Goal: Information Seeking & Learning: Learn about a topic

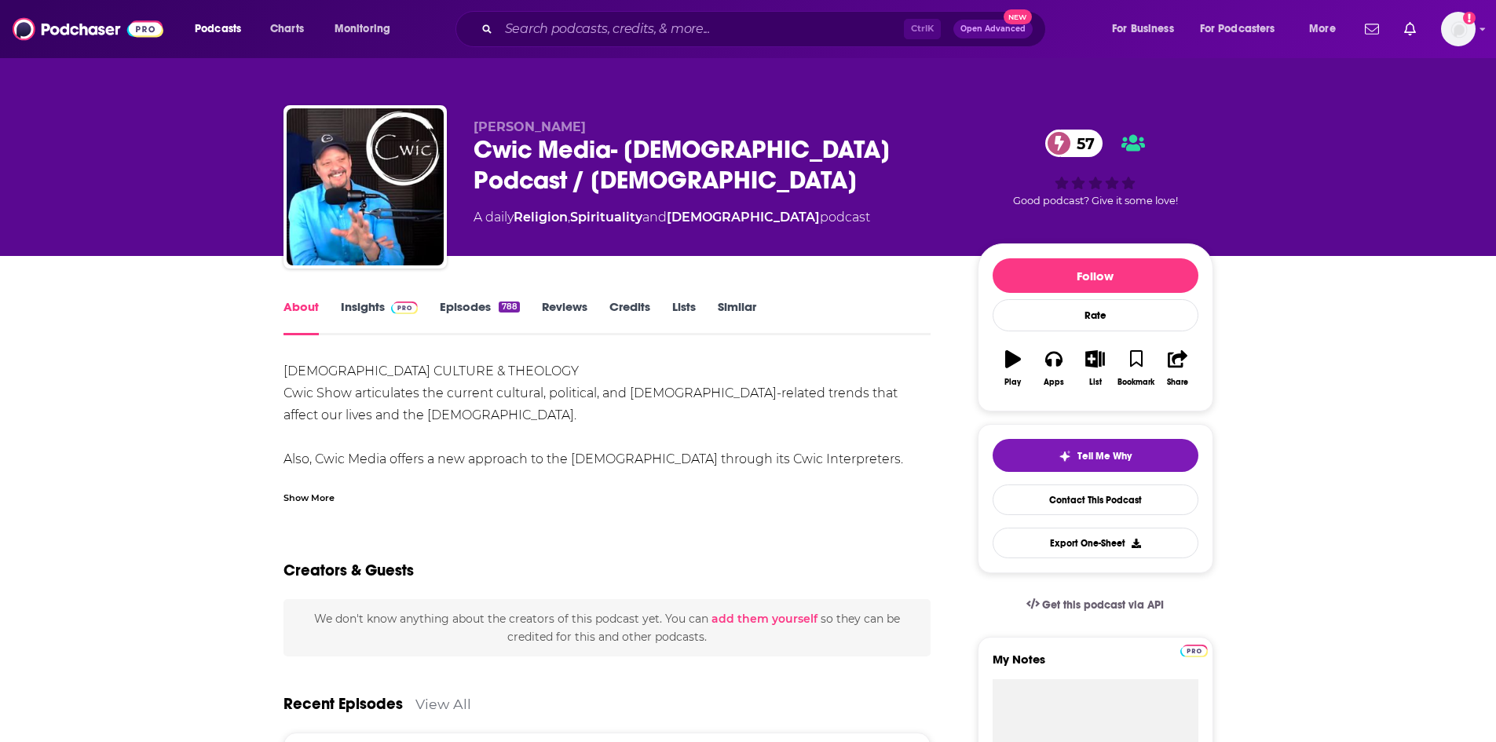
click at [314, 495] on div "Show More" at bounding box center [308, 496] width 51 height 15
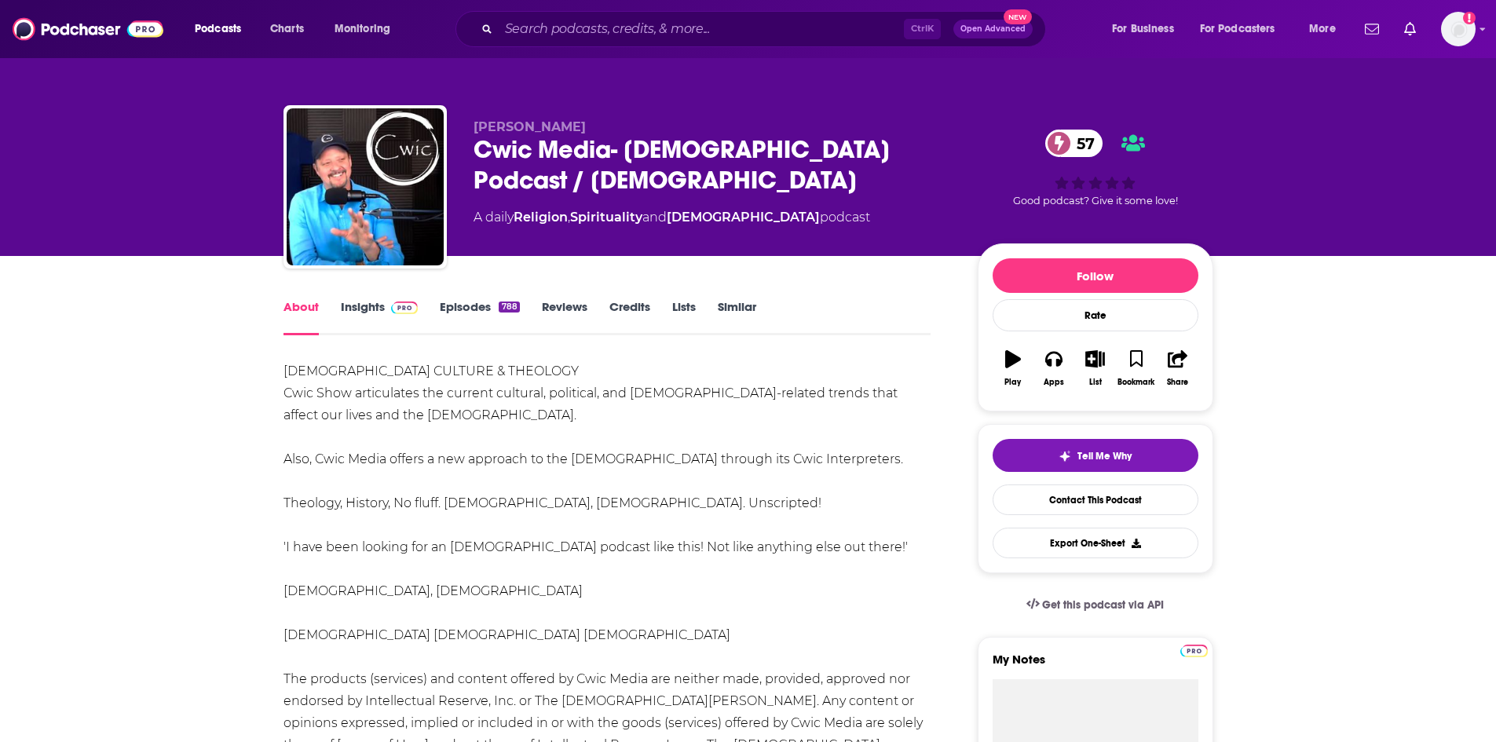
click at [376, 317] on link "Insights" at bounding box center [380, 317] width 78 height 36
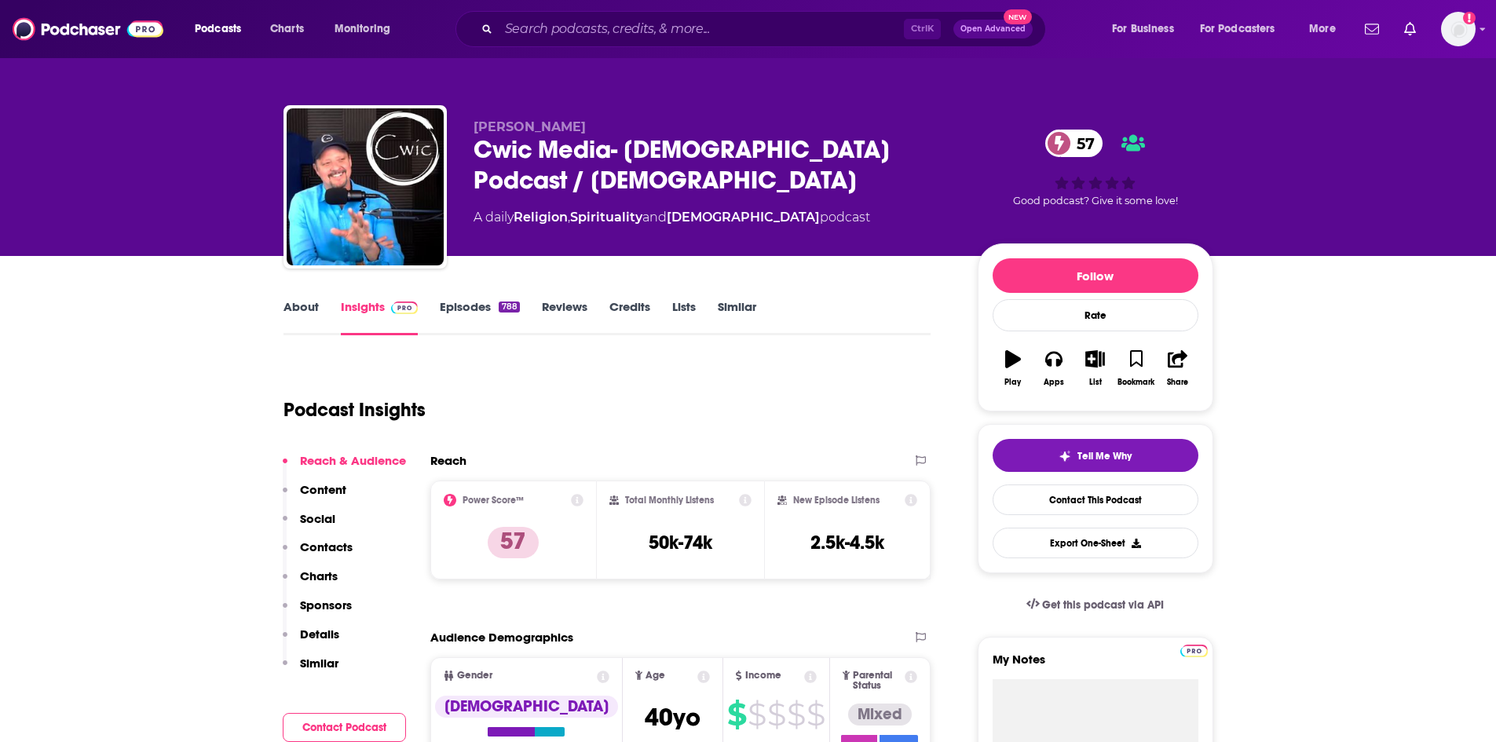
click at [303, 328] on link "About" at bounding box center [300, 317] width 35 height 36
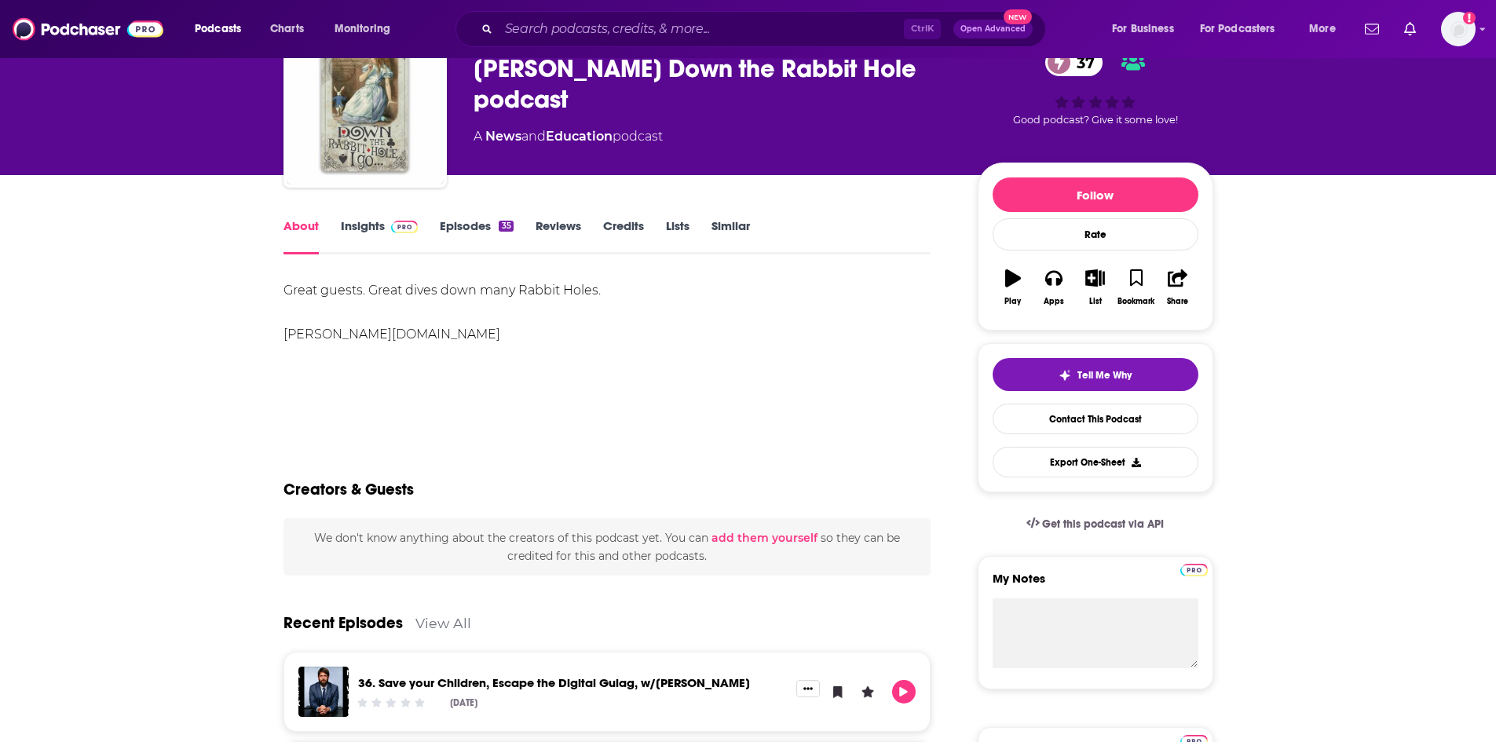
scroll to position [79, 0]
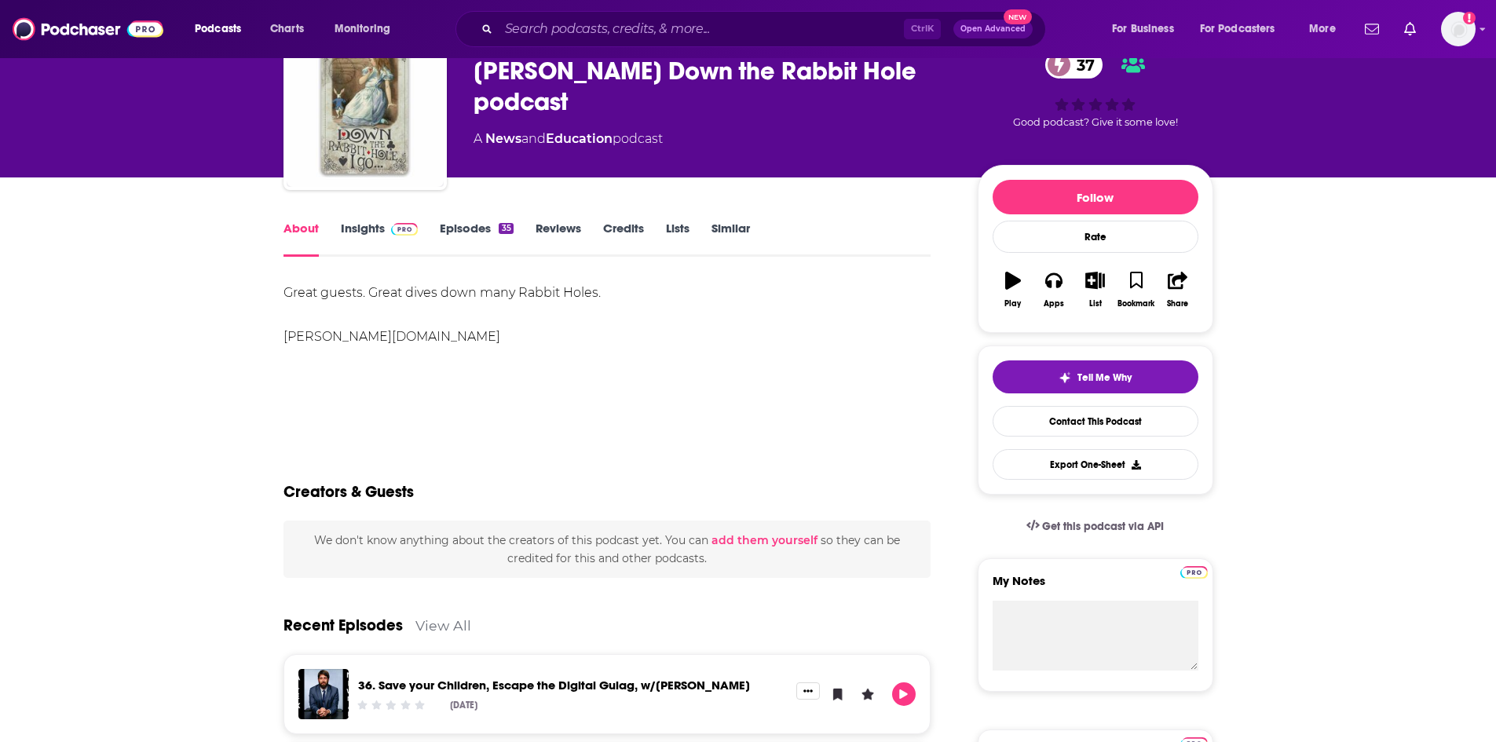
click at [365, 225] on link "Insights" at bounding box center [380, 239] width 78 height 36
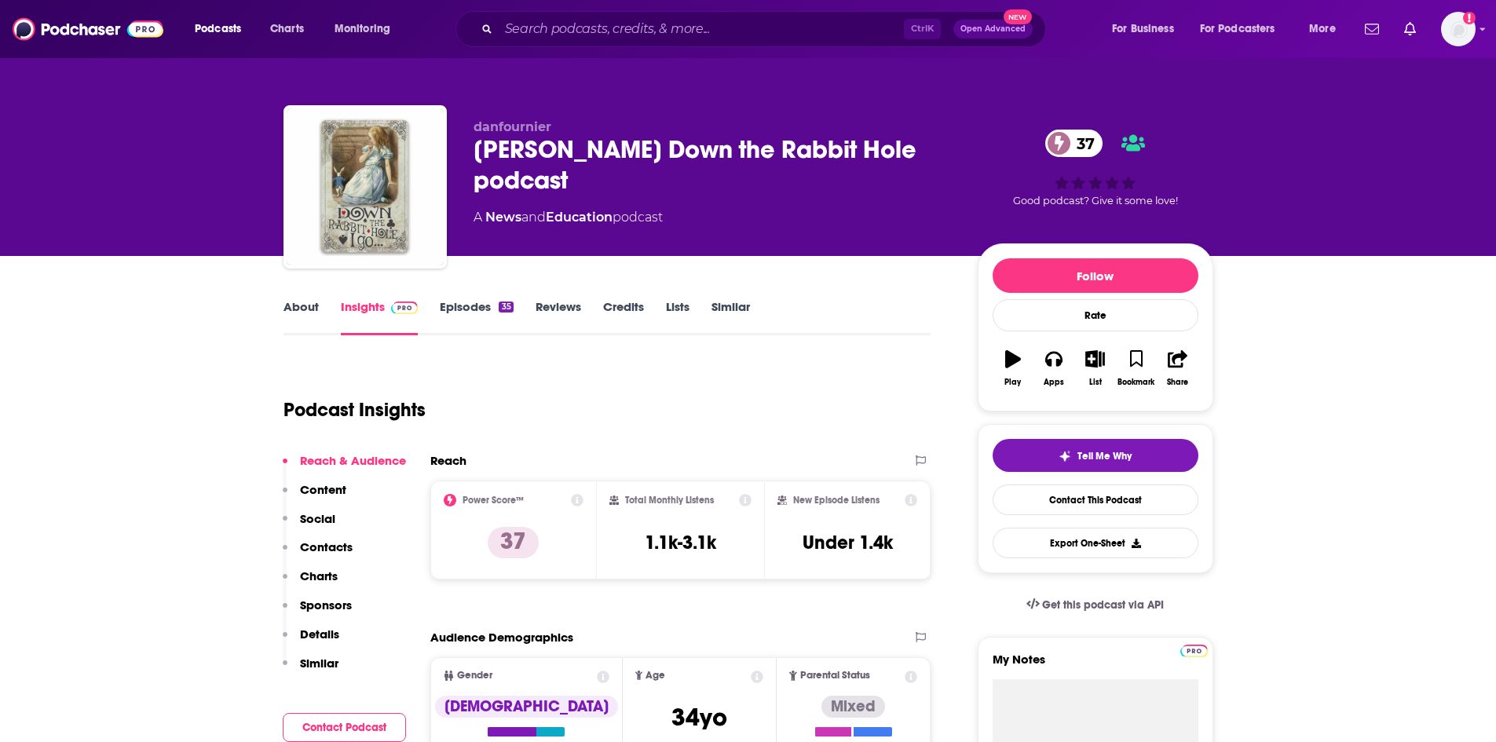
click at [477, 323] on link "Episodes 35" at bounding box center [476, 317] width 73 height 36
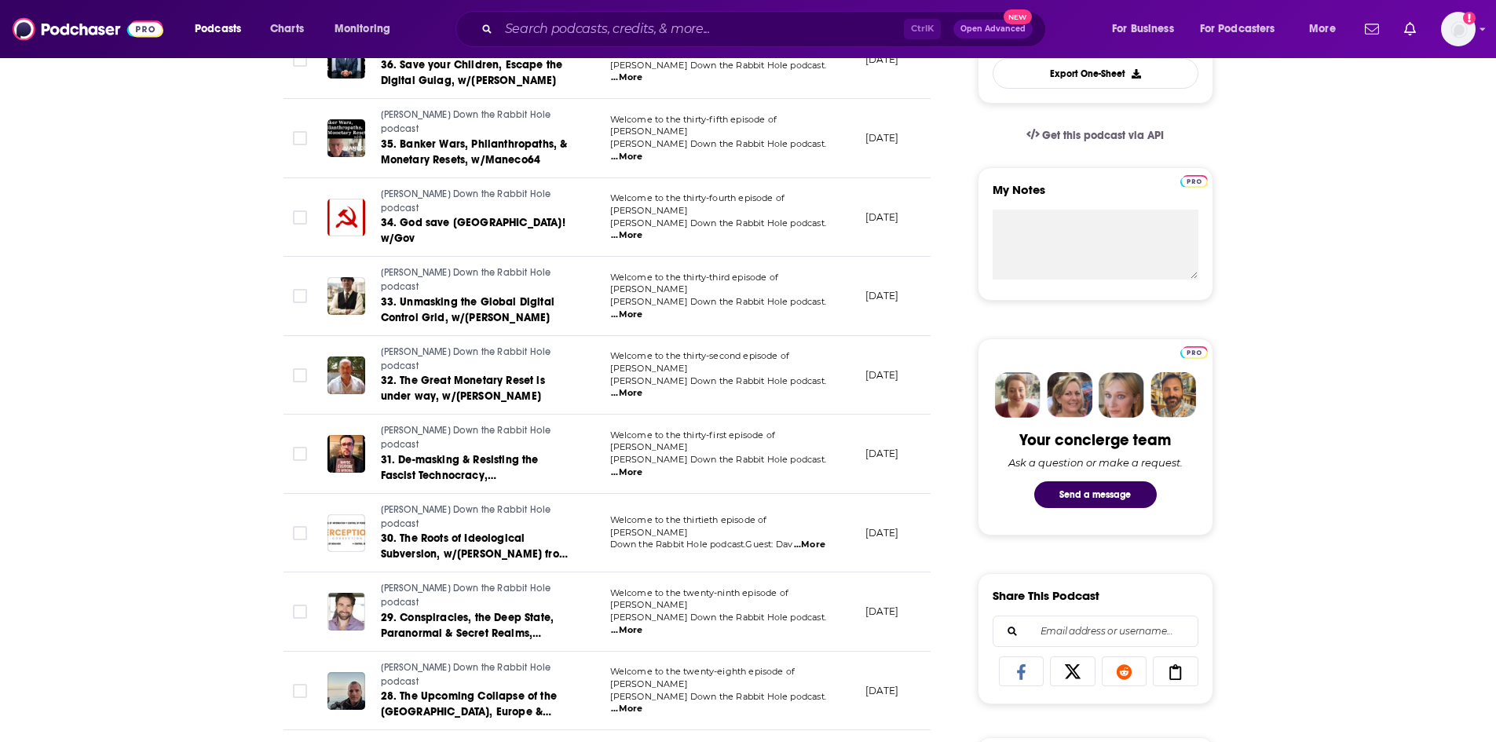
scroll to position [471, 0]
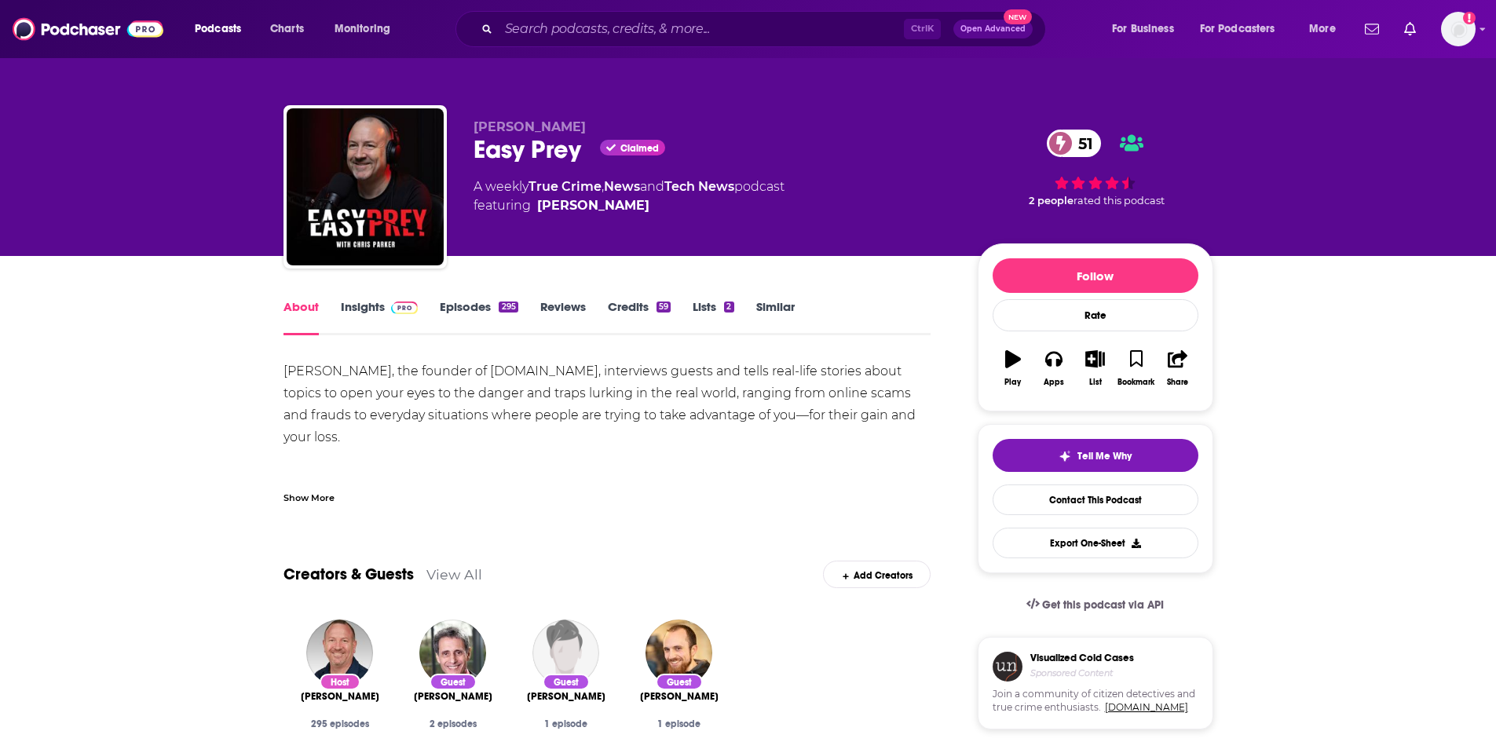
click at [305, 499] on div "Show More" at bounding box center [308, 496] width 51 height 15
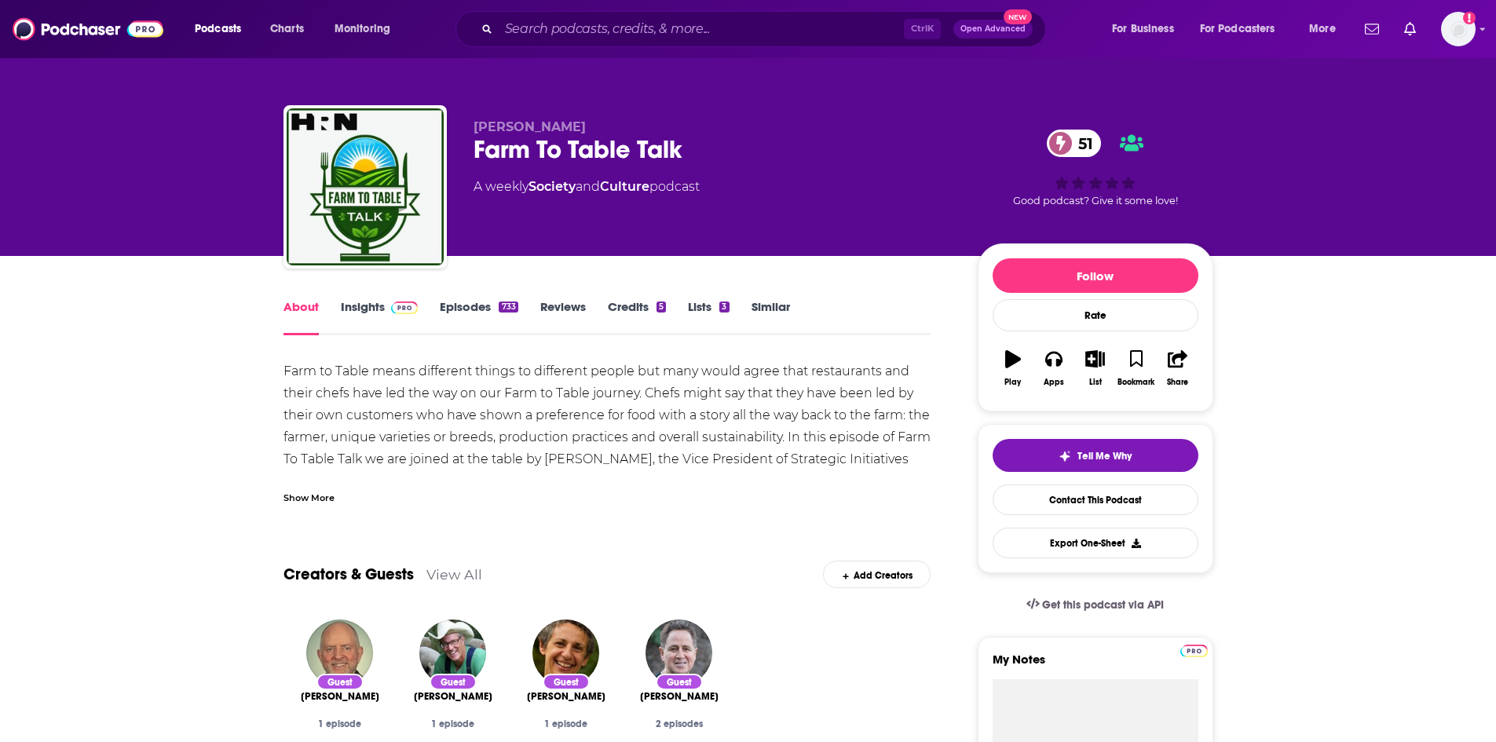
click at [314, 502] on div "Show More" at bounding box center [308, 496] width 51 height 15
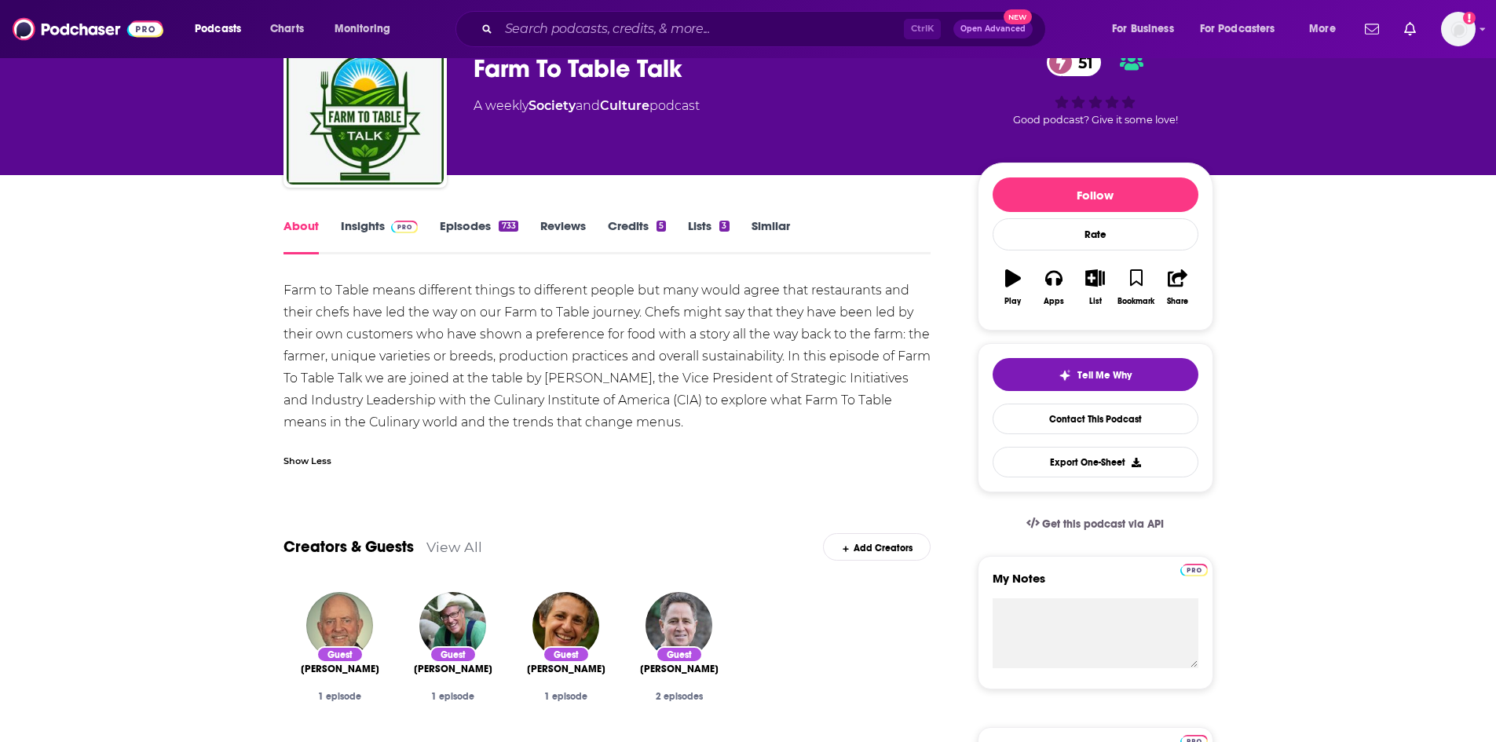
scroll to position [79, 0]
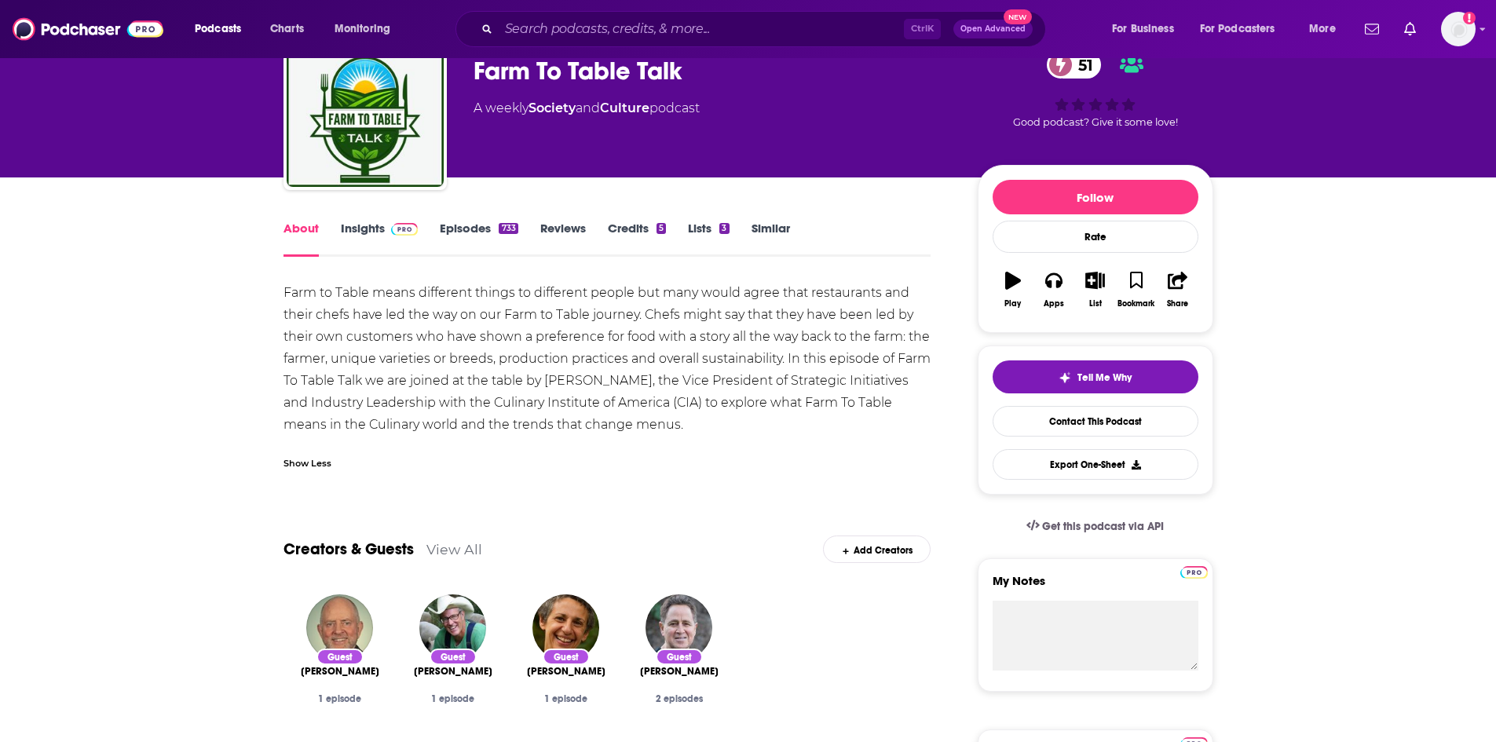
click at [369, 235] on link "Insights" at bounding box center [380, 239] width 78 height 36
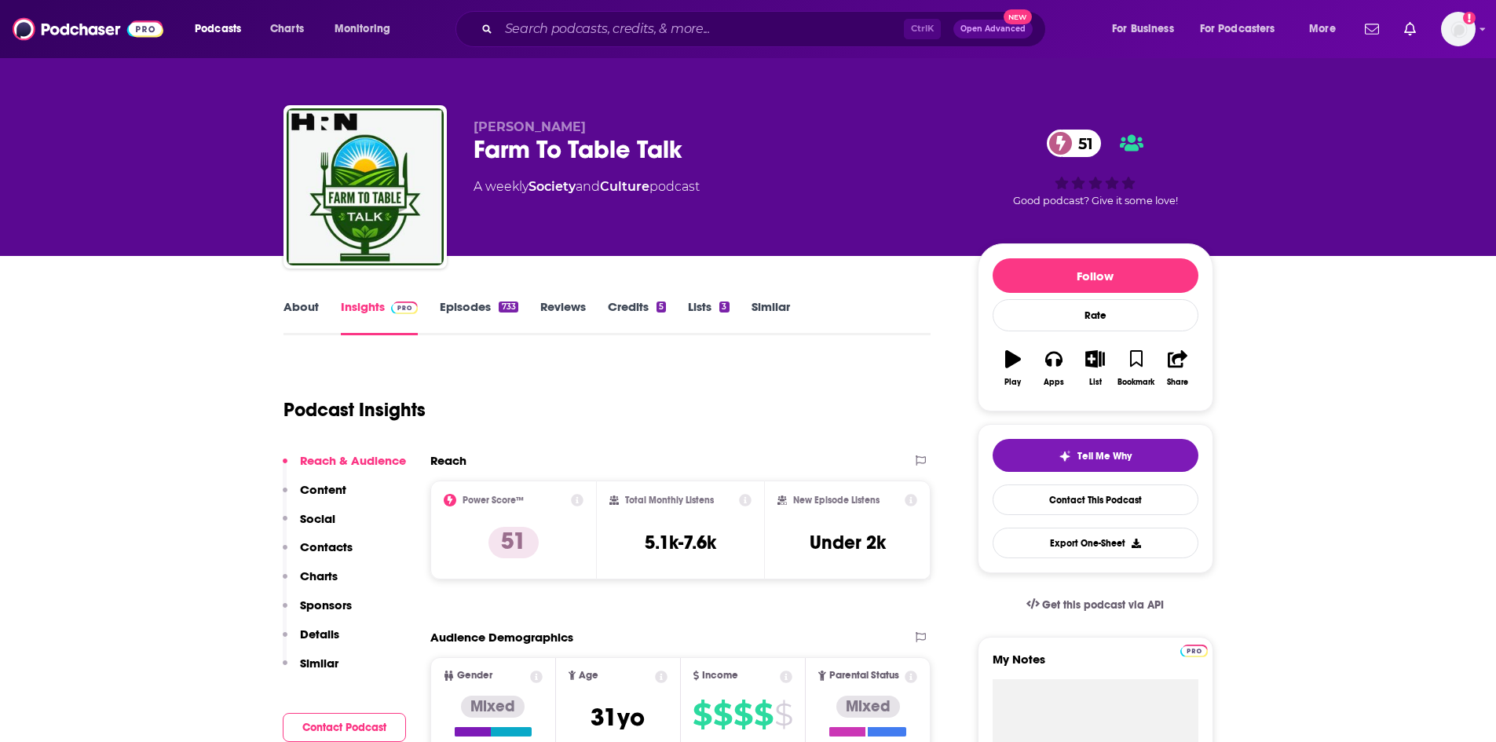
click at [456, 298] on div "About Insights Episodes 733 Reviews Credits 5 Lists 3 Similar" at bounding box center [607, 316] width 648 height 38
click at [459, 303] on link "Episodes 733" at bounding box center [479, 317] width 78 height 36
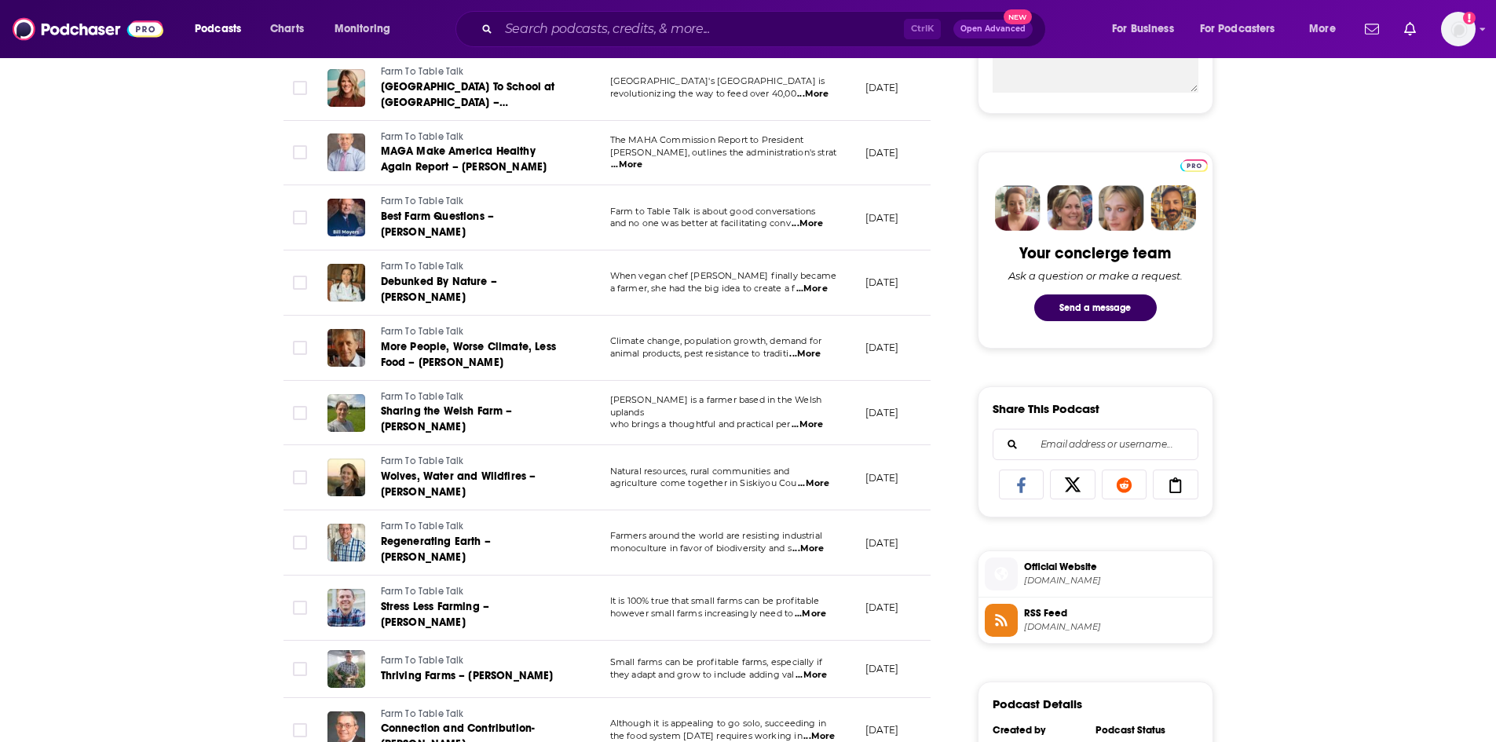
scroll to position [785, 0]
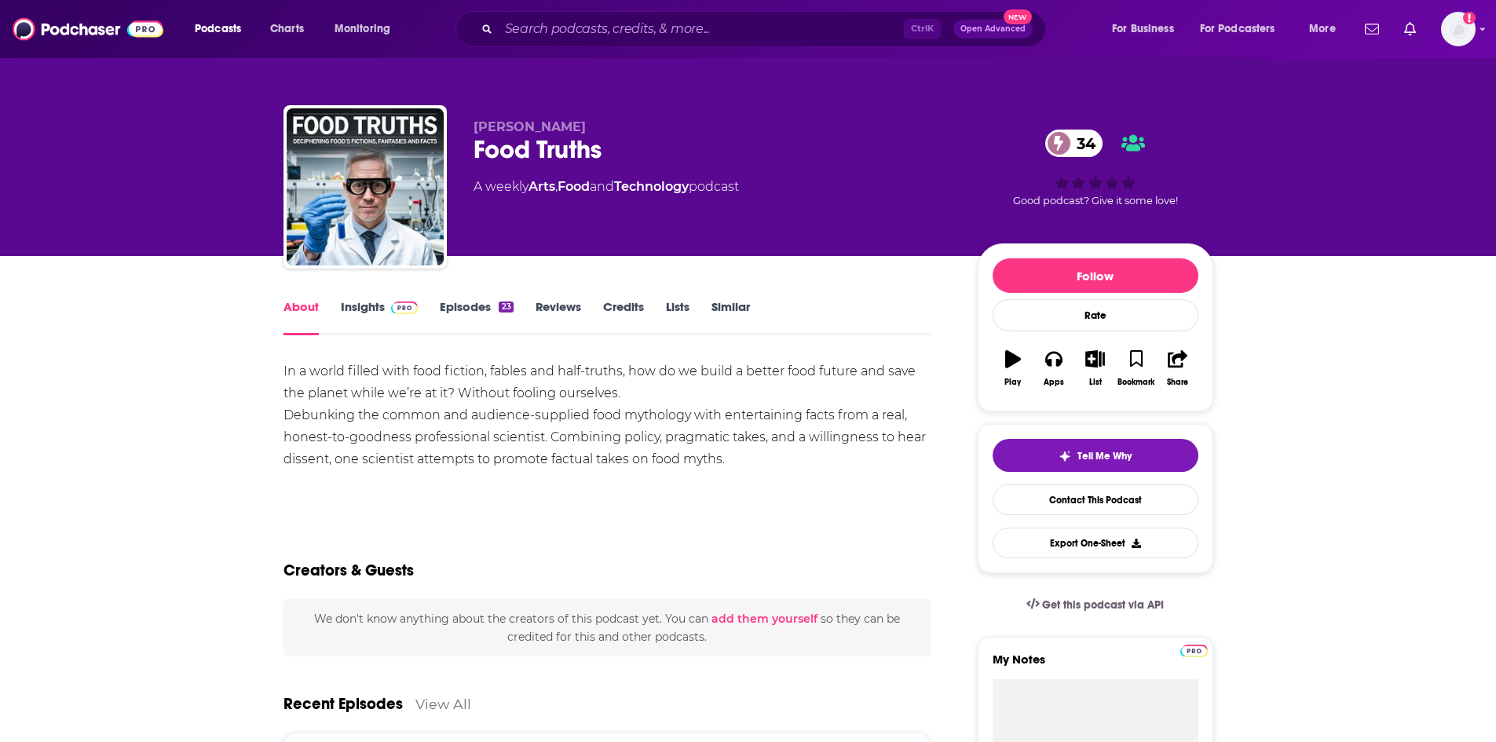
drag, startPoint x: 322, startPoint y: 283, endPoint x: 337, endPoint y: 306, distance: 27.2
click at [344, 301] on link "Insights" at bounding box center [380, 317] width 78 height 36
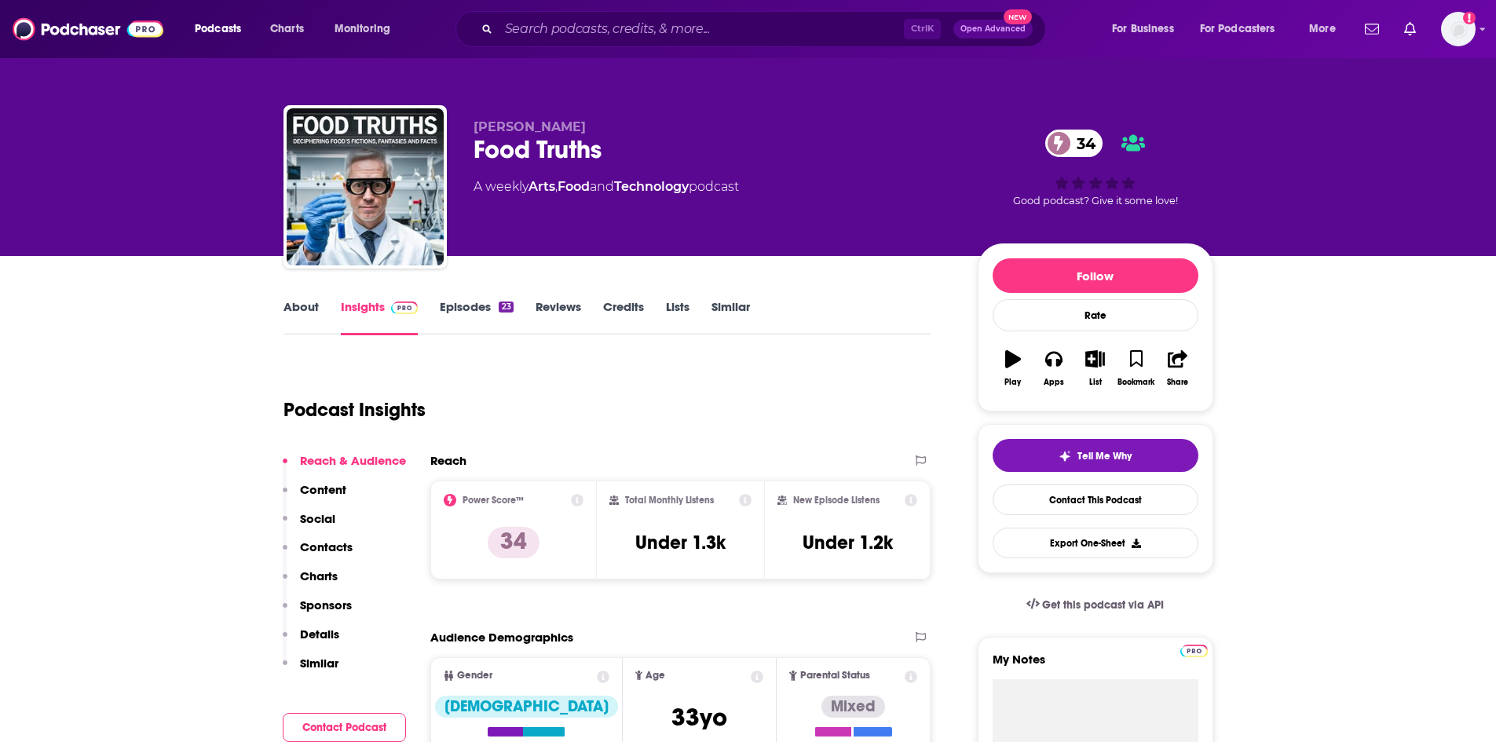
click at [298, 302] on link "About" at bounding box center [300, 317] width 35 height 36
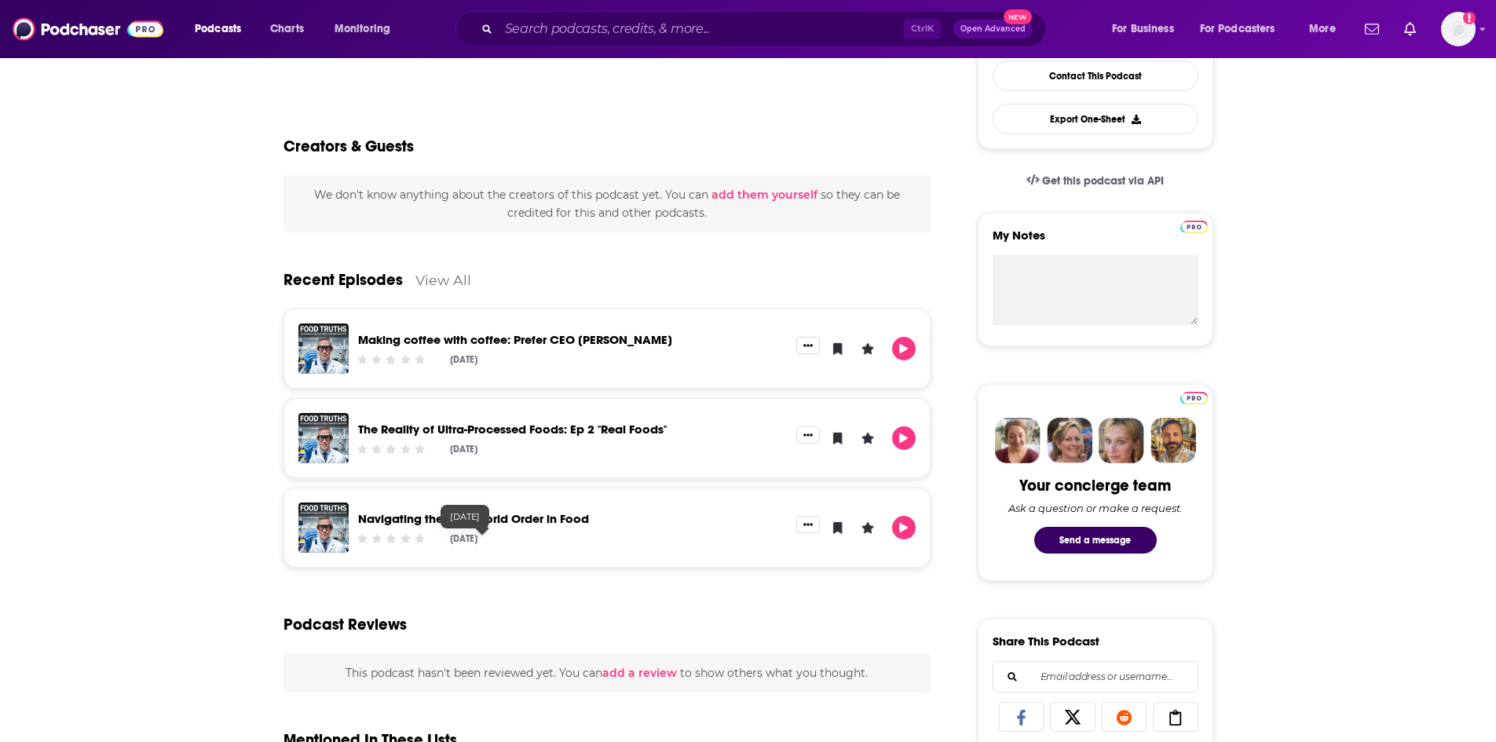
scroll to position [471, 0]
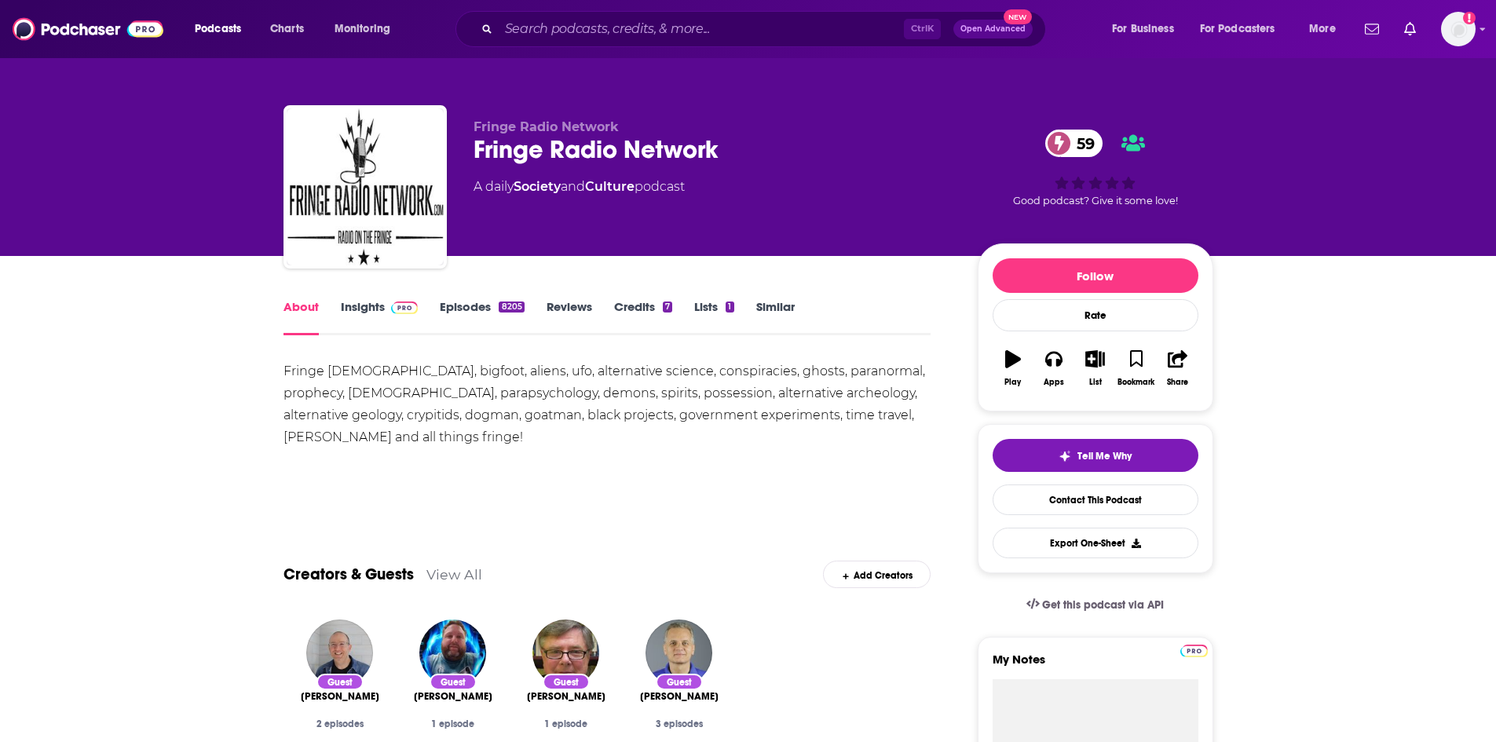
click at [360, 300] on link "Insights" at bounding box center [380, 317] width 78 height 36
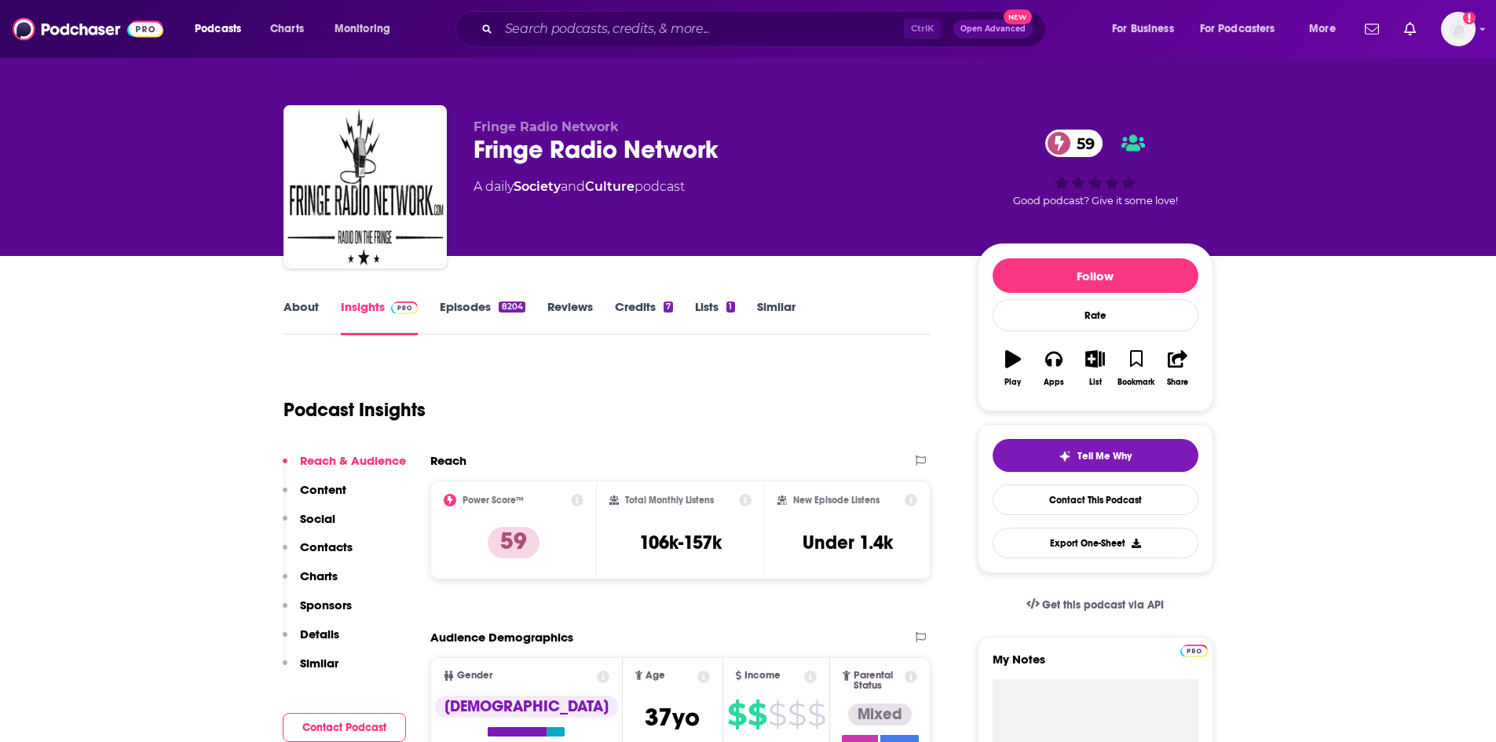
click at [310, 312] on link "About" at bounding box center [300, 317] width 35 height 36
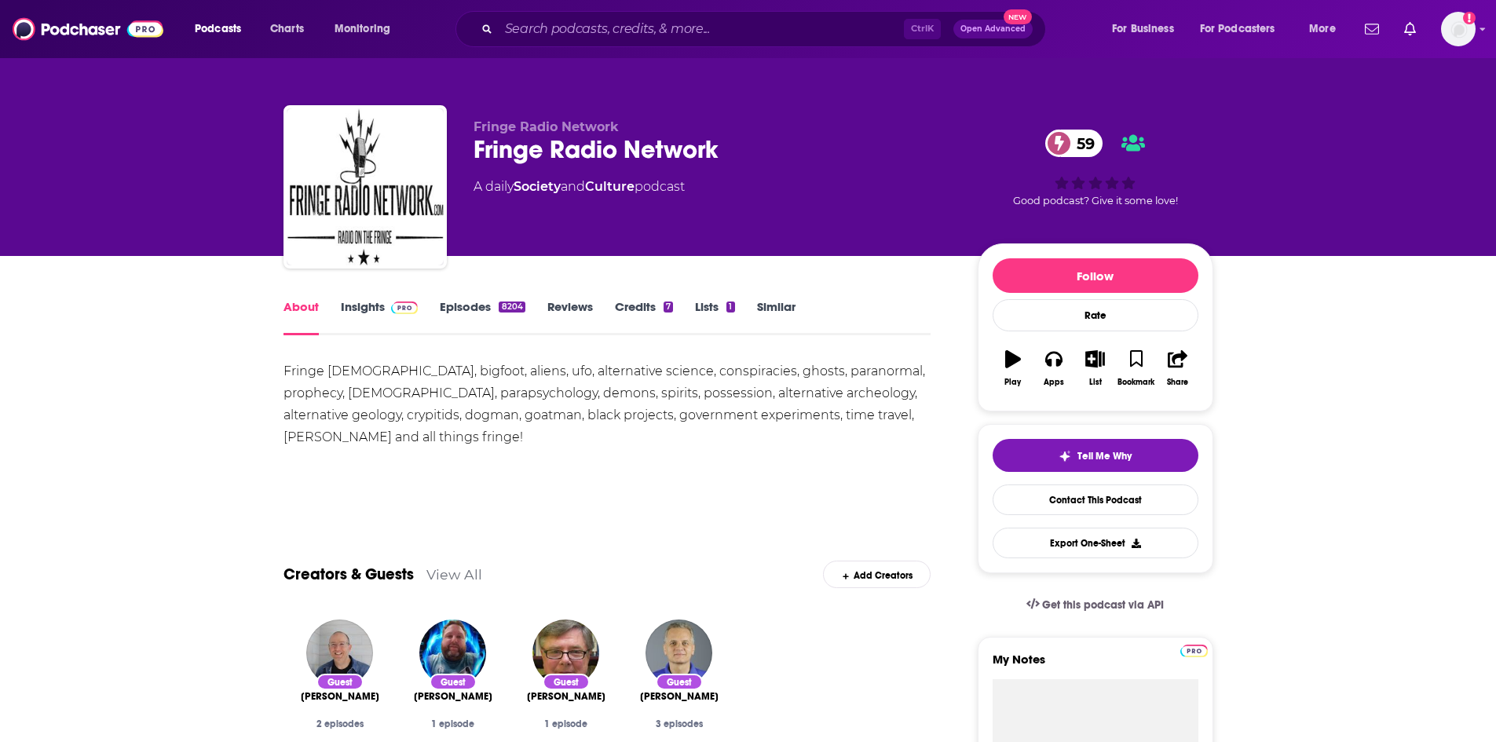
click at [481, 313] on link "Episodes 8204" at bounding box center [482, 317] width 85 height 36
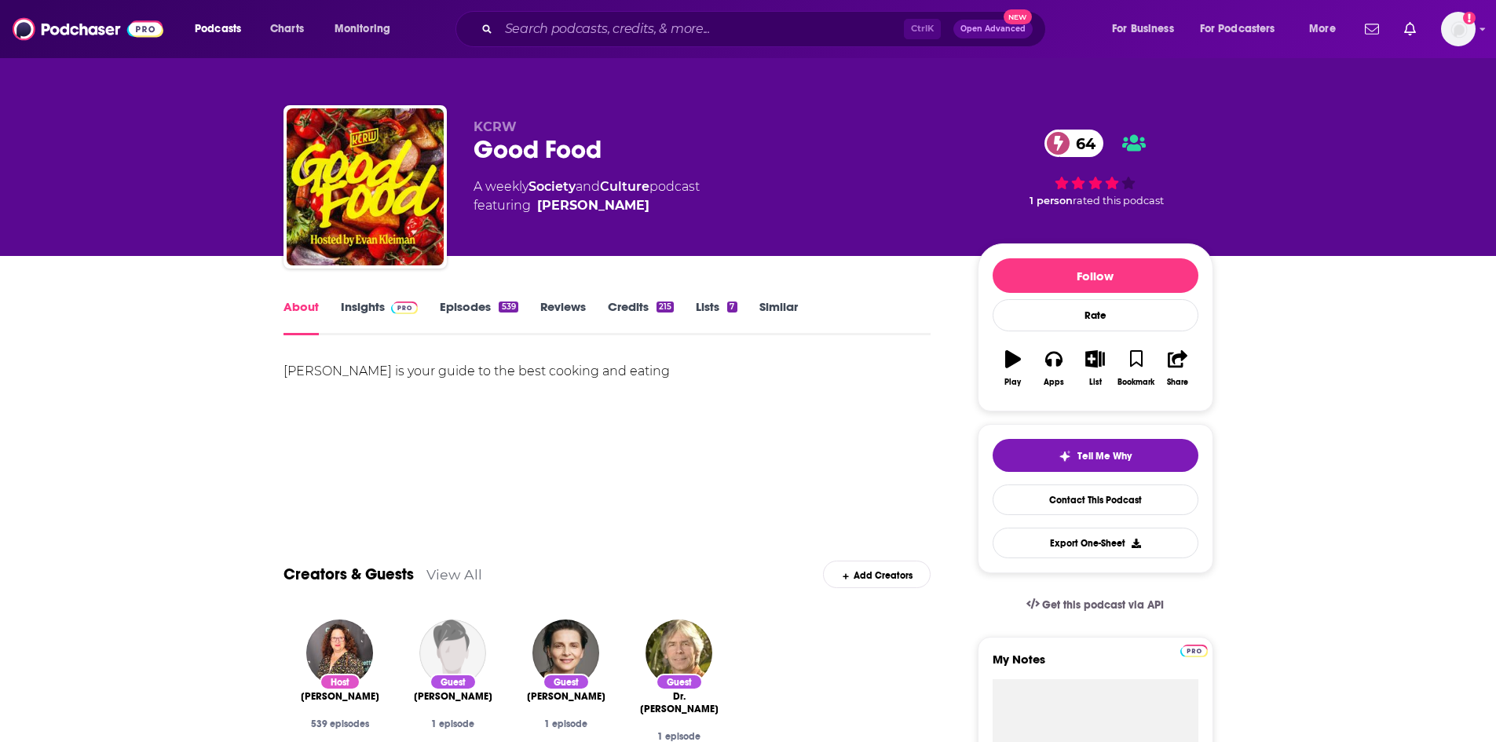
click at [355, 314] on link "Insights" at bounding box center [380, 317] width 78 height 36
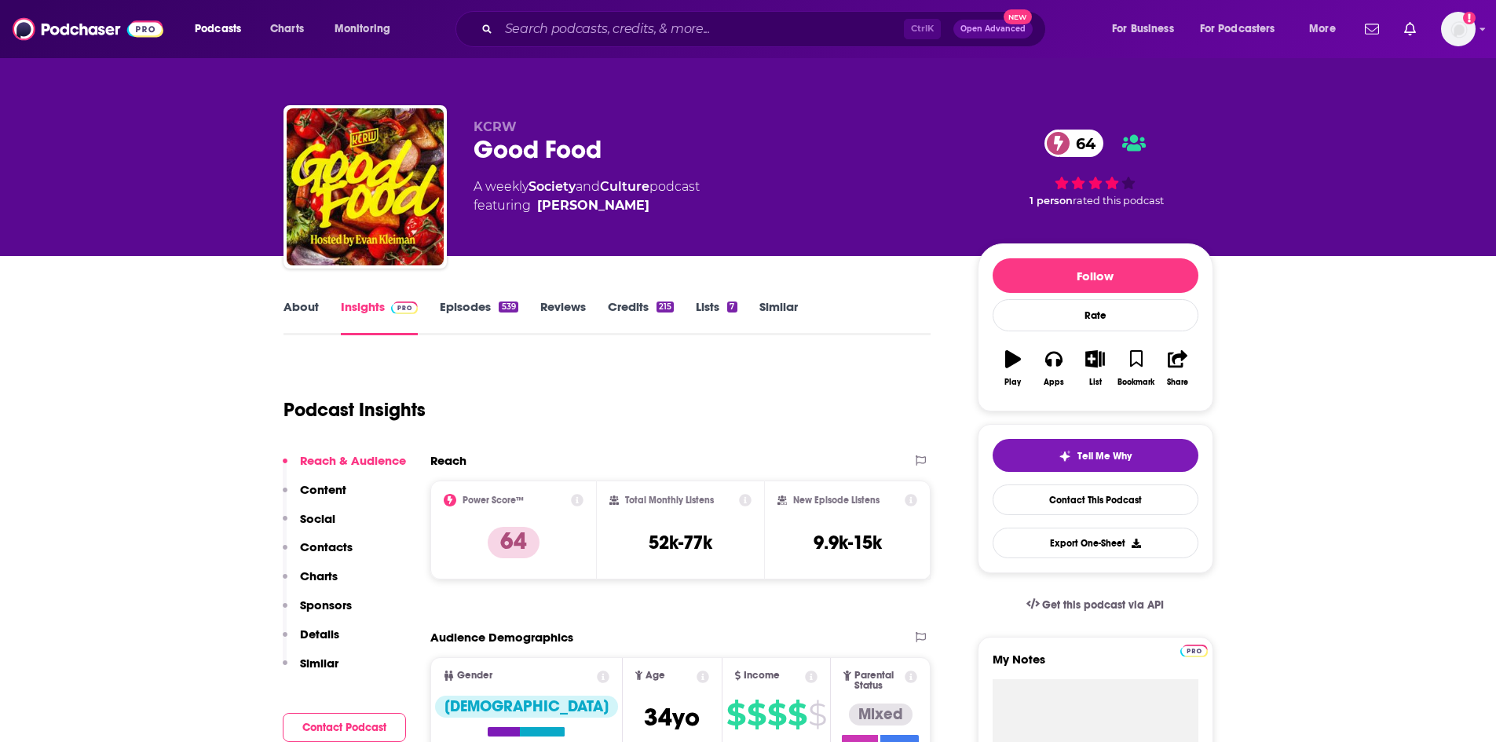
click at [309, 316] on link "About" at bounding box center [300, 317] width 35 height 36
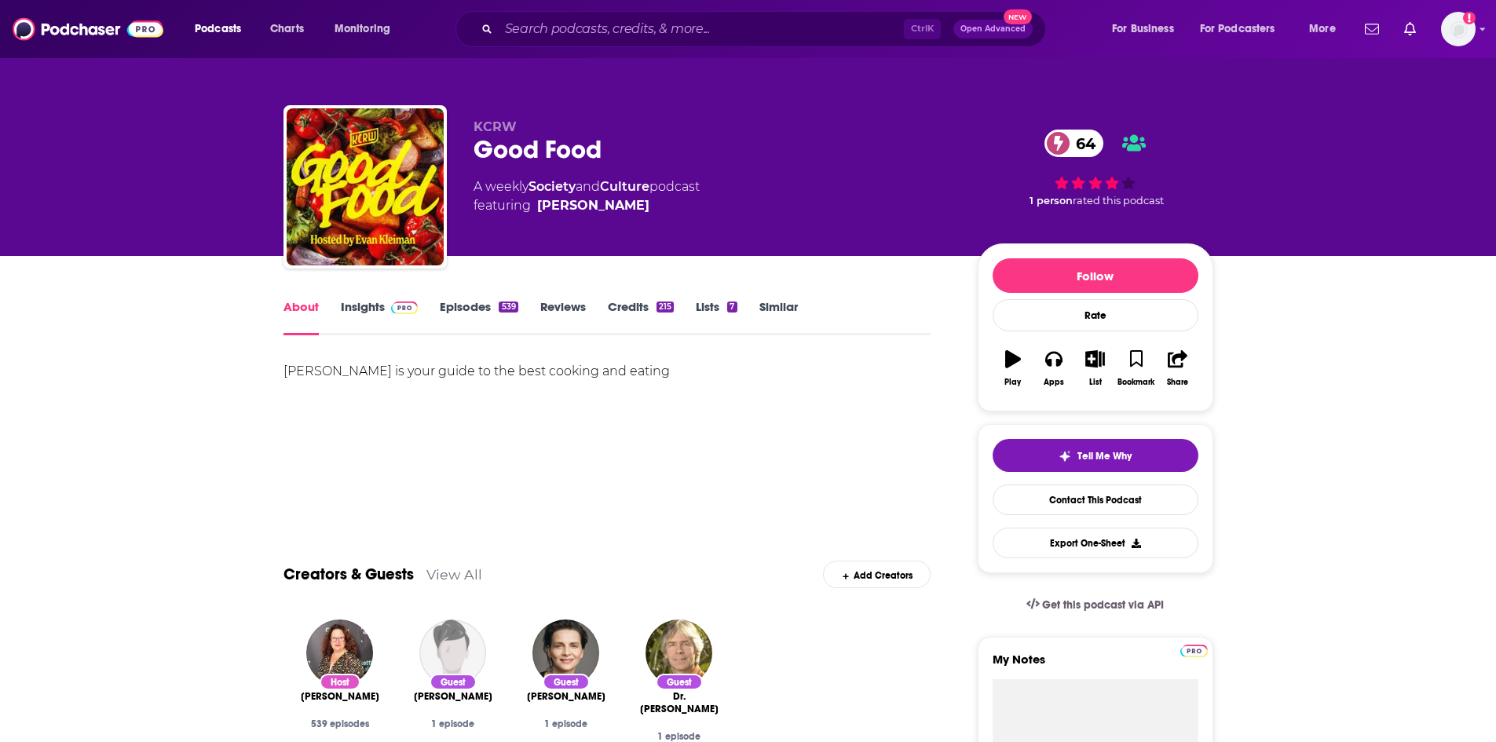
click at [450, 305] on link "Episodes 539" at bounding box center [479, 317] width 78 height 36
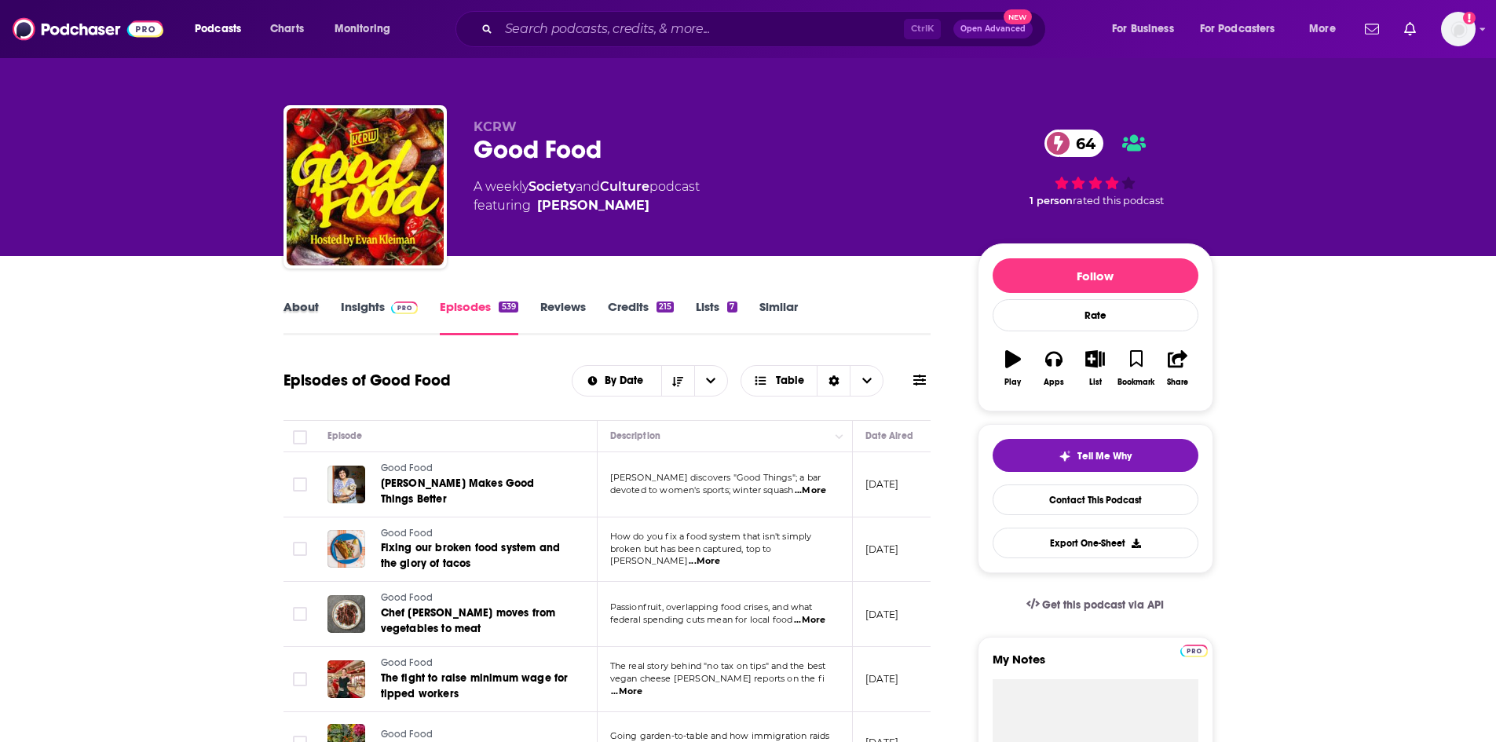
click at [329, 307] on div "About" at bounding box center [311, 317] width 57 height 36
click at [309, 309] on link "About" at bounding box center [300, 317] width 35 height 36
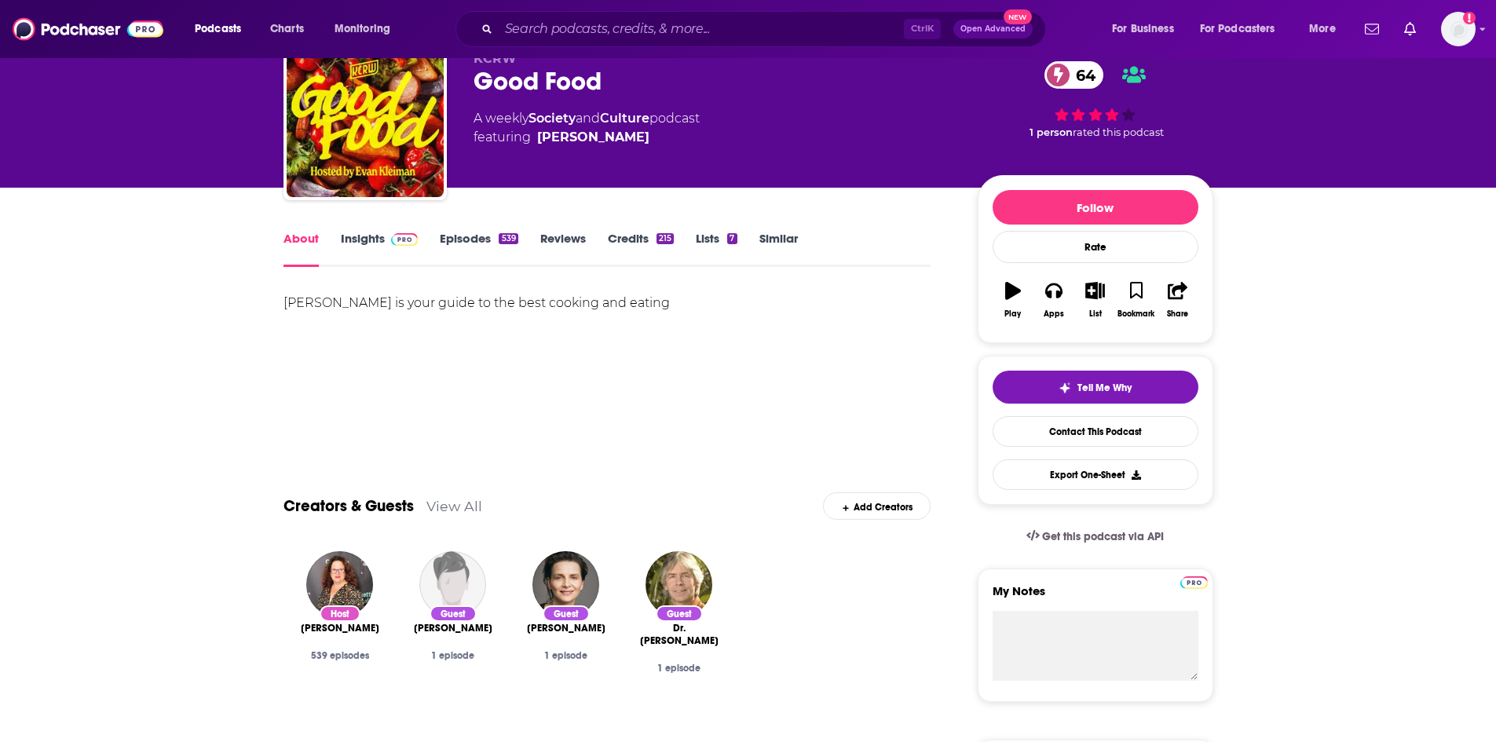
scroll to position [79, 0]
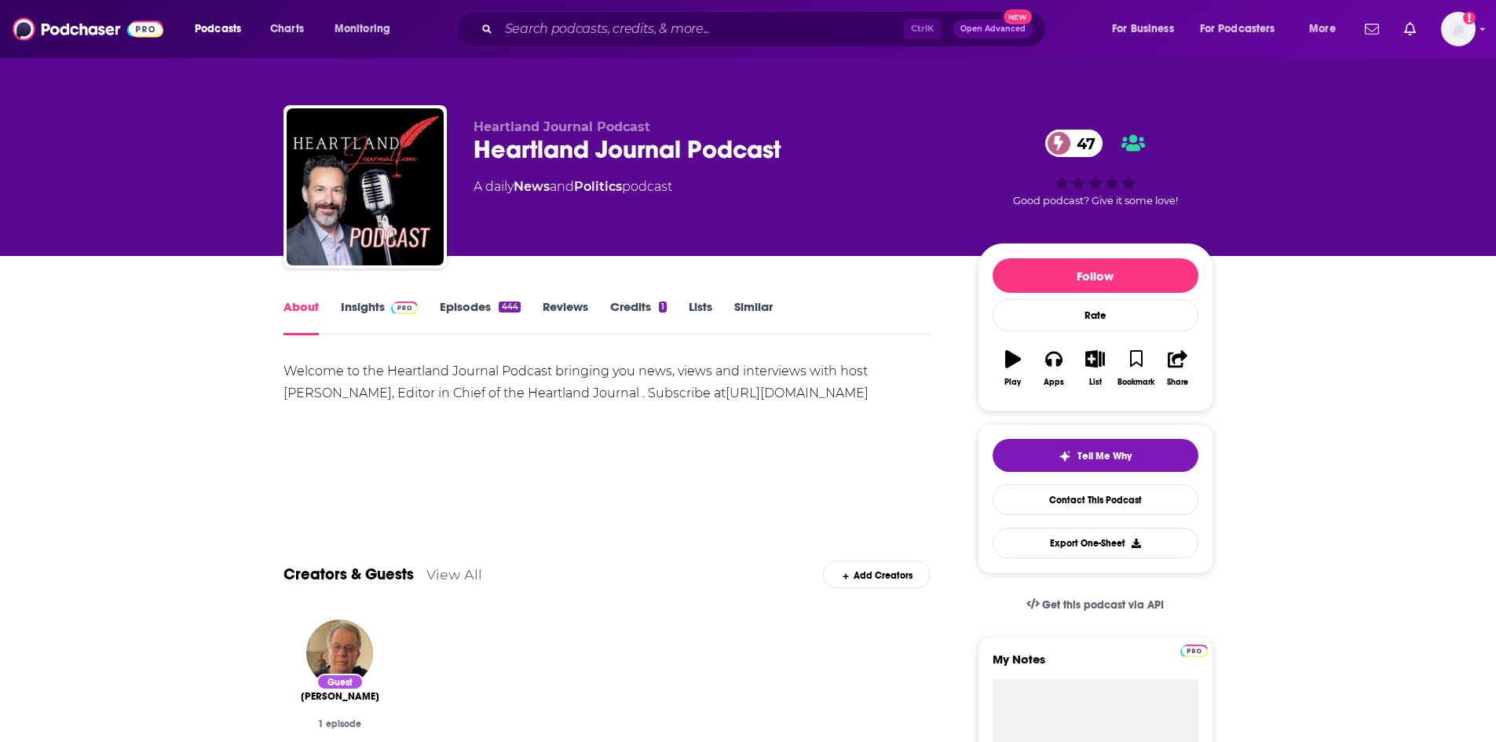
drag, startPoint x: 379, startPoint y: 341, endPoint x: 362, endPoint y: 313, distance: 32.1
click at [362, 313] on link "Insights" at bounding box center [380, 317] width 78 height 36
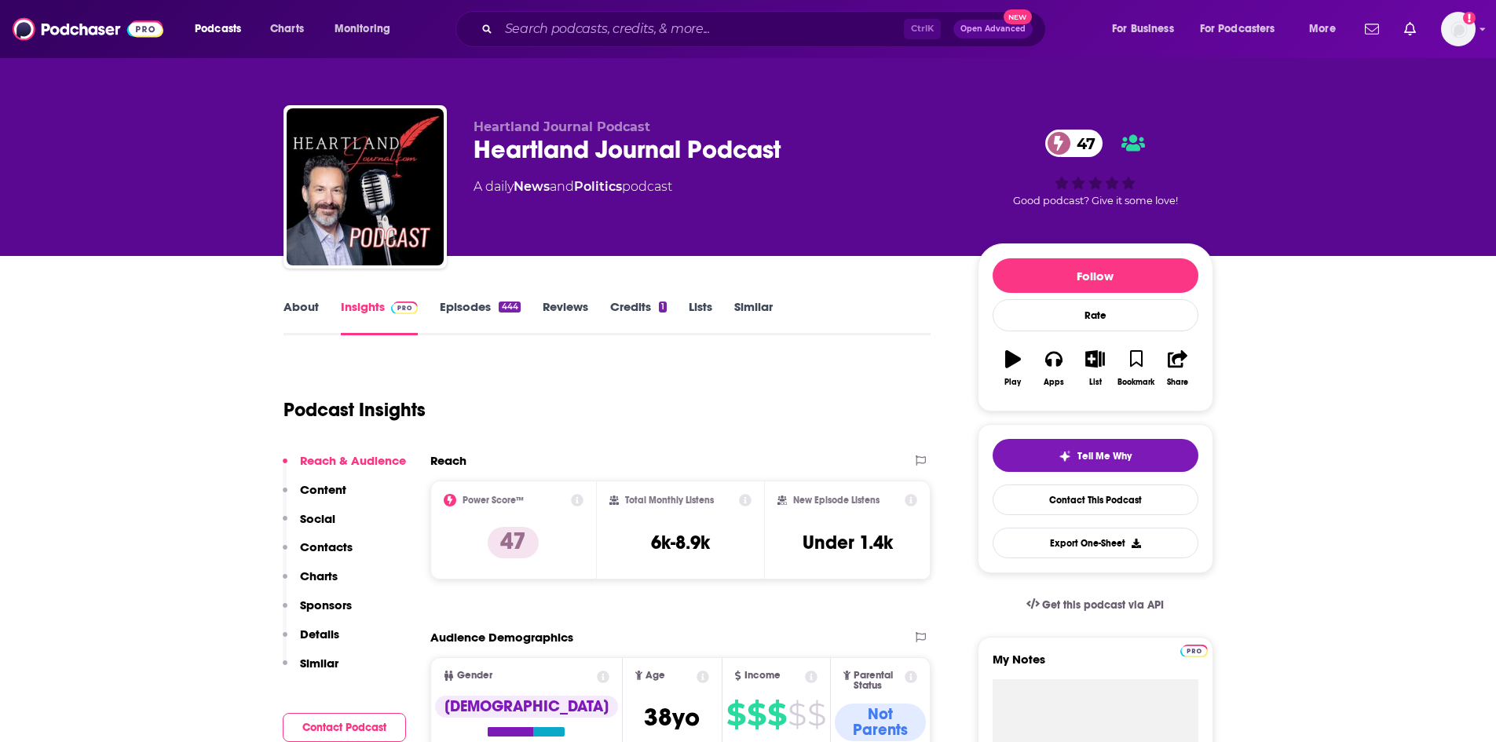
click at [298, 310] on link "About" at bounding box center [300, 317] width 35 height 36
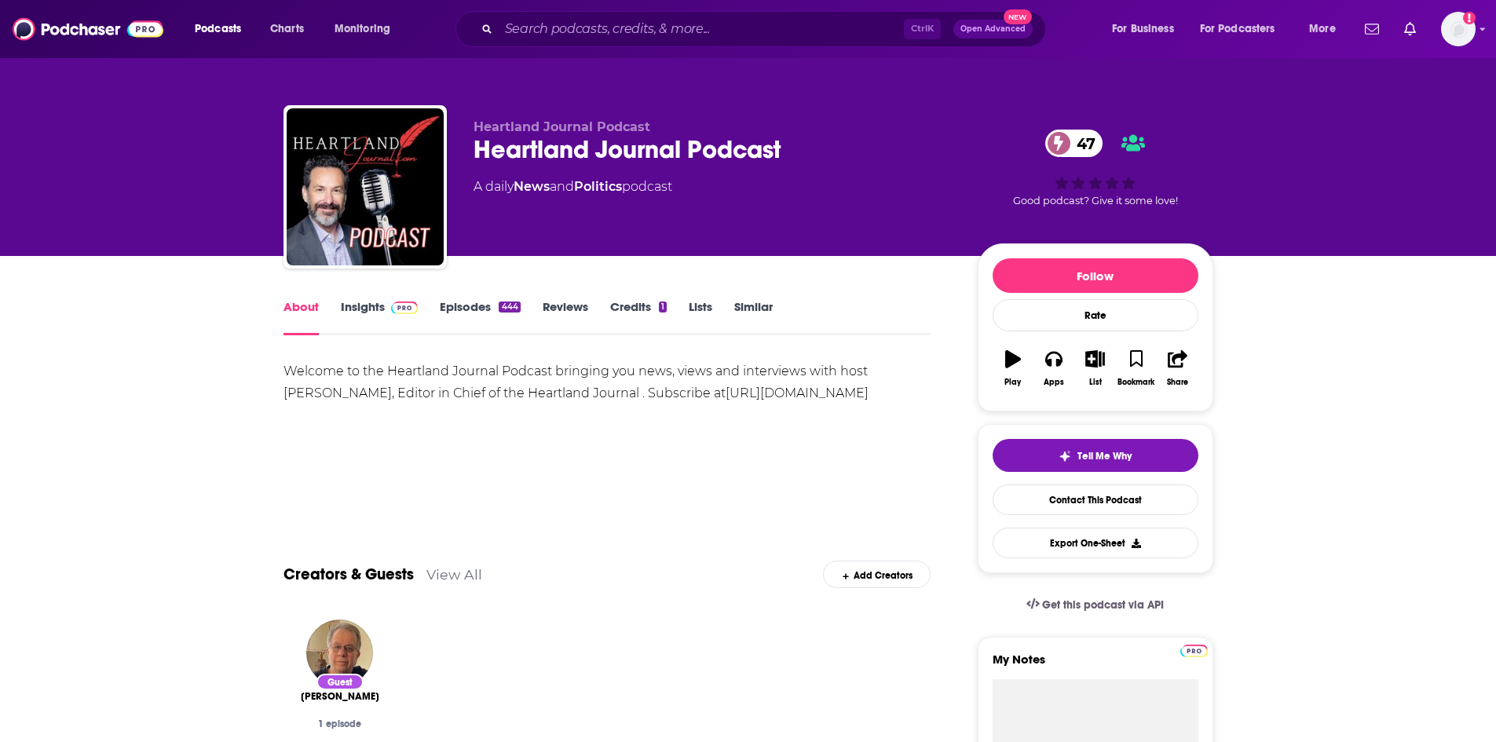
click at [364, 309] on link "Insights" at bounding box center [380, 317] width 78 height 36
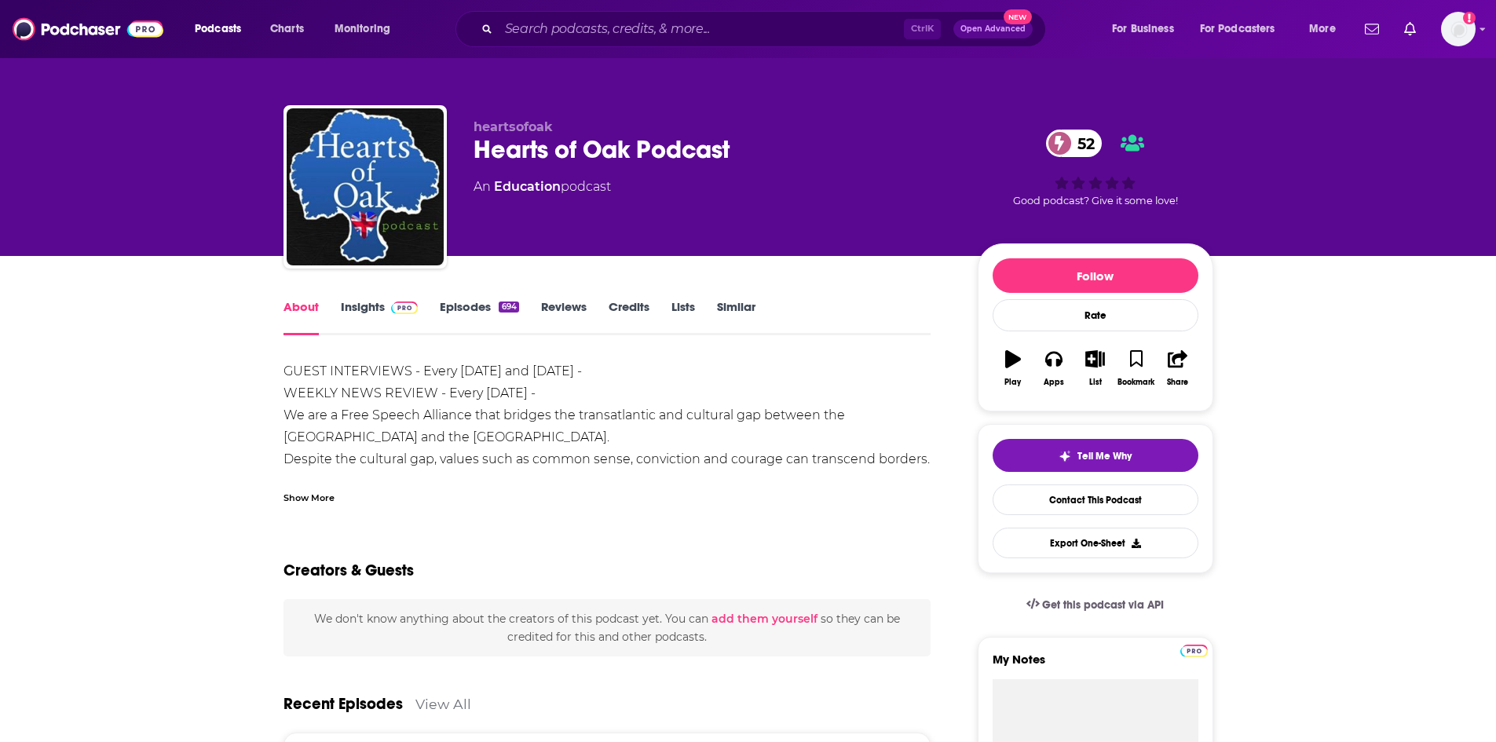
click at [289, 495] on div "Show More" at bounding box center [308, 496] width 51 height 15
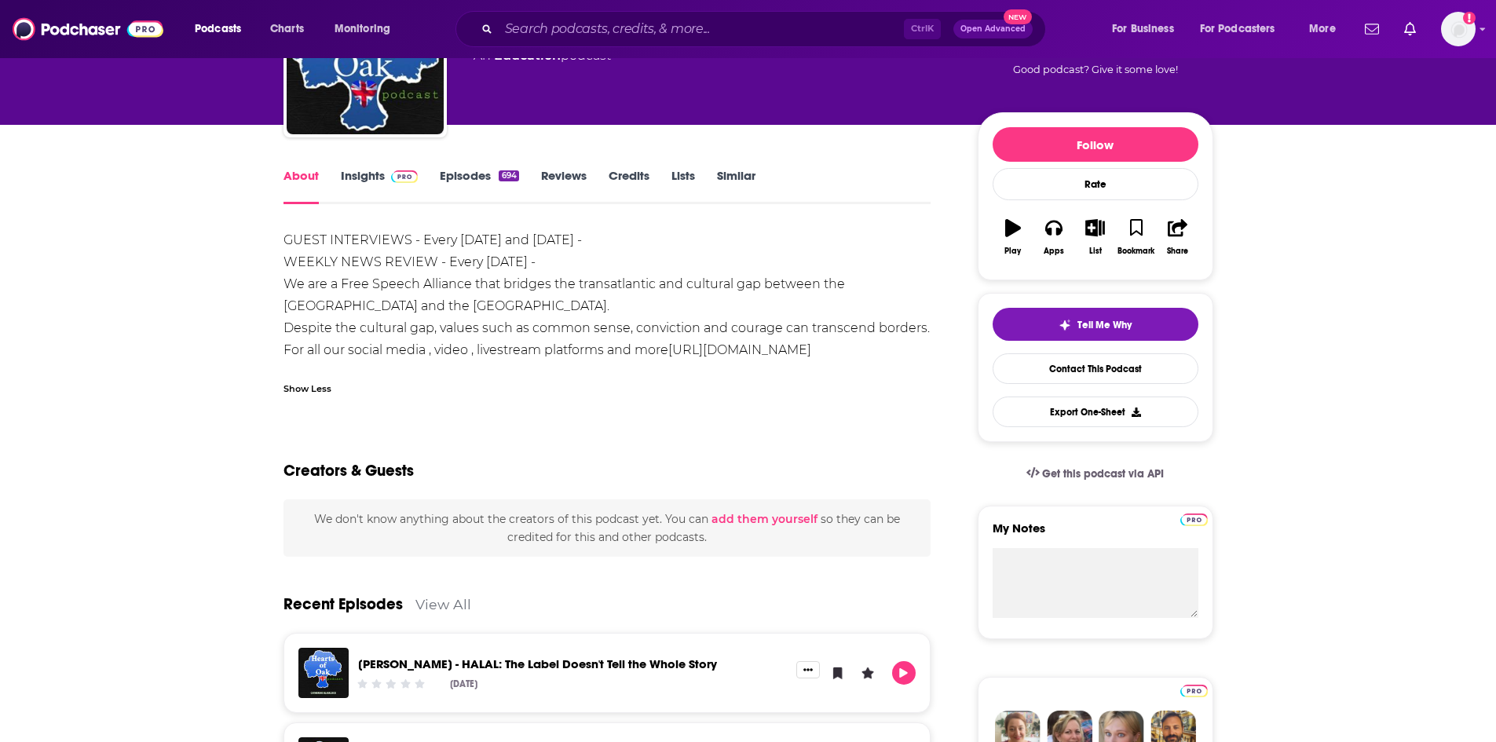
scroll to position [79, 0]
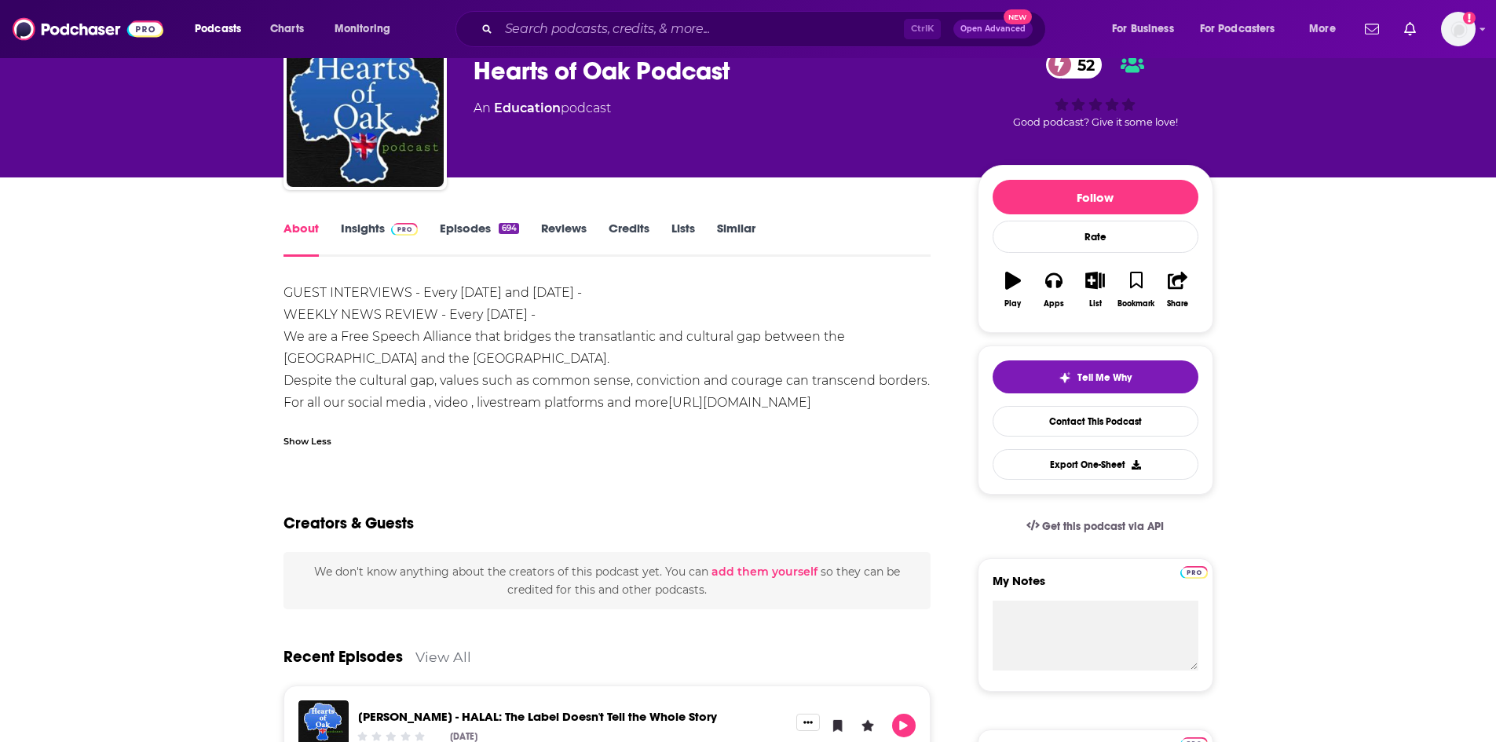
click at [379, 225] on link "Insights" at bounding box center [380, 239] width 78 height 36
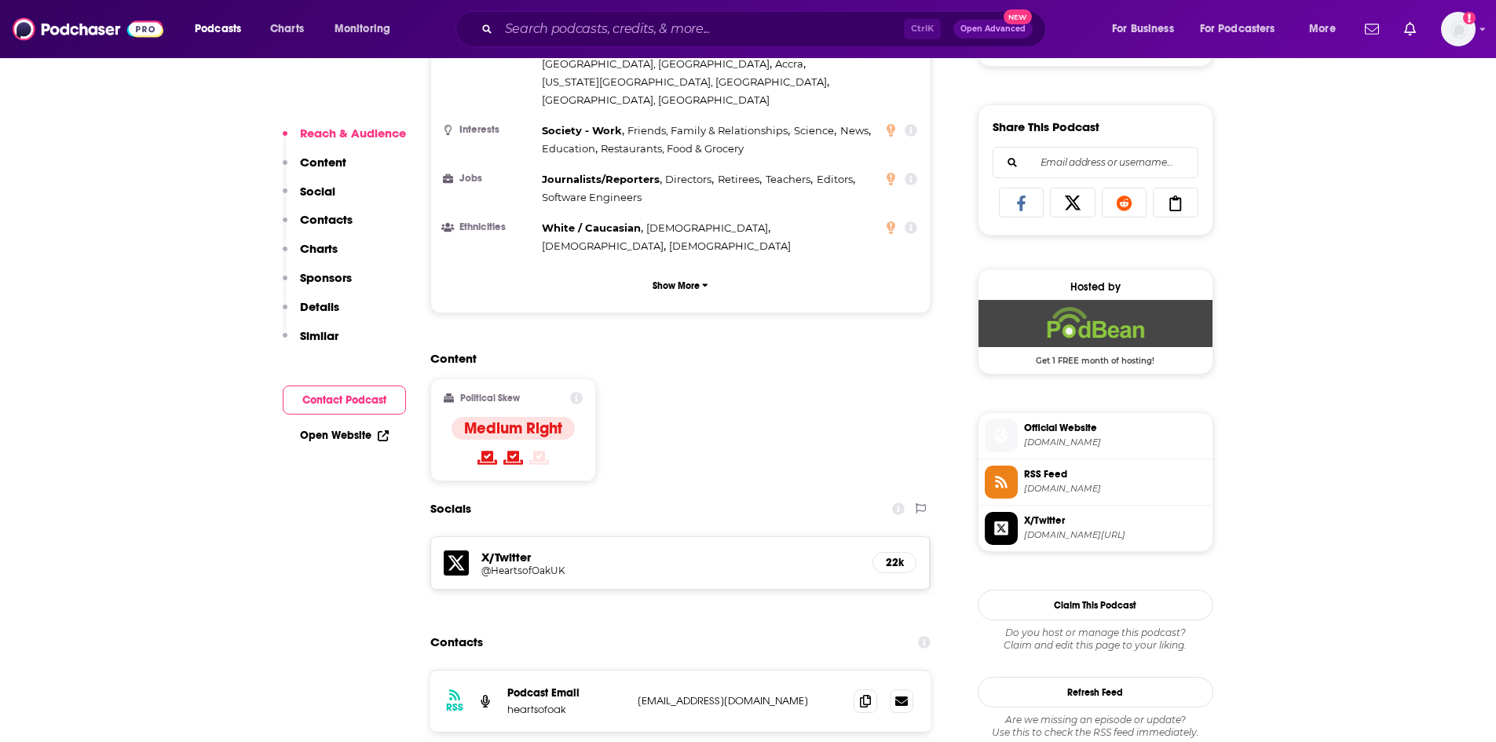
scroll to position [942, 0]
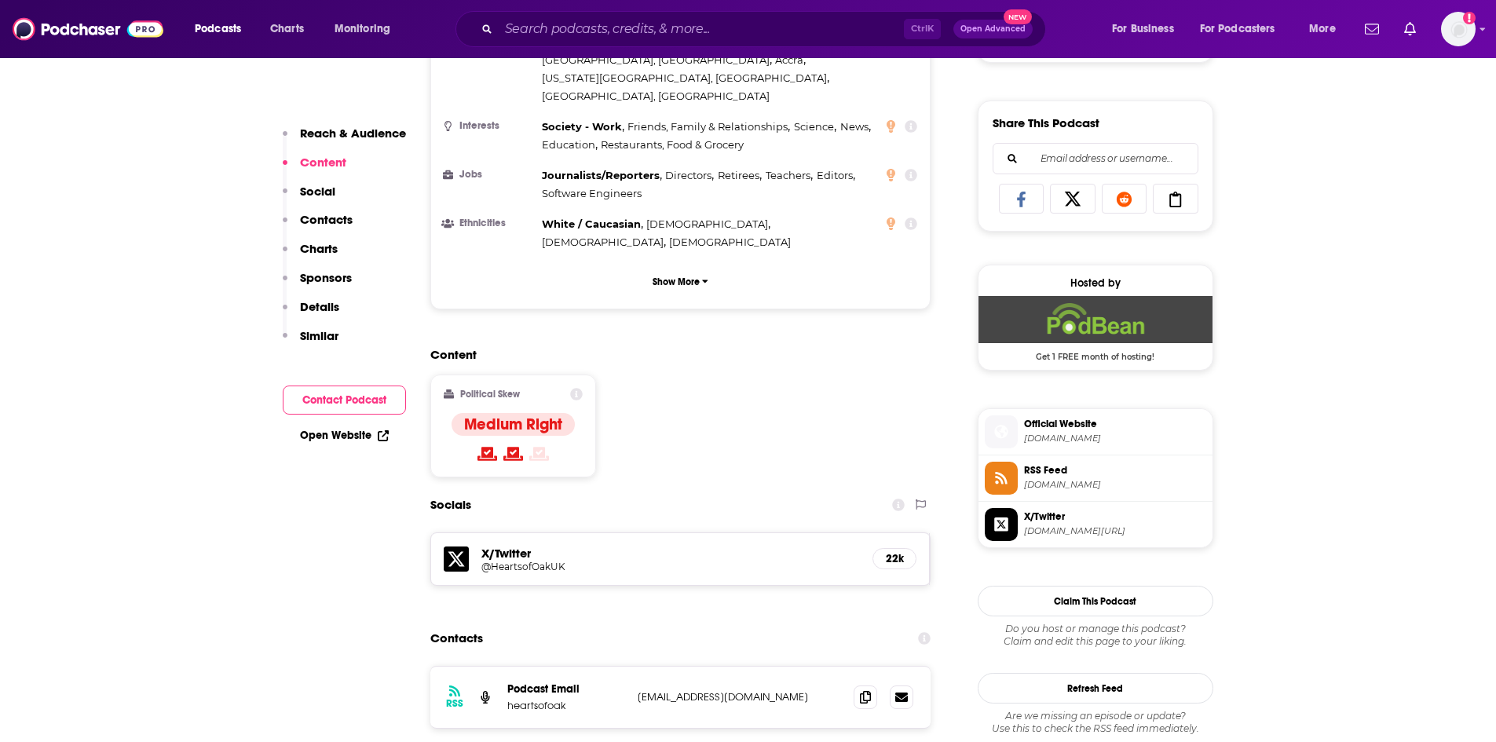
click at [331, 435] on link "Open Website" at bounding box center [344, 435] width 89 height 13
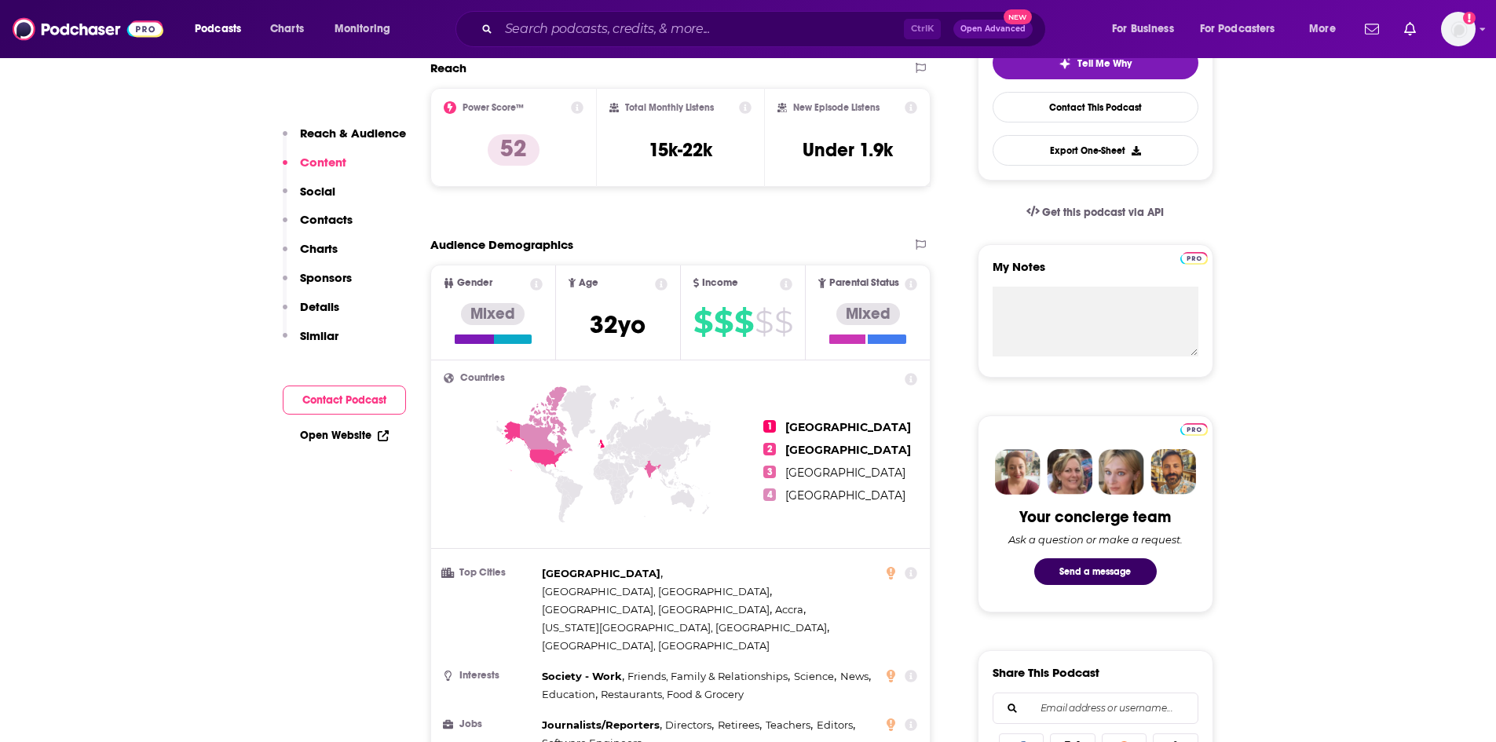
scroll to position [0, 0]
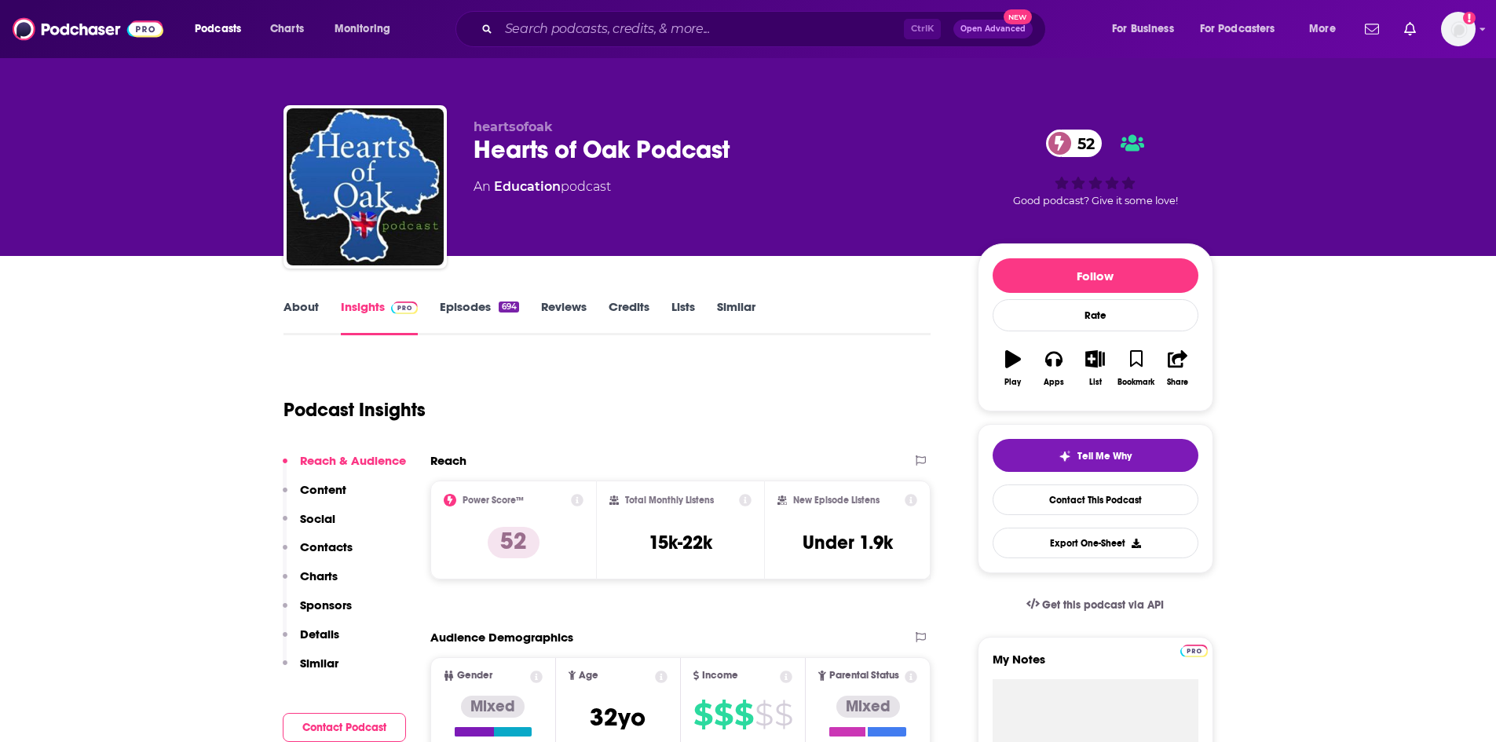
click at [306, 313] on link "About" at bounding box center [300, 317] width 35 height 36
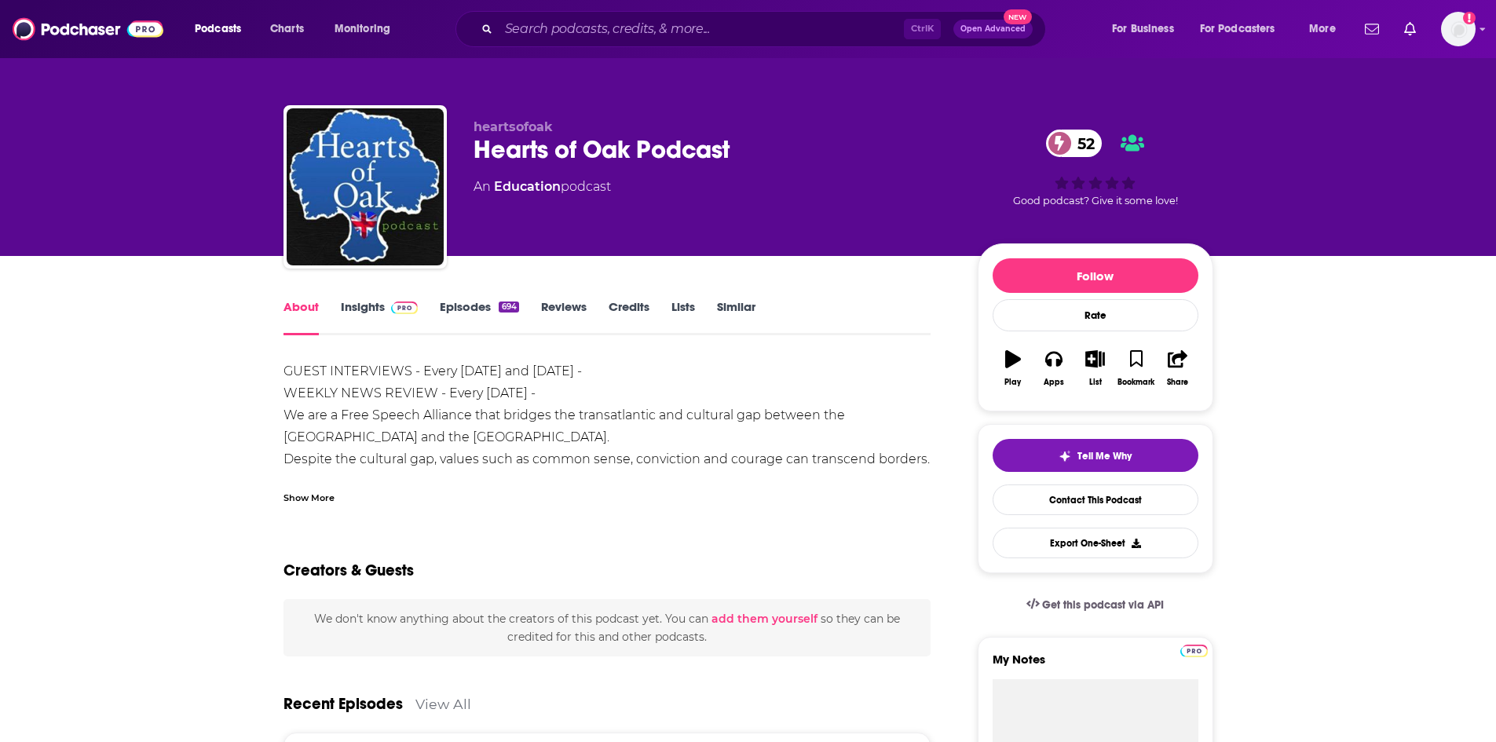
click at [301, 490] on div "Show More" at bounding box center [308, 496] width 51 height 15
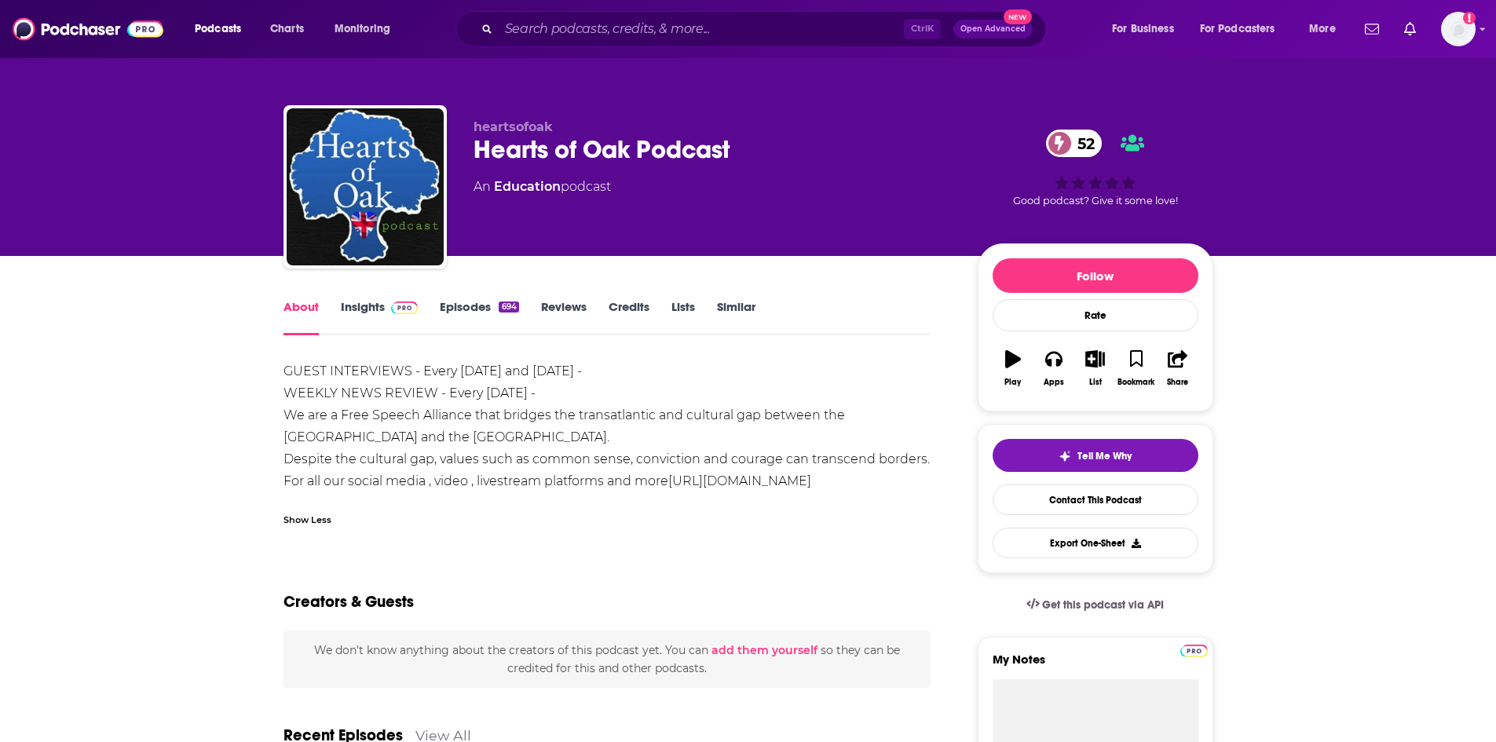
drag, startPoint x: 867, startPoint y: 483, endPoint x: 671, endPoint y: 485, distance: 195.5
click at [671, 485] on div "GUEST INTERVIEWS - Every Monday and Thursday - WEEKLY NEWS REVIEW - Every Satur…" at bounding box center [607, 426] width 648 height 132
drag, startPoint x: 674, startPoint y: 484, endPoint x: 701, endPoint y: 490, distance: 28.2
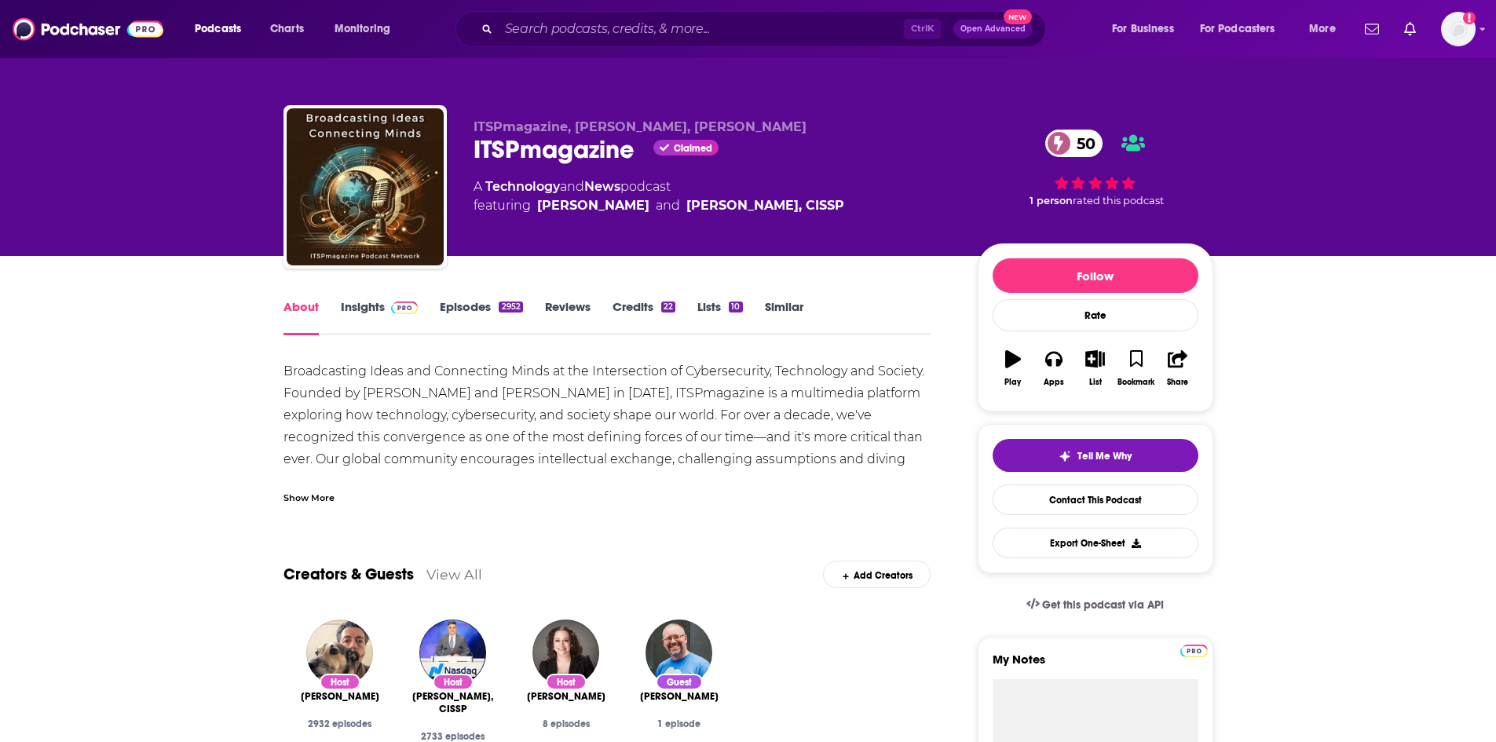
click at [309, 497] on div "Show More" at bounding box center [308, 496] width 51 height 15
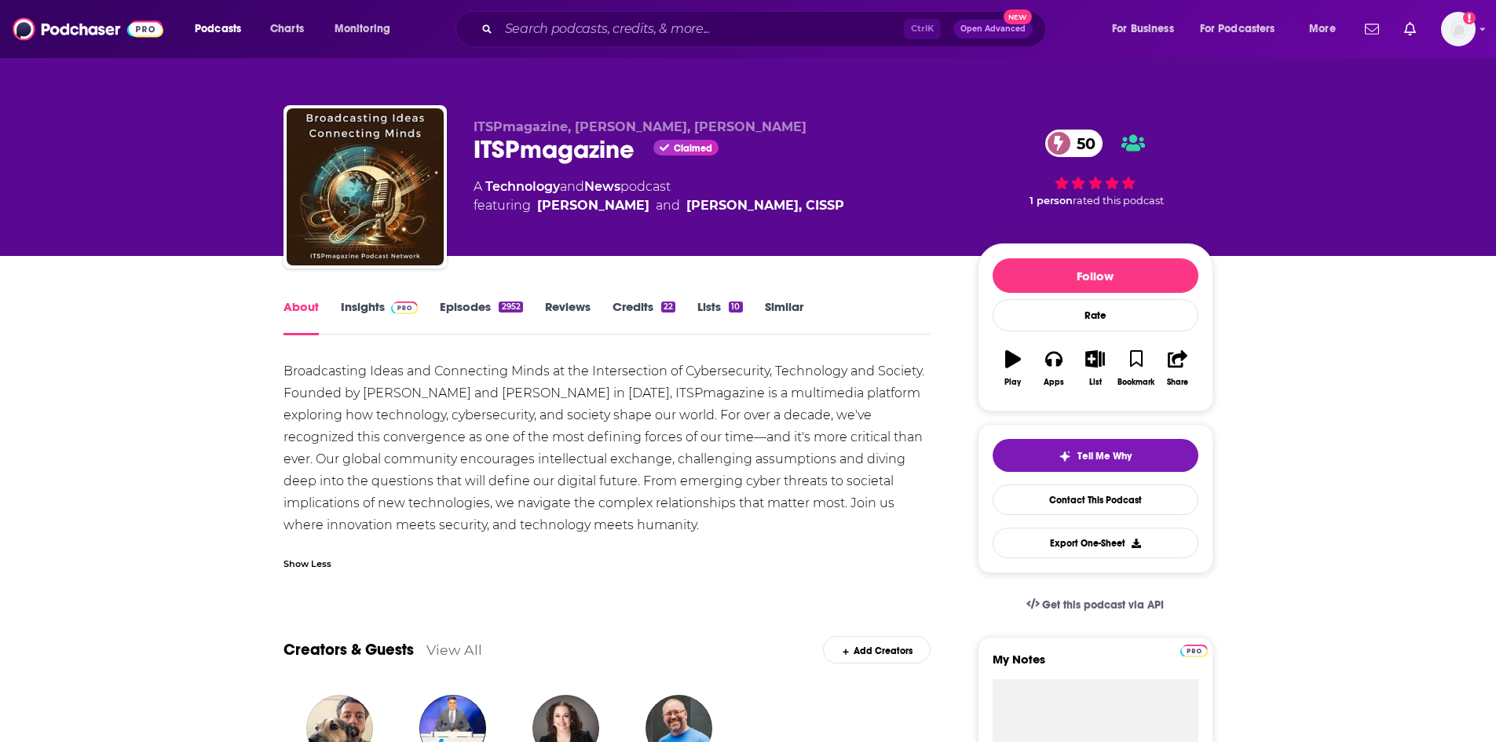
click at [481, 323] on link "Episodes 2952" at bounding box center [481, 317] width 82 height 36
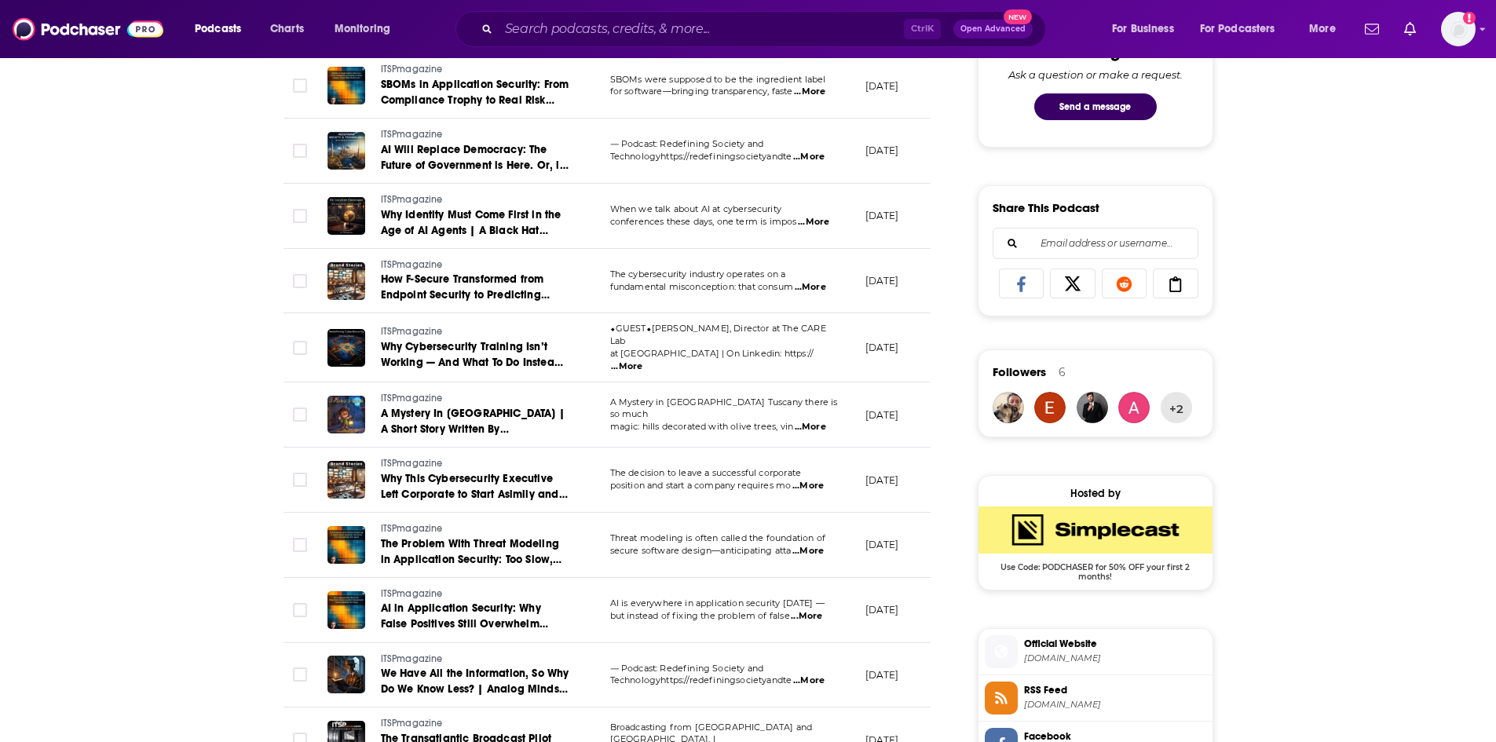
scroll to position [864, 0]
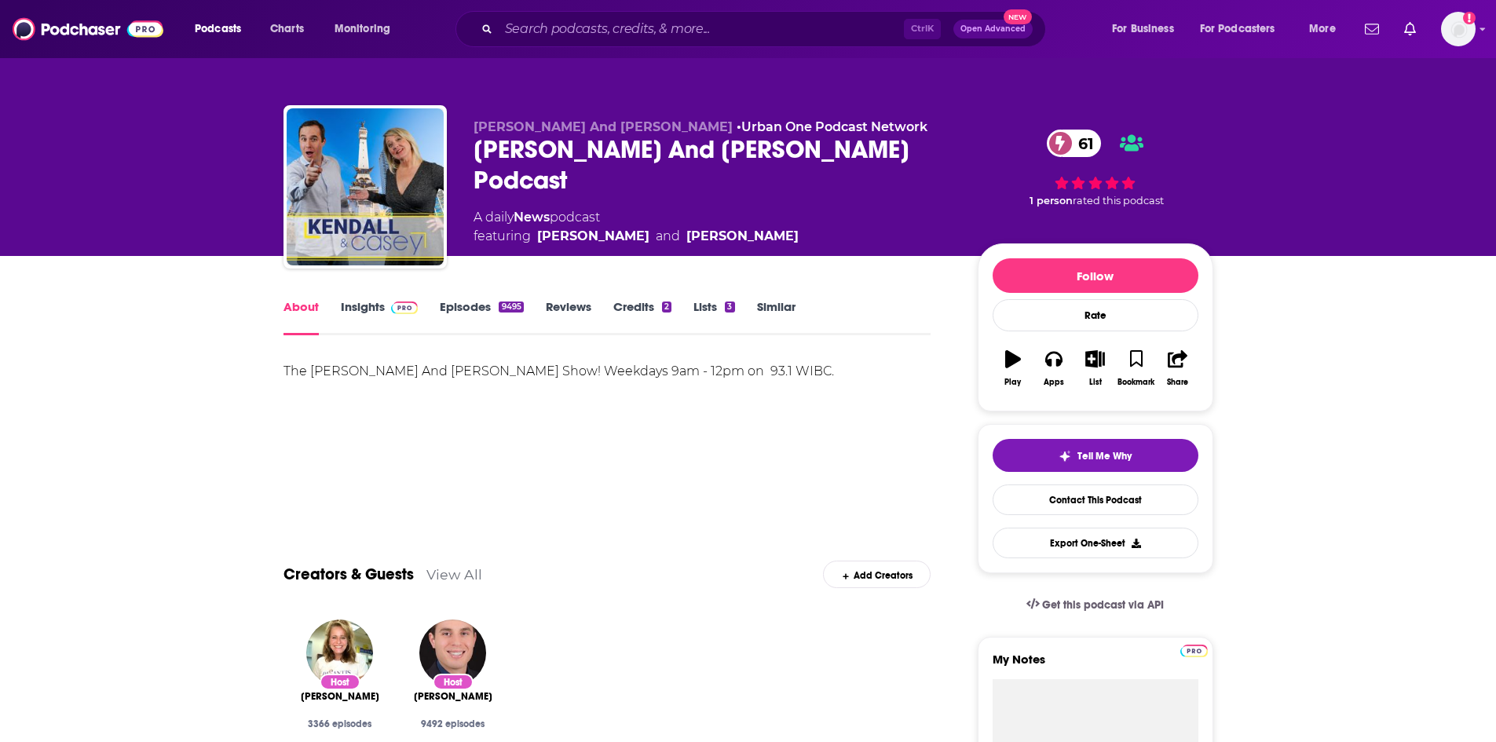
click at [477, 304] on link "Episodes 9495" at bounding box center [481, 317] width 83 height 36
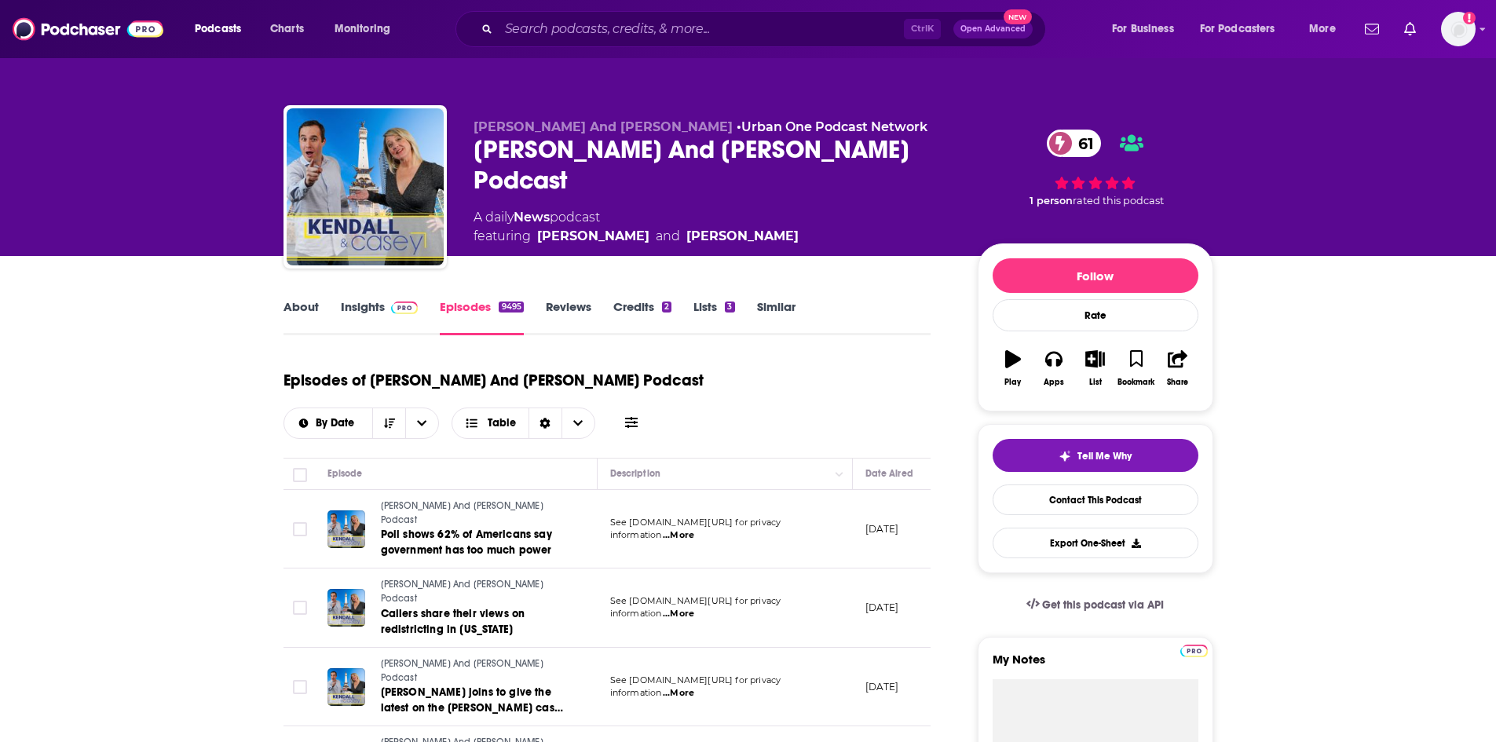
click at [286, 312] on link "About" at bounding box center [300, 317] width 35 height 36
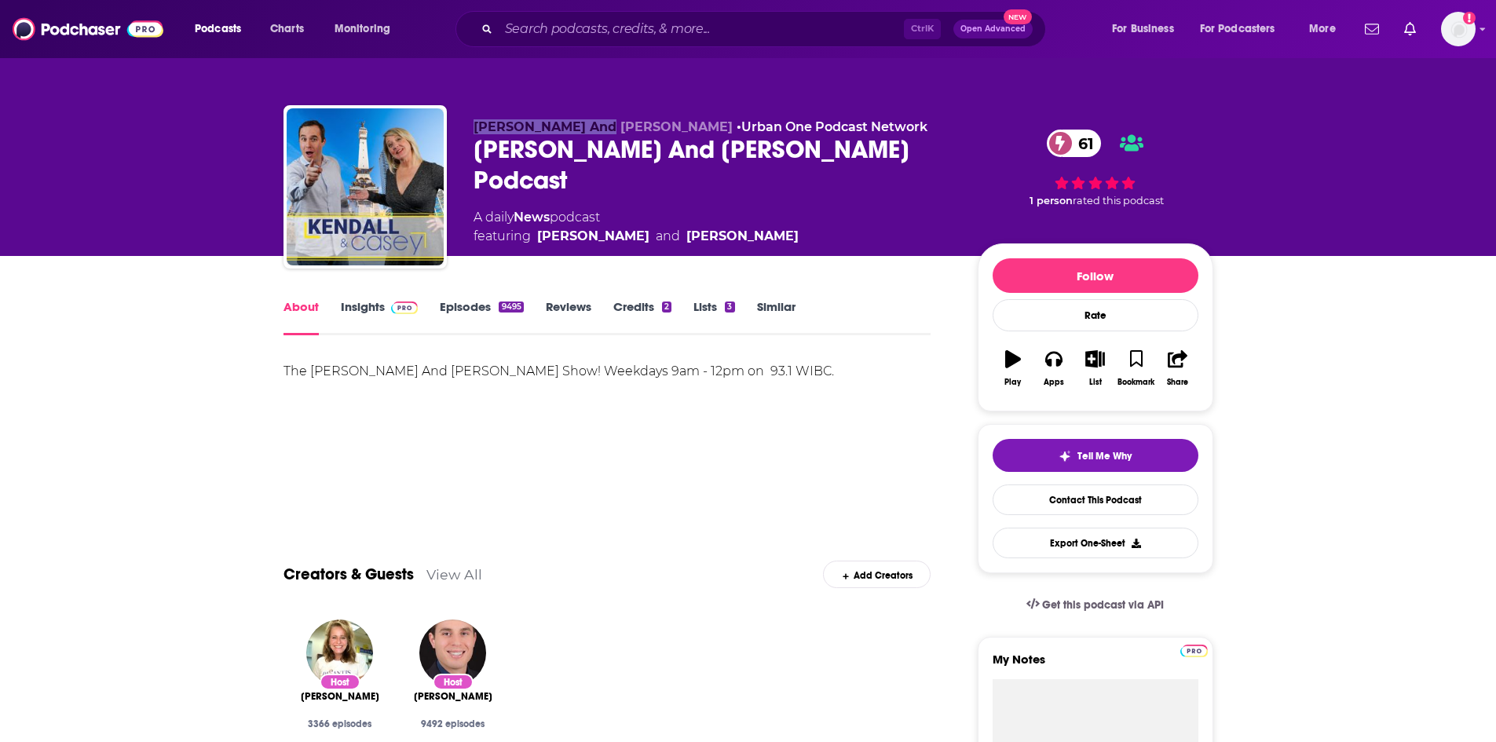
drag, startPoint x: 475, startPoint y: 126, endPoint x: 595, endPoint y: 133, distance: 120.3
click at [595, 133] on span "[PERSON_NAME] And [PERSON_NAME]" at bounding box center [603, 126] width 259 height 15
copy span "[PERSON_NAME] And [PERSON_NAME]"
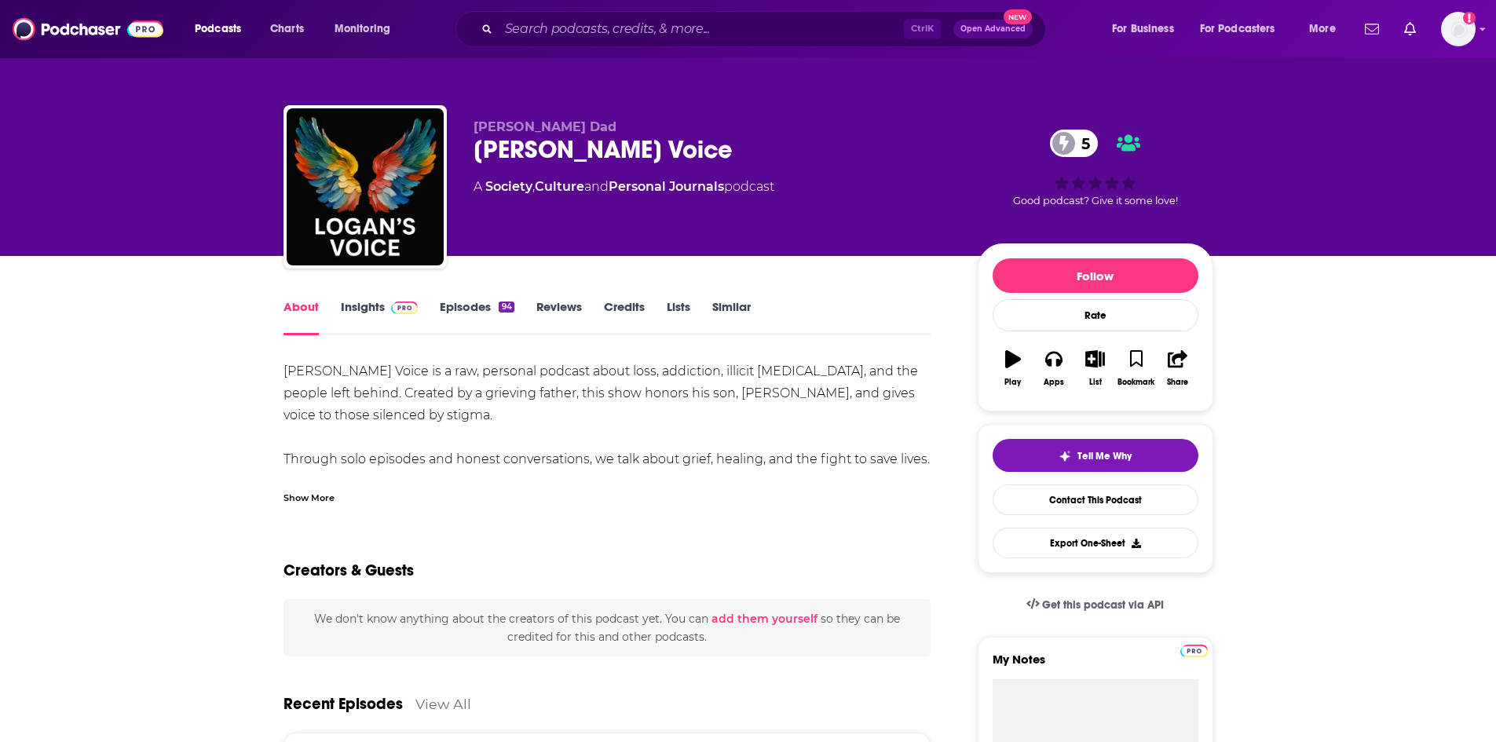
click at [302, 494] on div "Show More" at bounding box center [308, 496] width 51 height 15
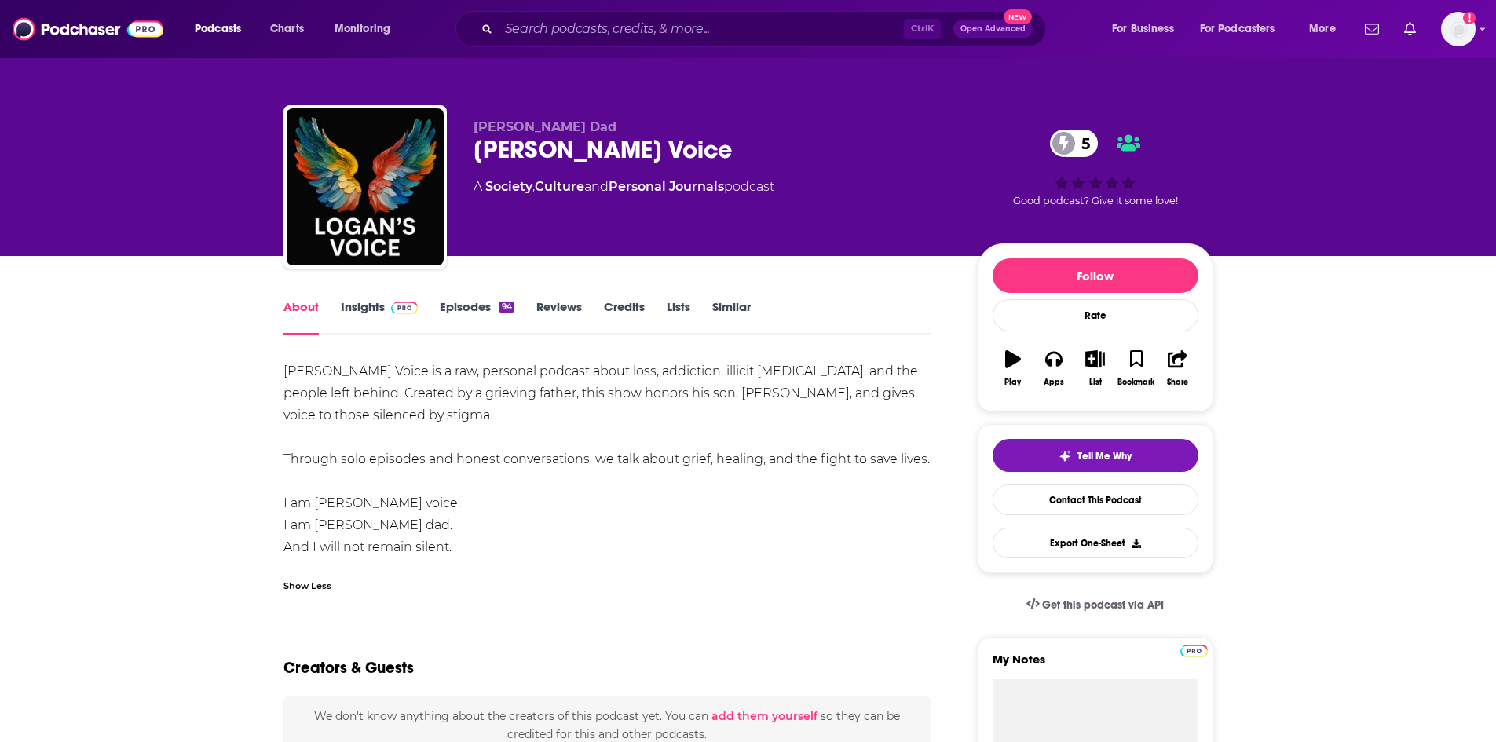
click at [458, 308] on link "Episodes 94" at bounding box center [477, 317] width 74 height 36
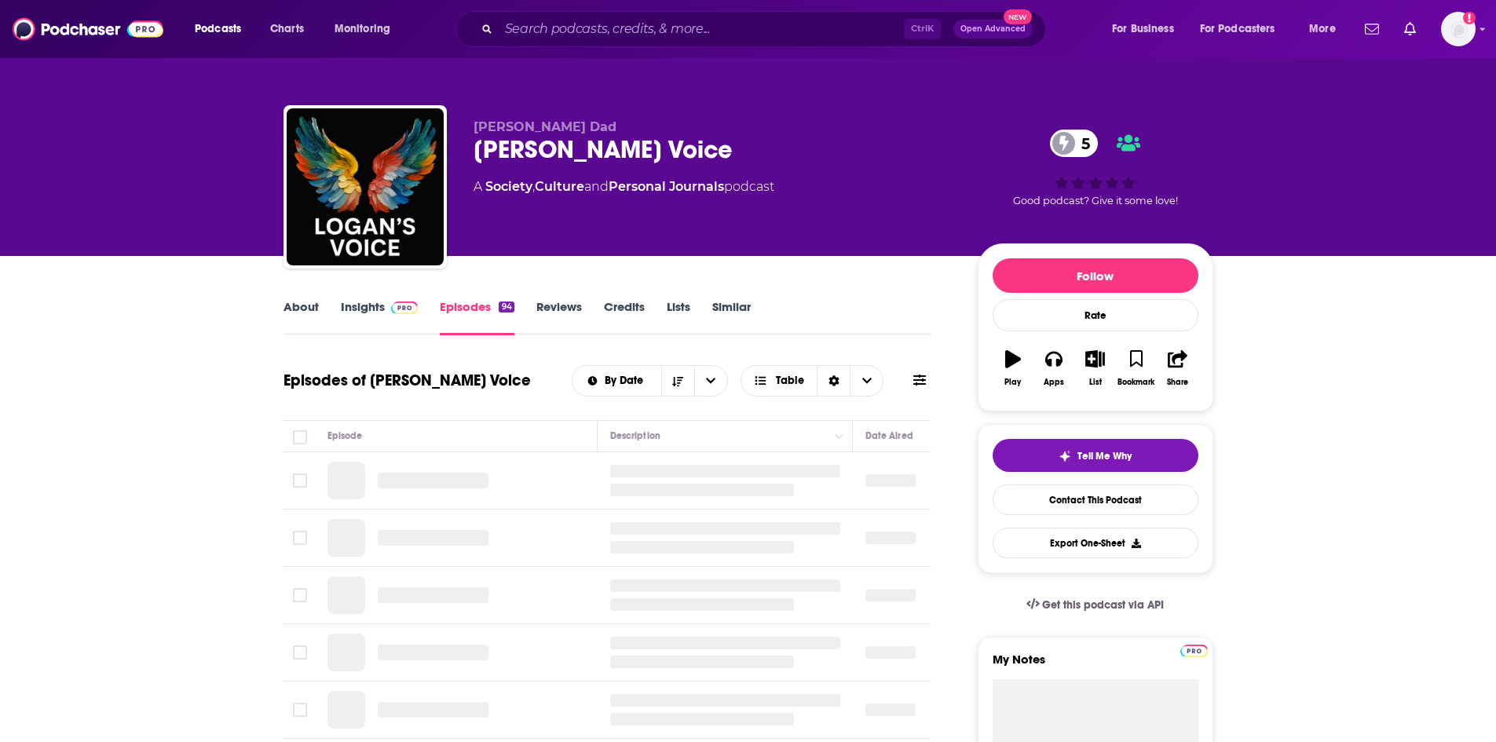
click at [389, 316] on link "Insights" at bounding box center [380, 317] width 78 height 36
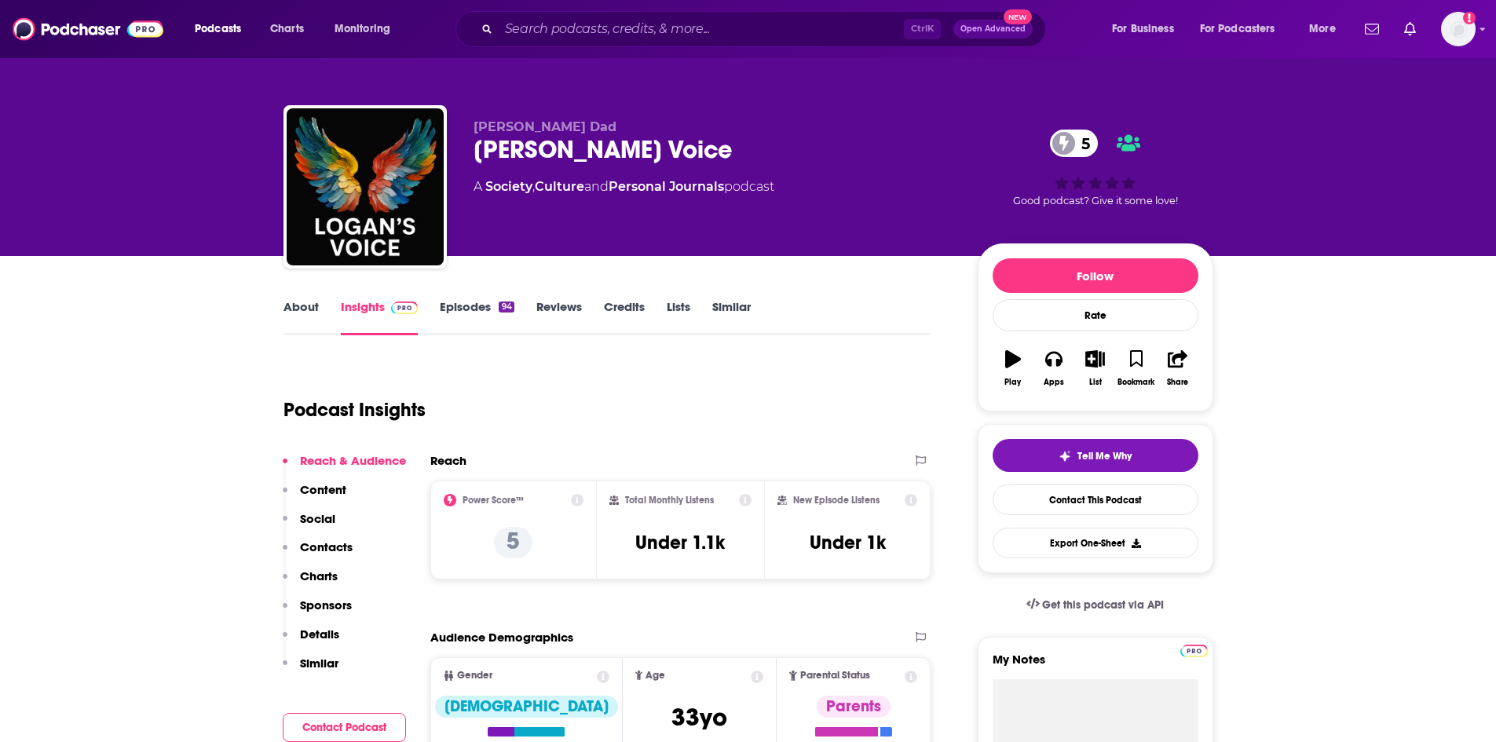
click at [459, 298] on div "About Insights Episodes 94 Reviews Credits Lists Similar" at bounding box center [607, 316] width 648 height 38
click at [459, 306] on link "Episodes 94" at bounding box center [477, 317] width 74 height 36
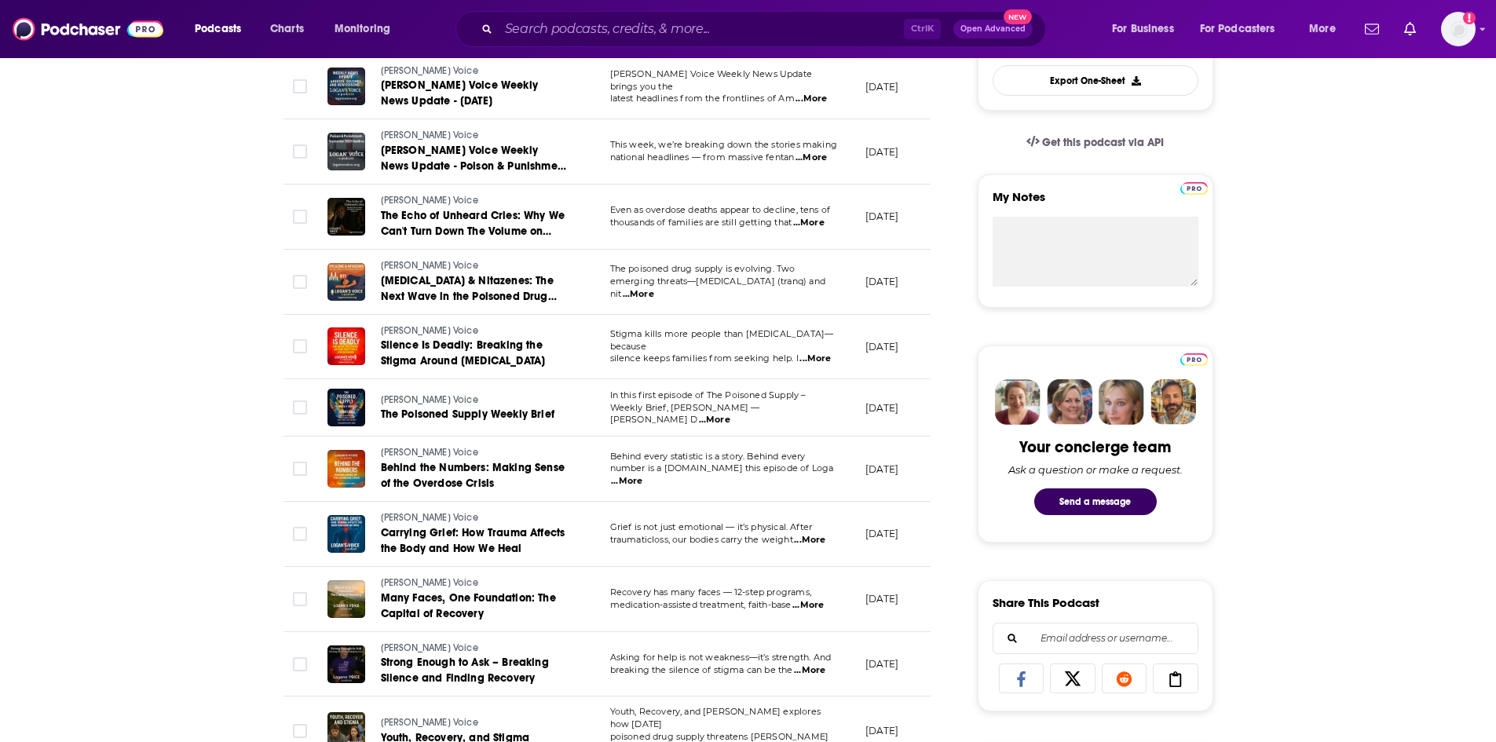
scroll to position [471, 0]
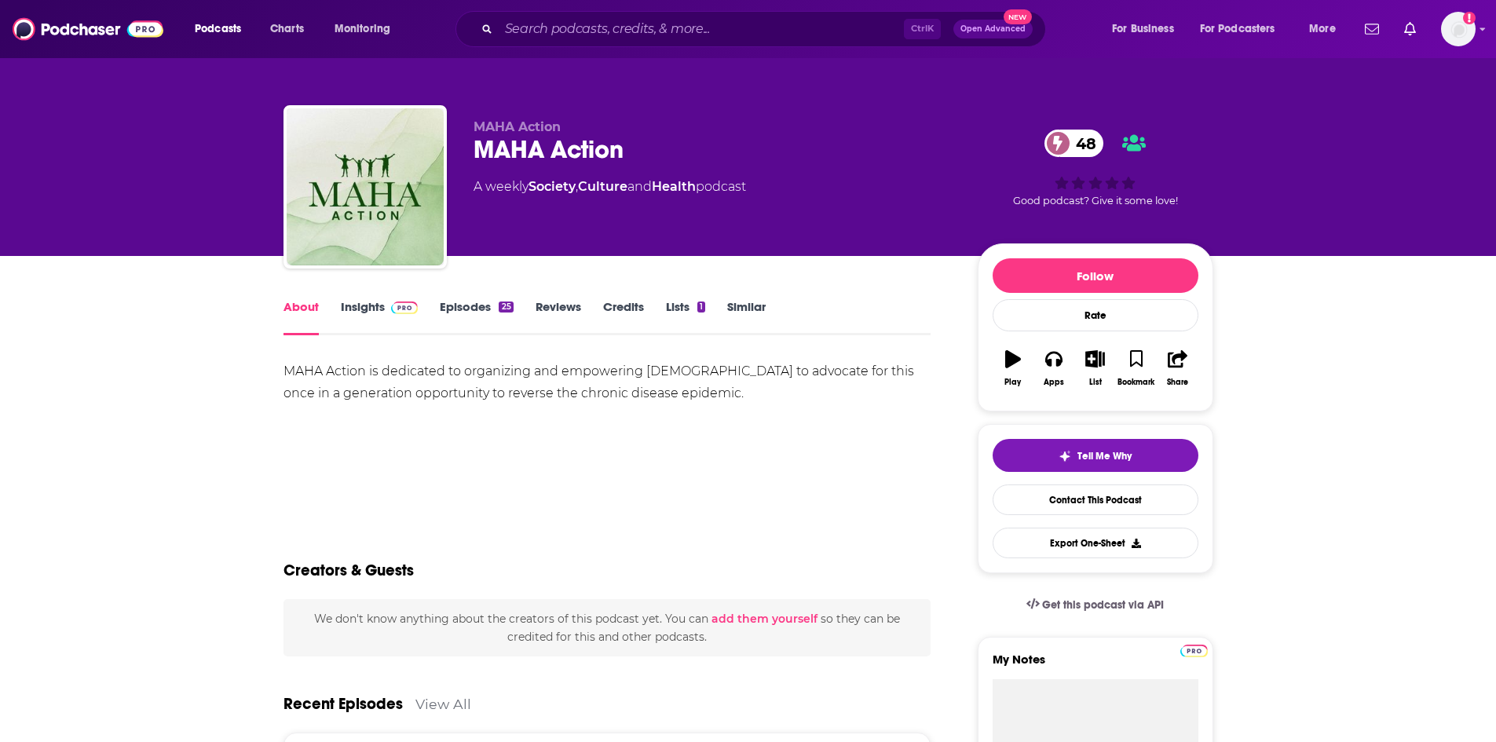
click at [373, 309] on link "Insights" at bounding box center [380, 317] width 78 height 36
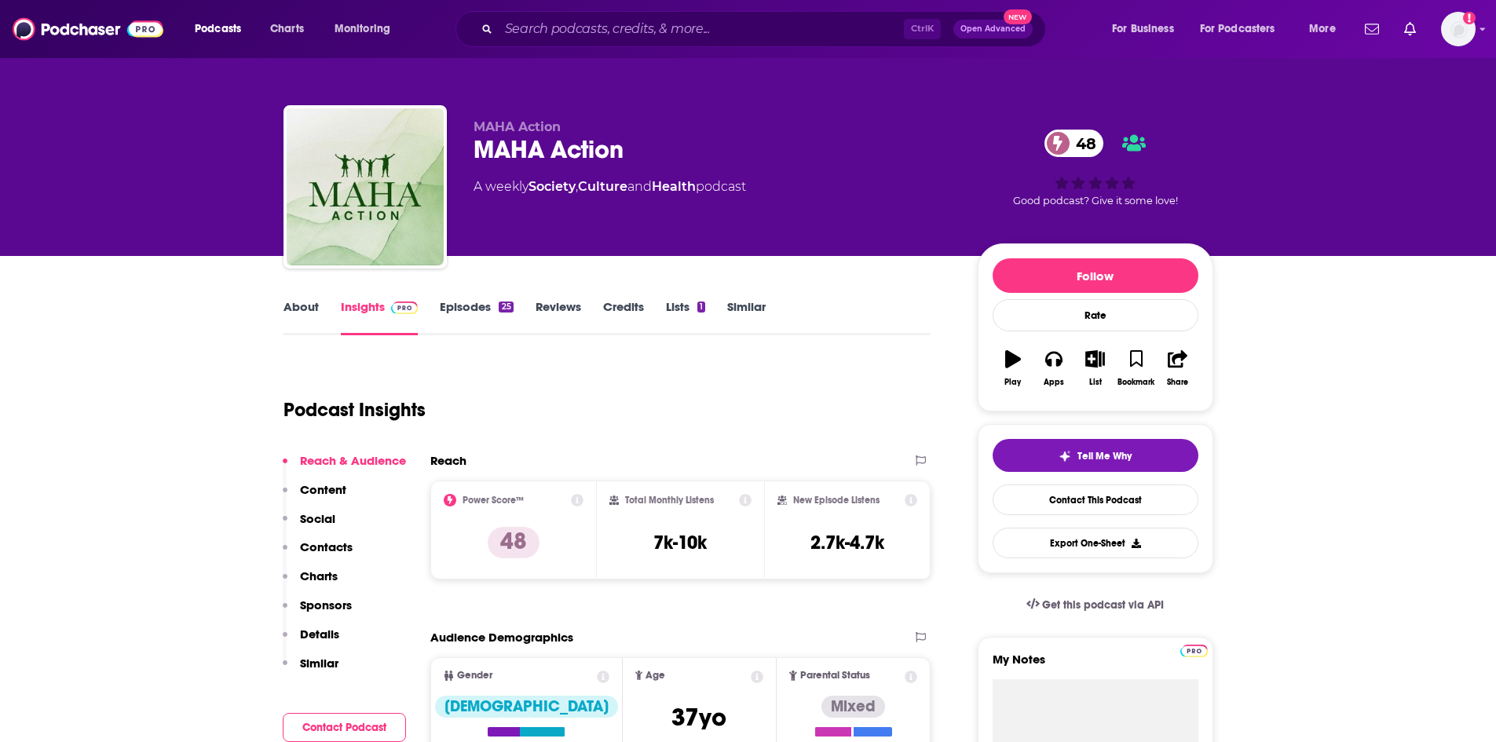
click at [498, 320] on link "Episodes 25" at bounding box center [476, 317] width 73 height 36
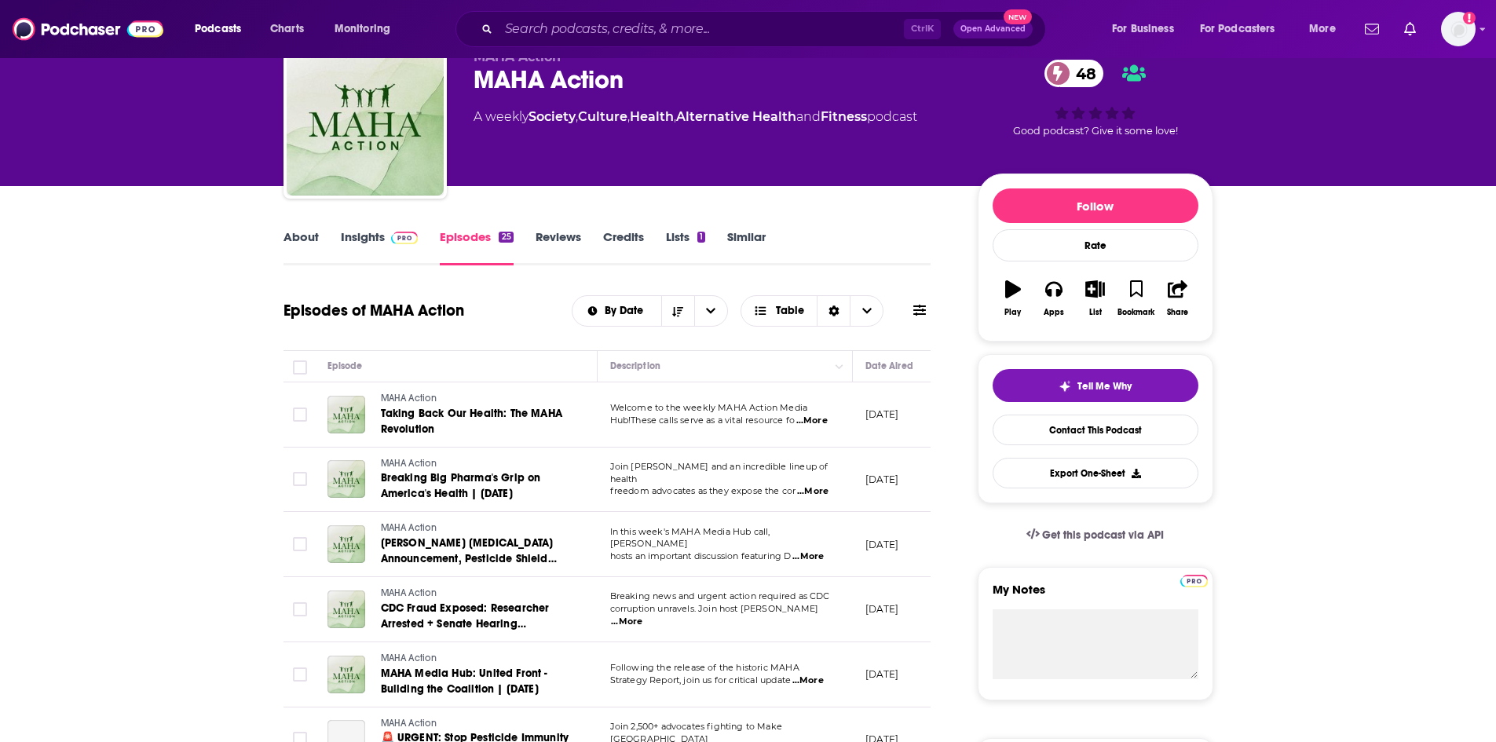
scroll to position [79, 0]
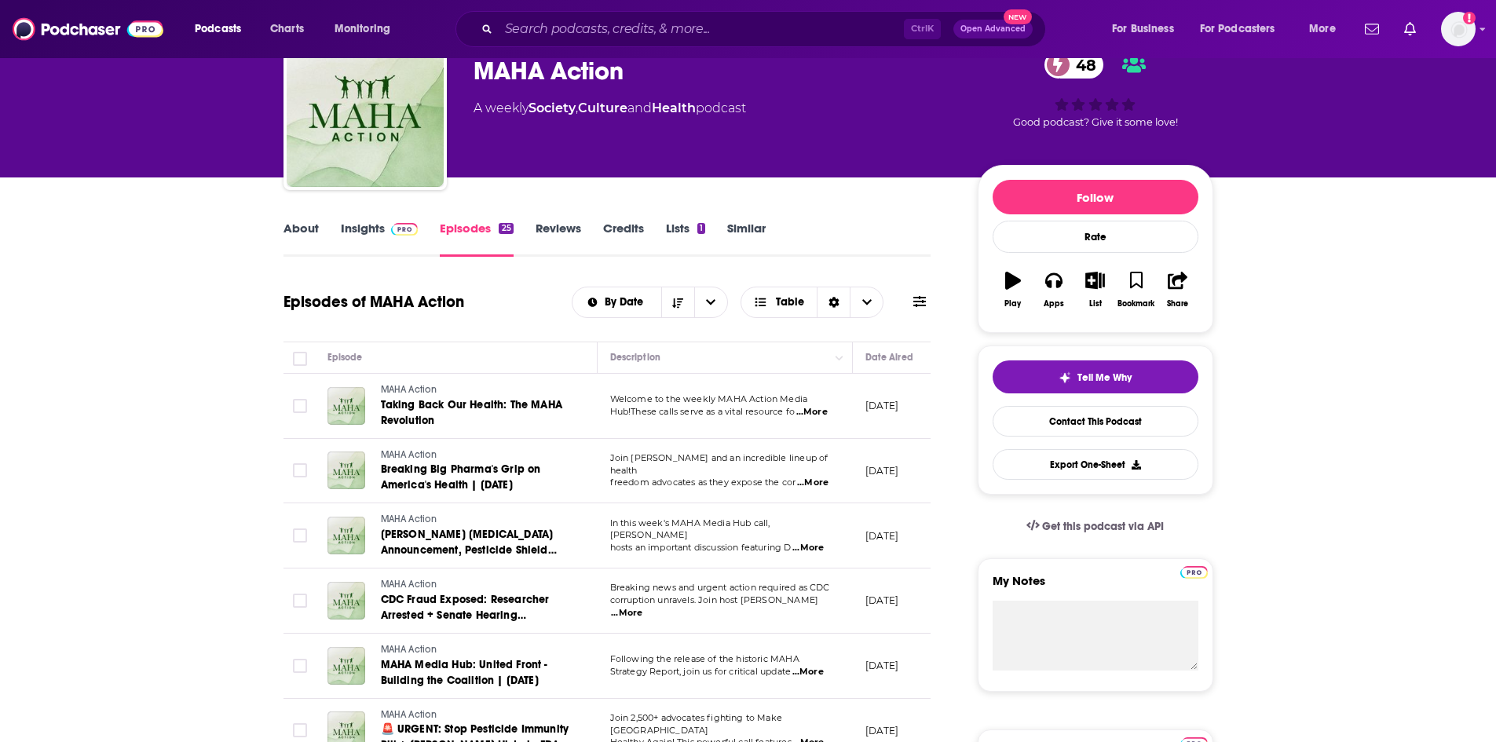
click at [305, 232] on link "About" at bounding box center [300, 239] width 35 height 36
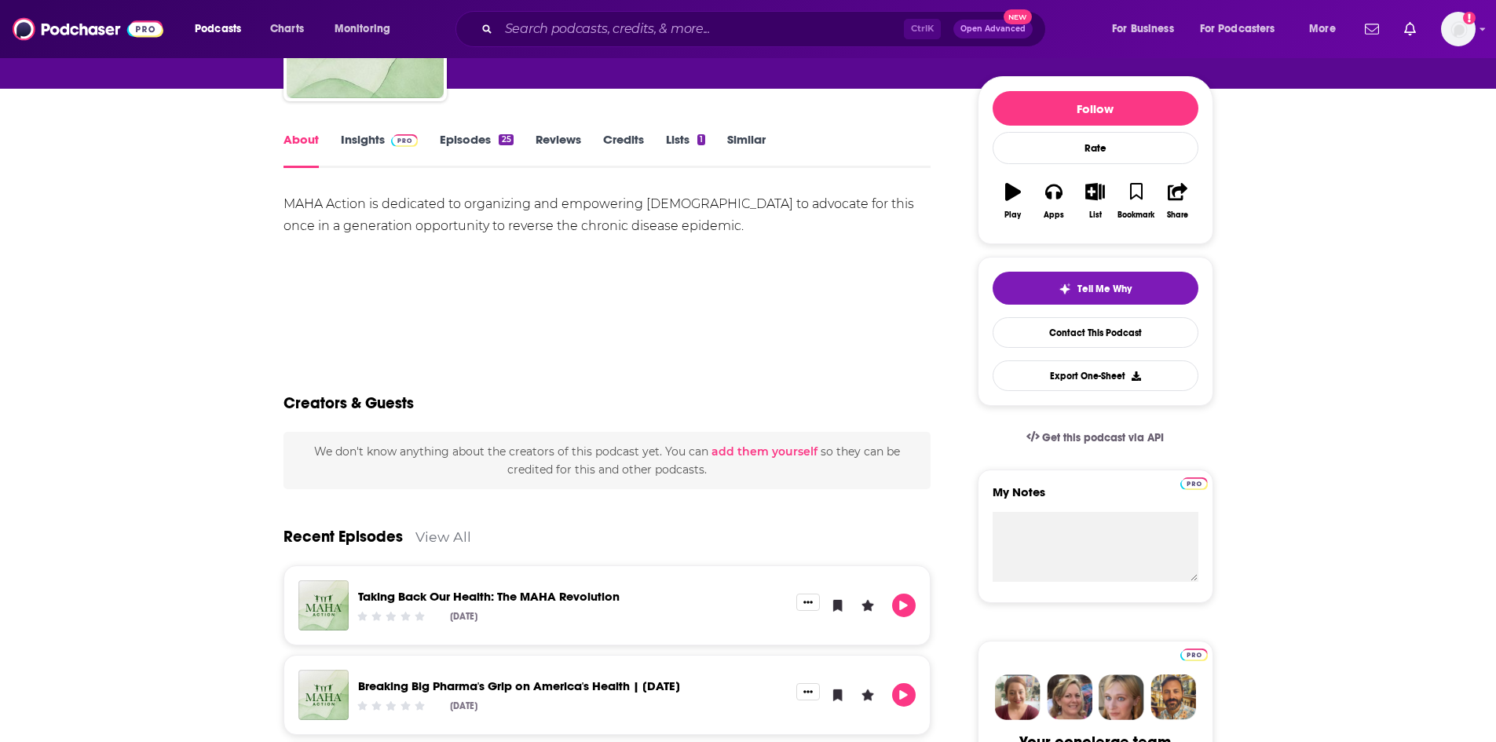
scroll to position [157, 0]
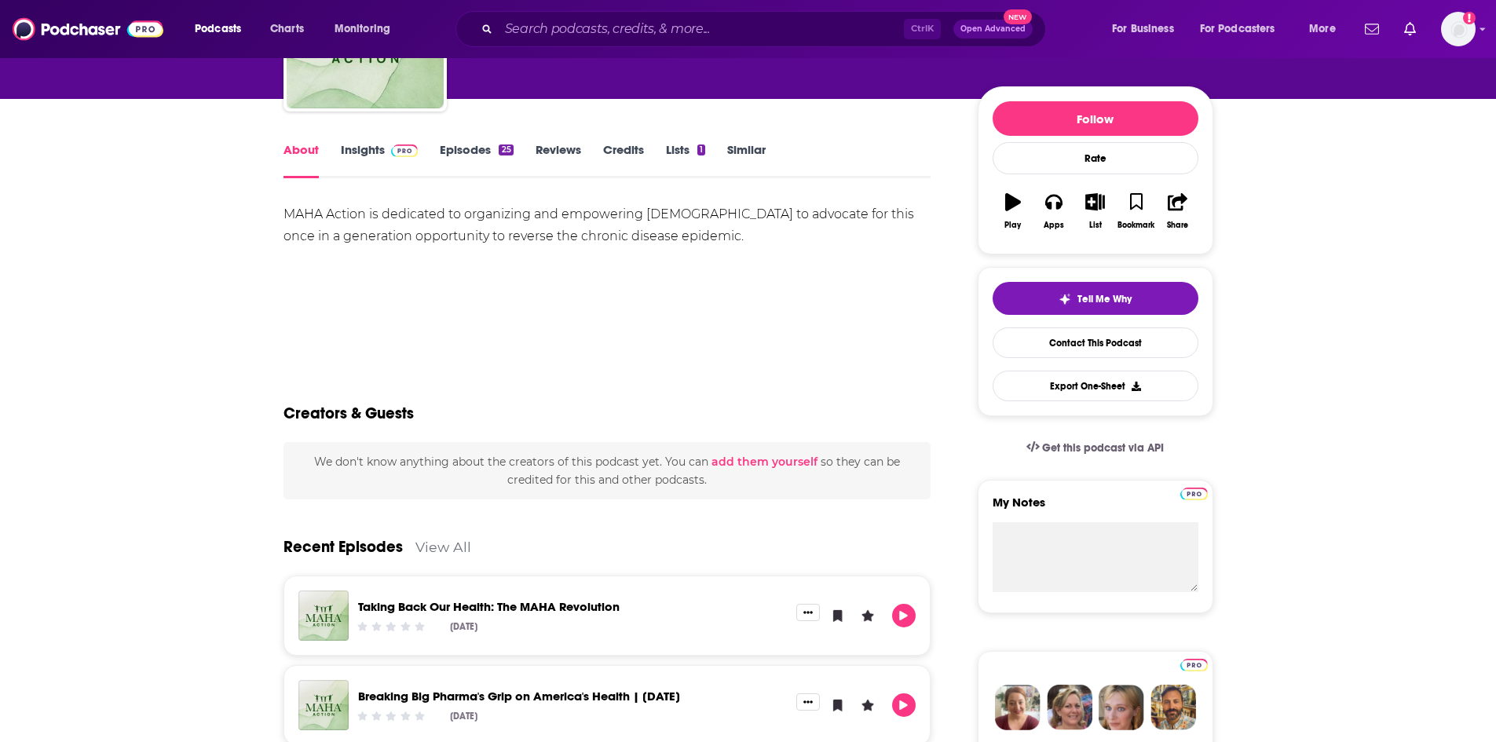
click at [376, 153] on link "Insights" at bounding box center [380, 160] width 78 height 36
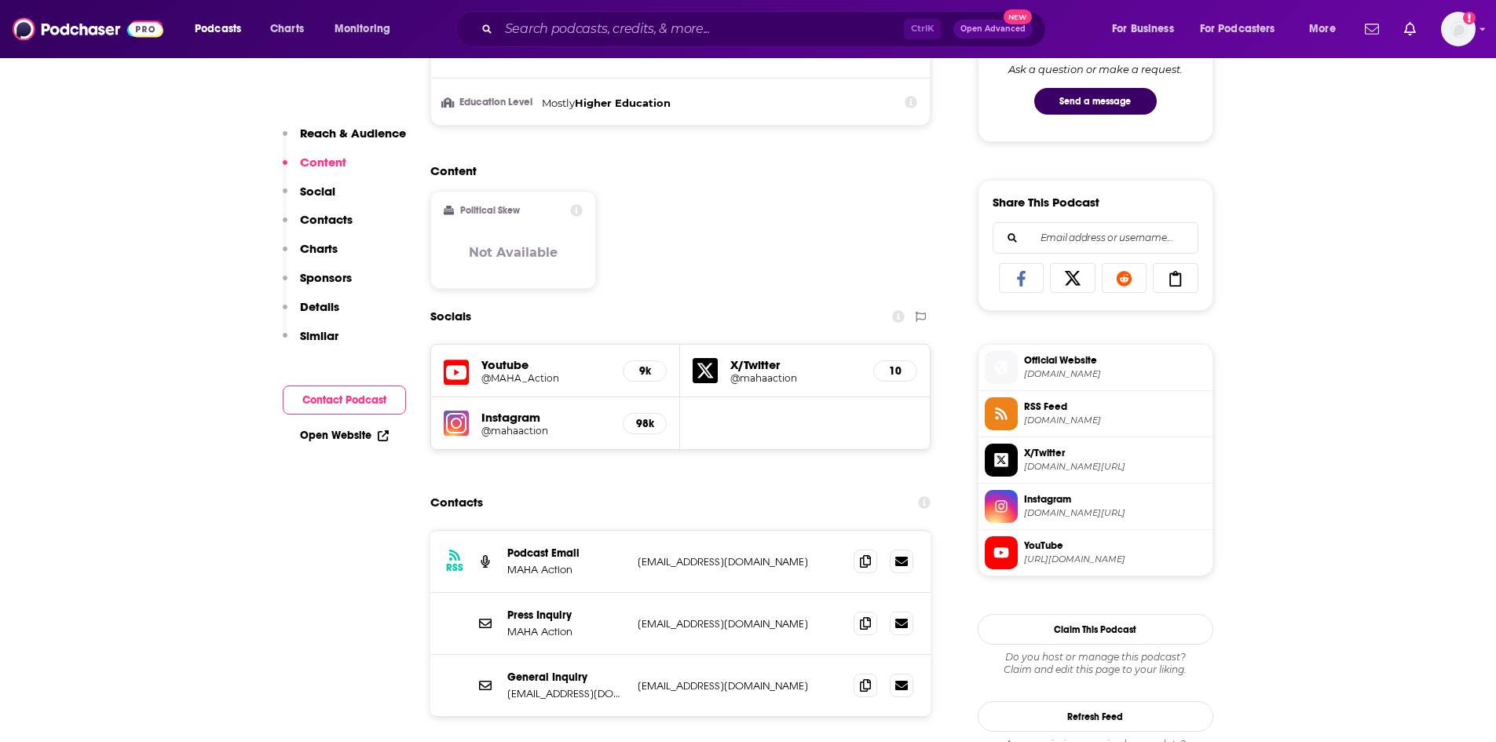
scroll to position [864, 0]
click at [336, 437] on link "Open Website" at bounding box center [344, 435] width 89 height 13
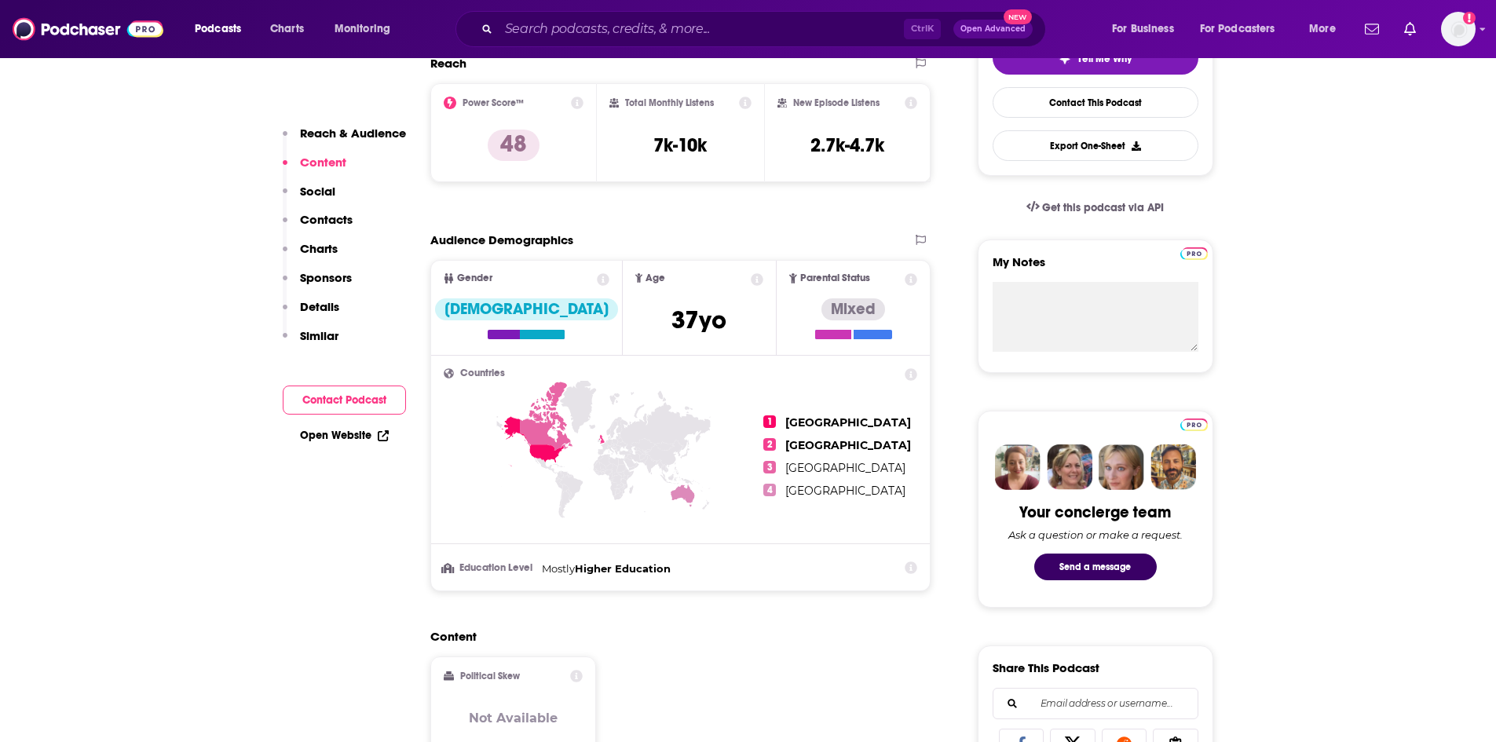
scroll to position [0, 0]
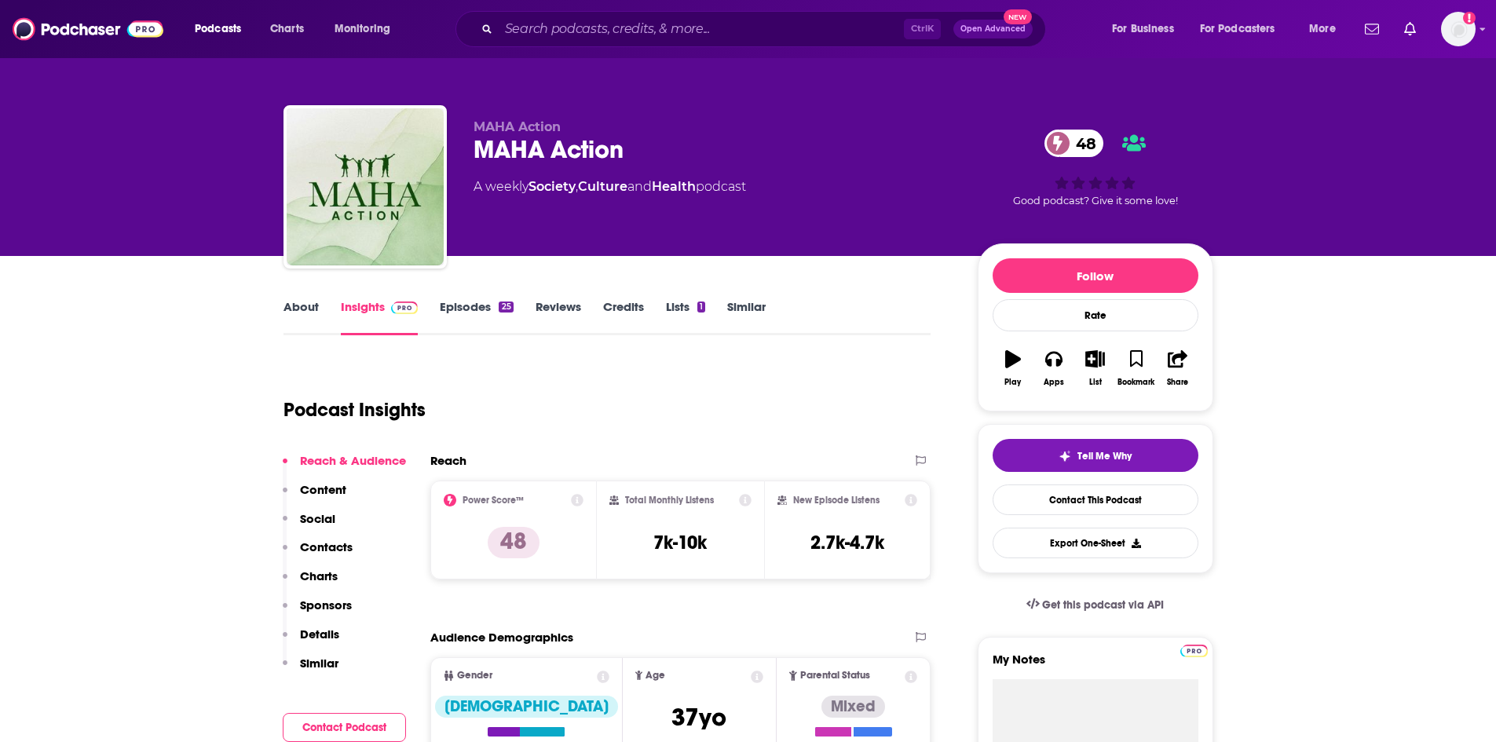
click at [289, 309] on link "About" at bounding box center [300, 317] width 35 height 36
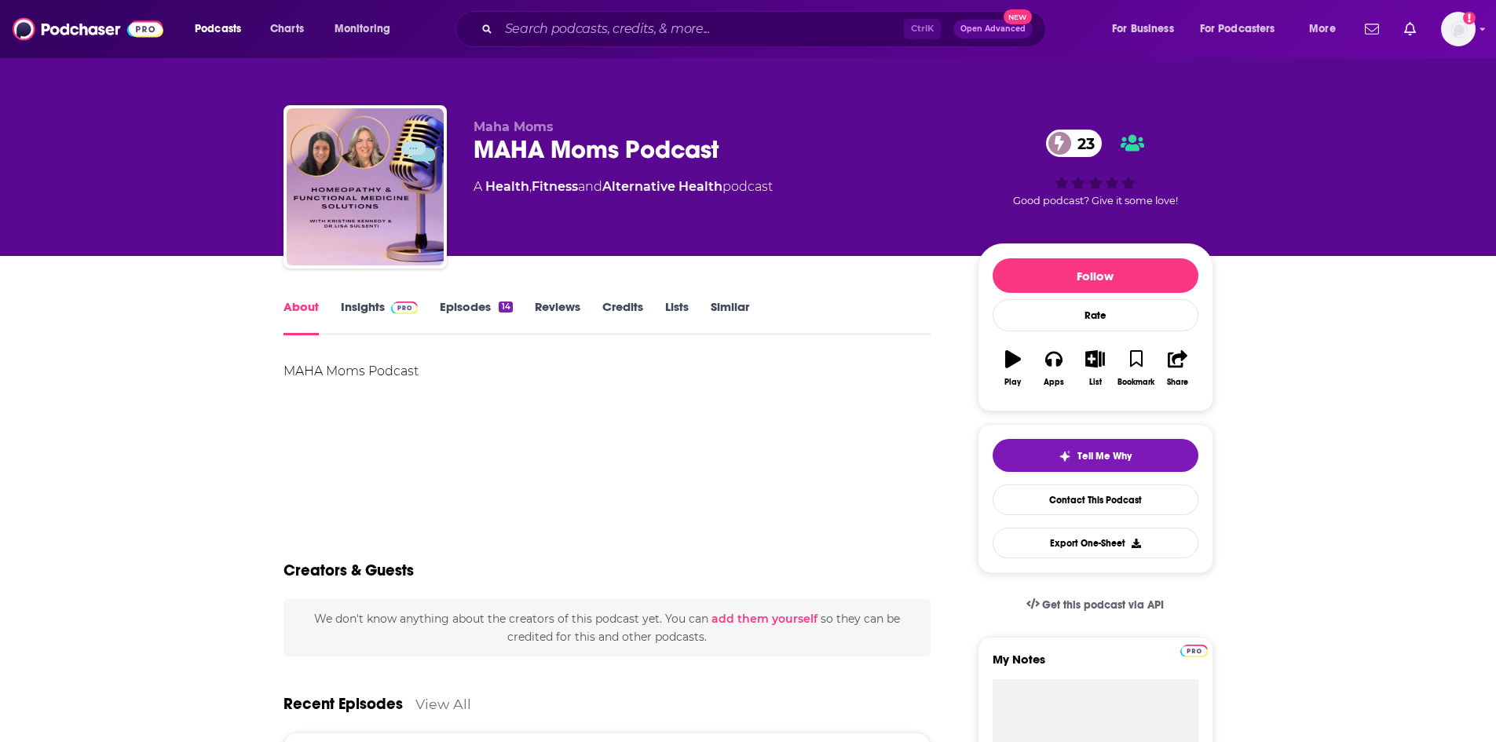
click at [362, 312] on link "Insights" at bounding box center [380, 317] width 78 height 36
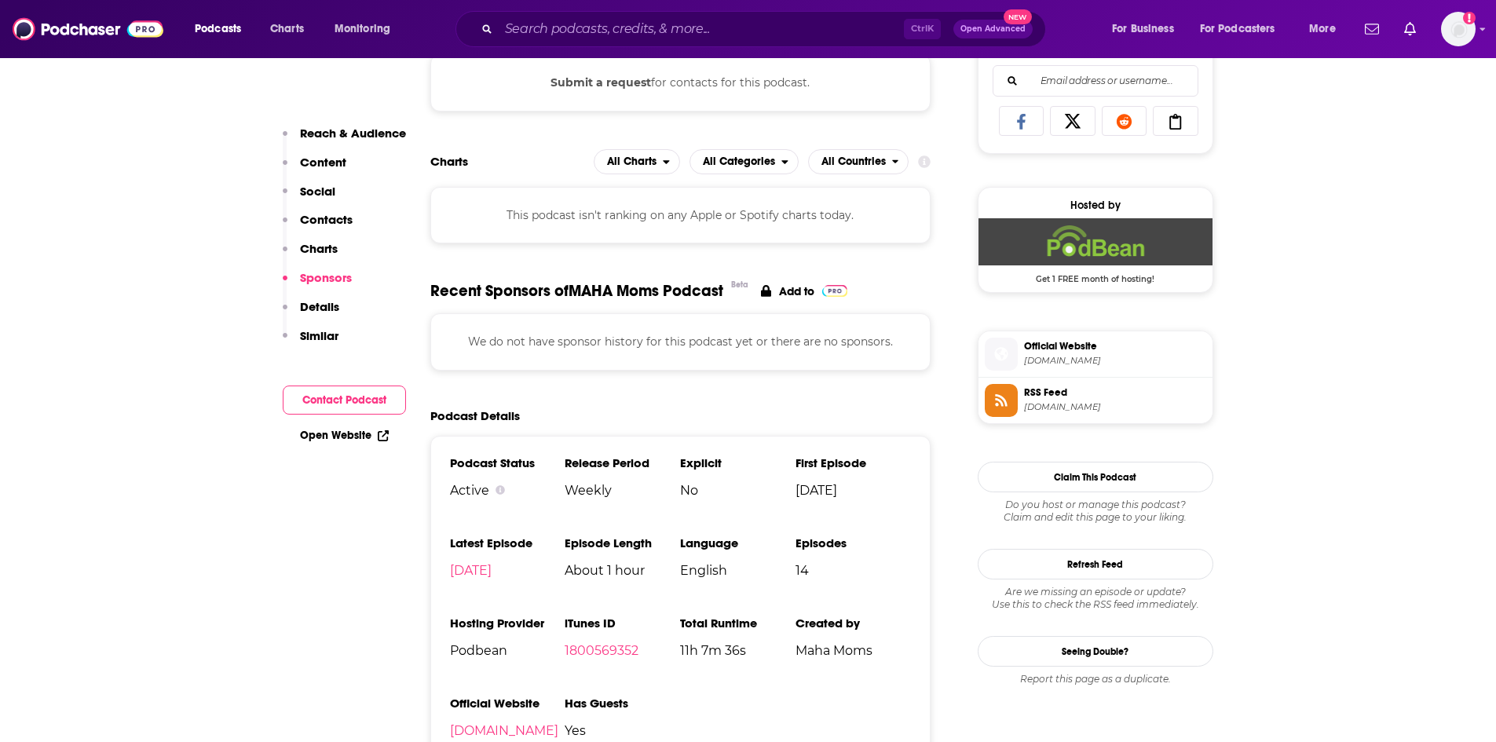
scroll to position [1021, 0]
click at [349, 442] on link "Open Website" at bounding box center [344, 435] width 89 height 13
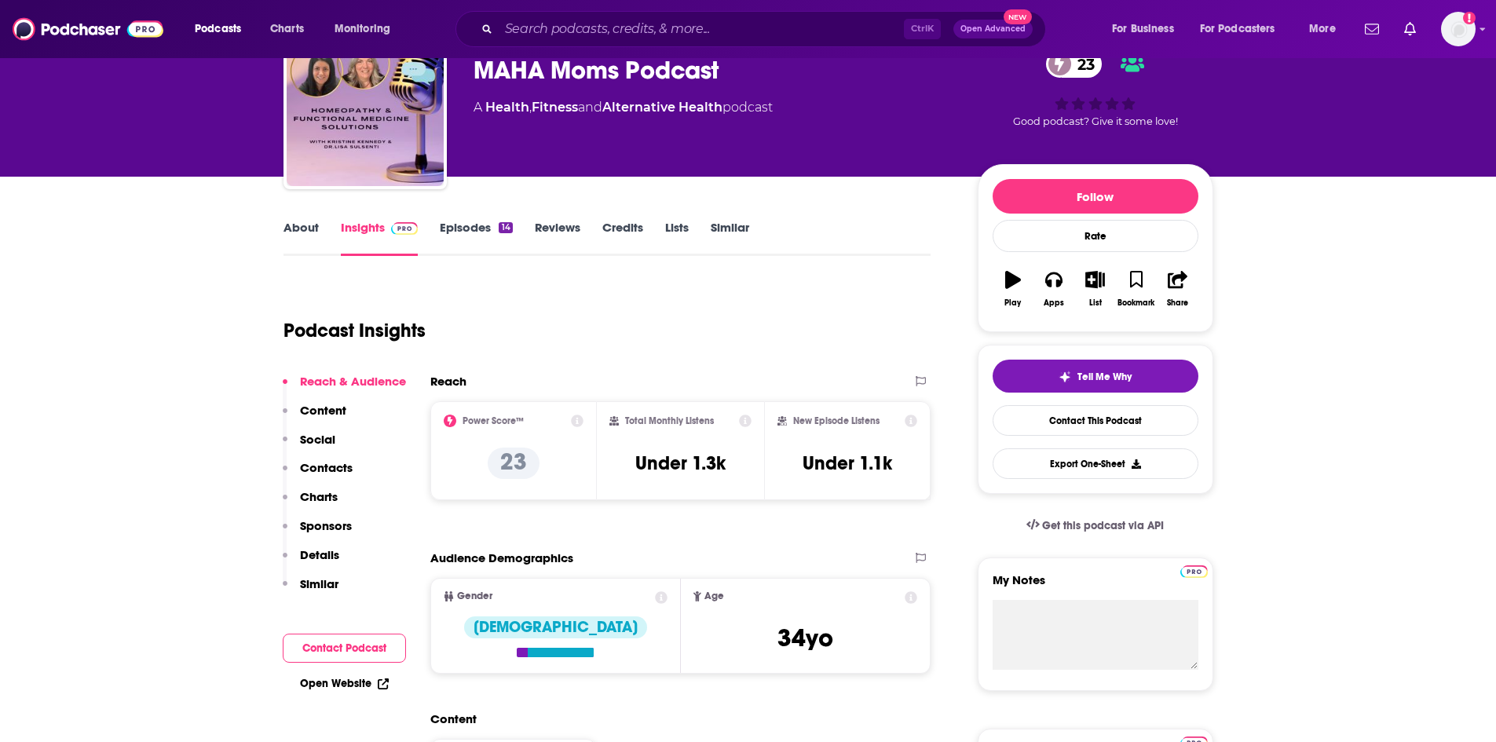
scroll to position [785, 0]
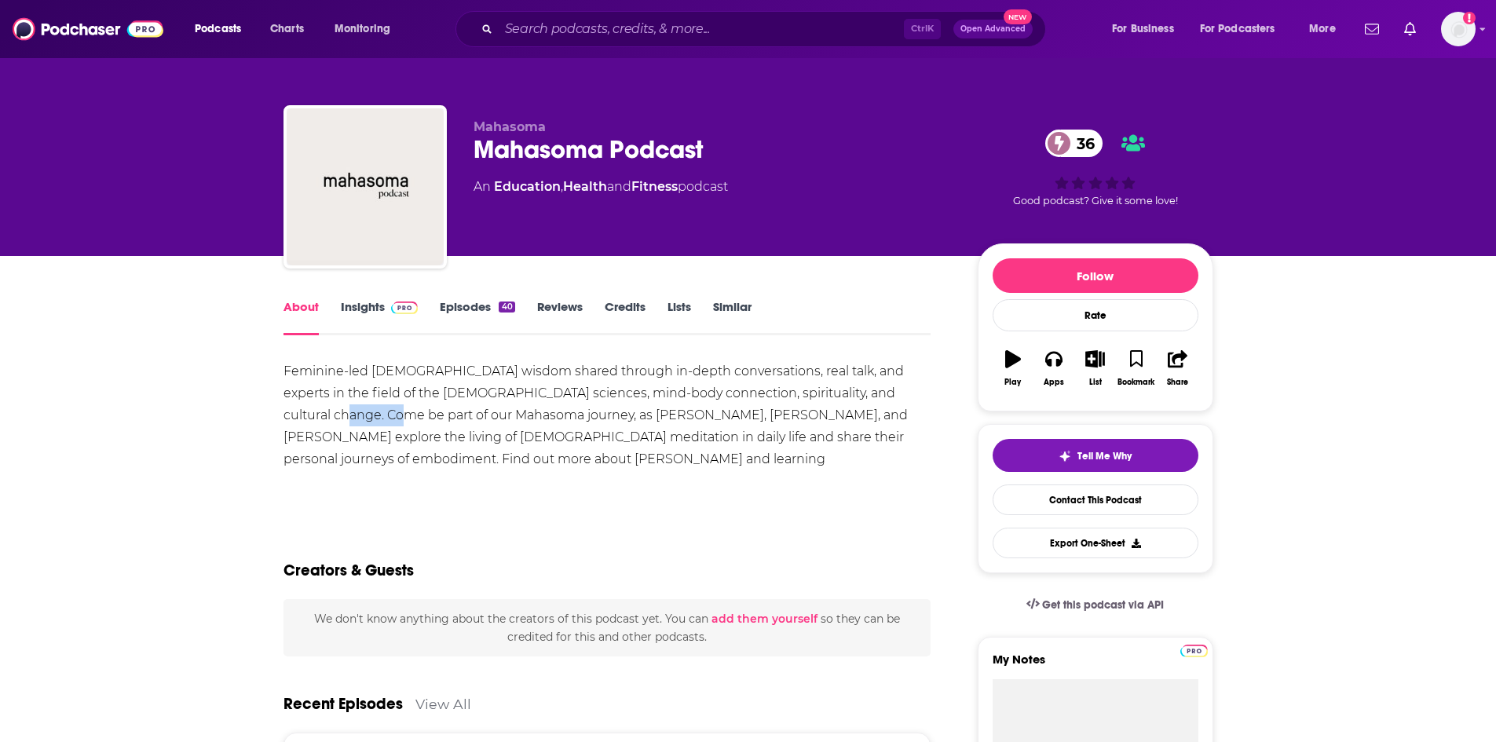
drag, startPoint x: 285, startPoint y: 410, endPoint x: 352, endPoint y: 417, distance: 67.1
click at [352, 417] on div "Feminine-led Vedic wisdom shared through in-depth conversations, real talk, and…" at bounding box center [607, 426] width 648 height 132
copy div "Mahasoma"
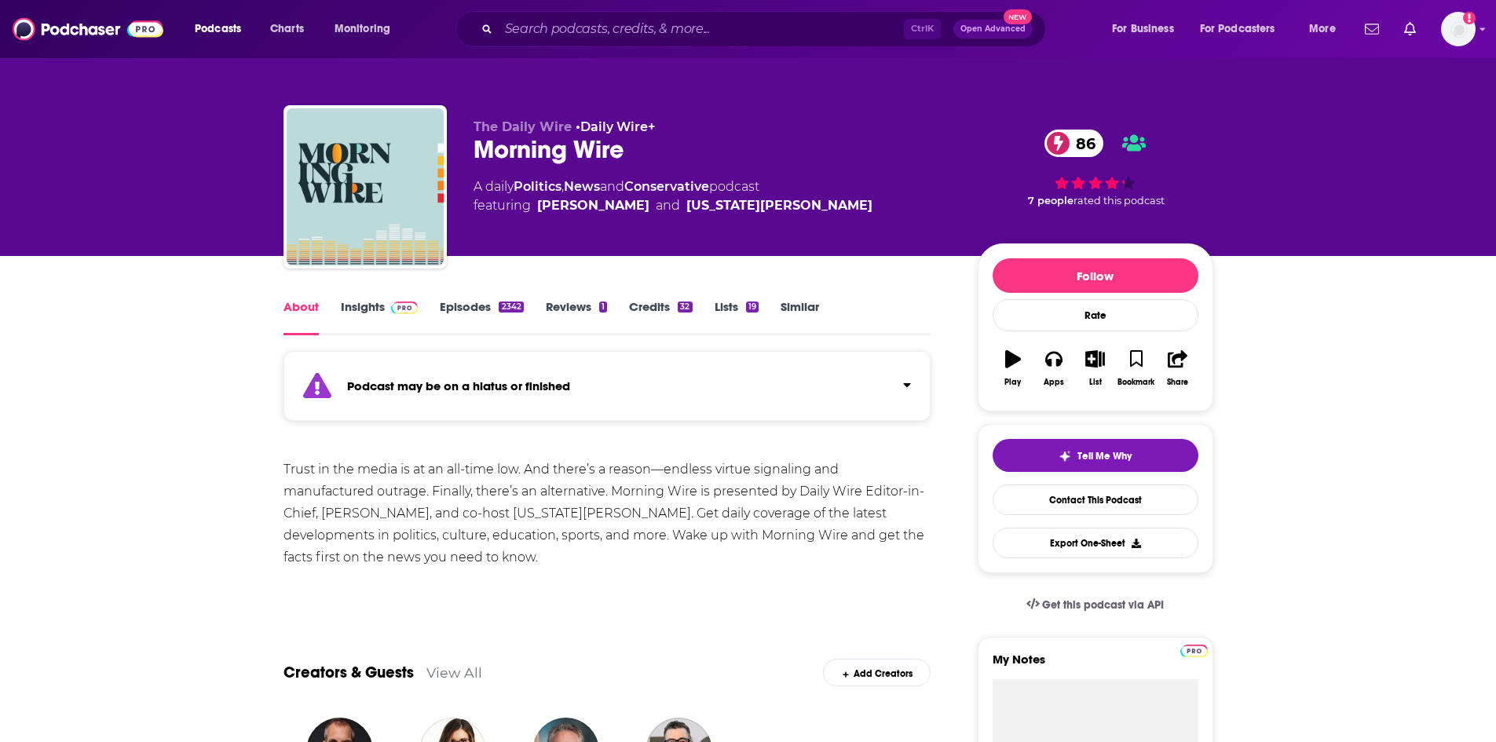
click at [380, 313] on link "Insights" at bounding box center [380, 317] width 78 height 36
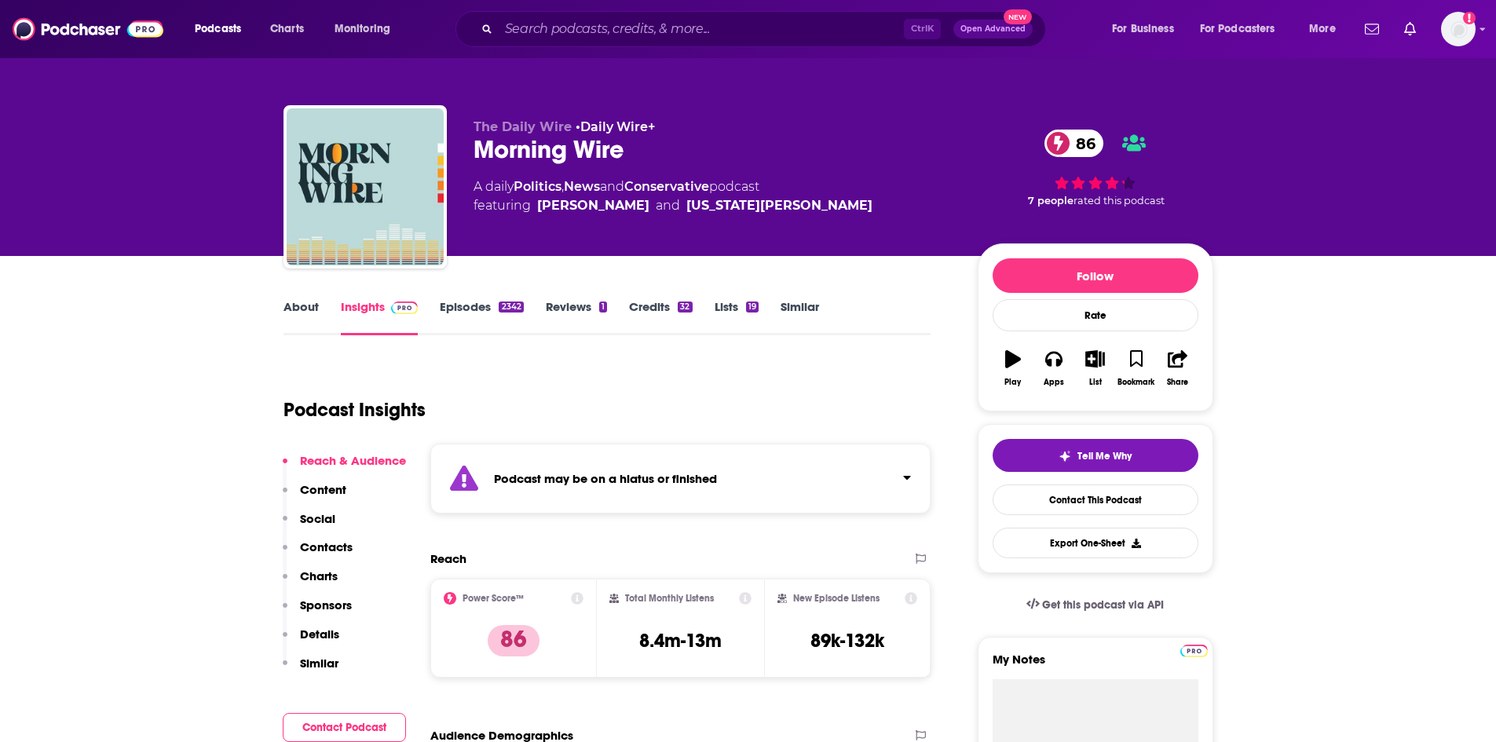
click at [467, 309] on link "Episodes 2342" at bounding box center [481, 317] width 83 height 36
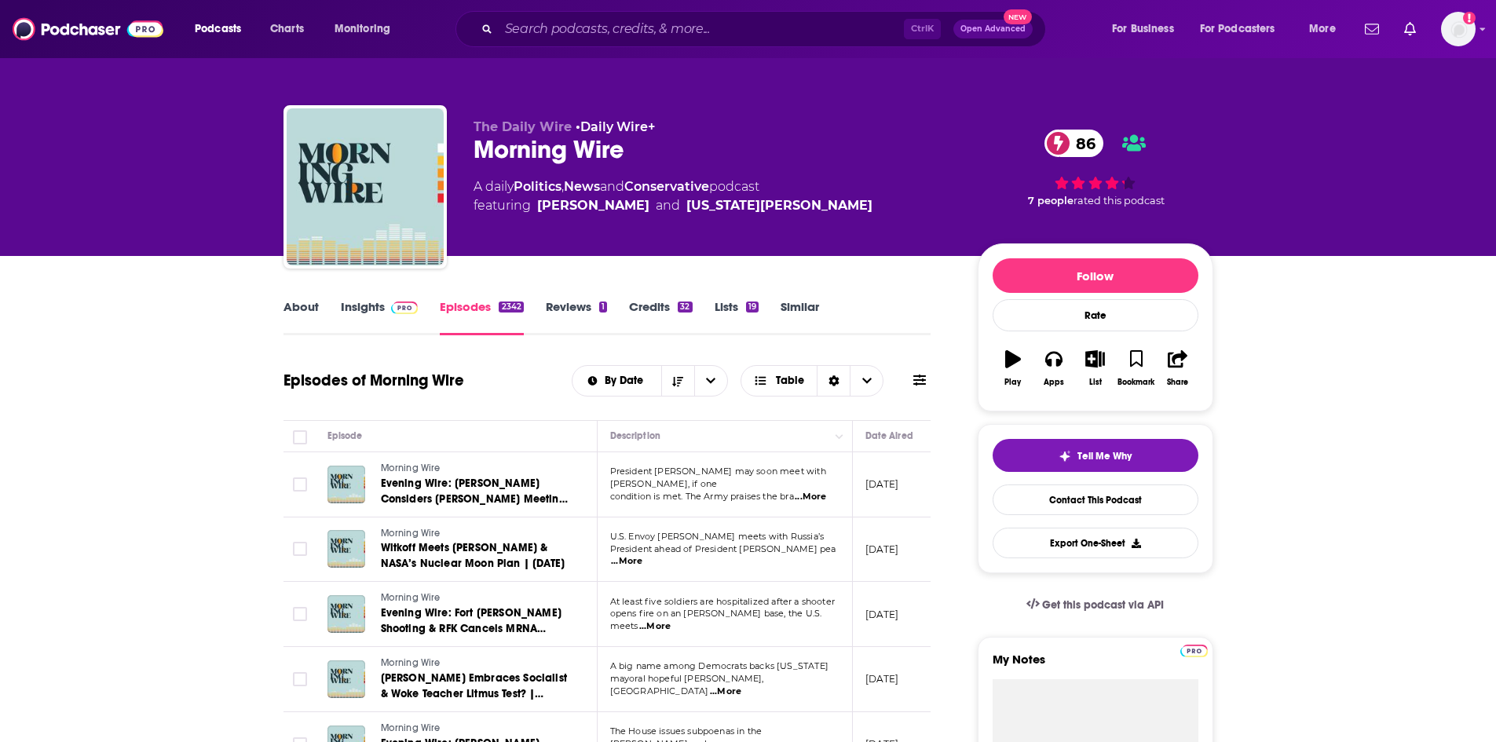
click at [895, 492] on td "August 7, 2025" at bounding box center [904, 484] width 102 height 65
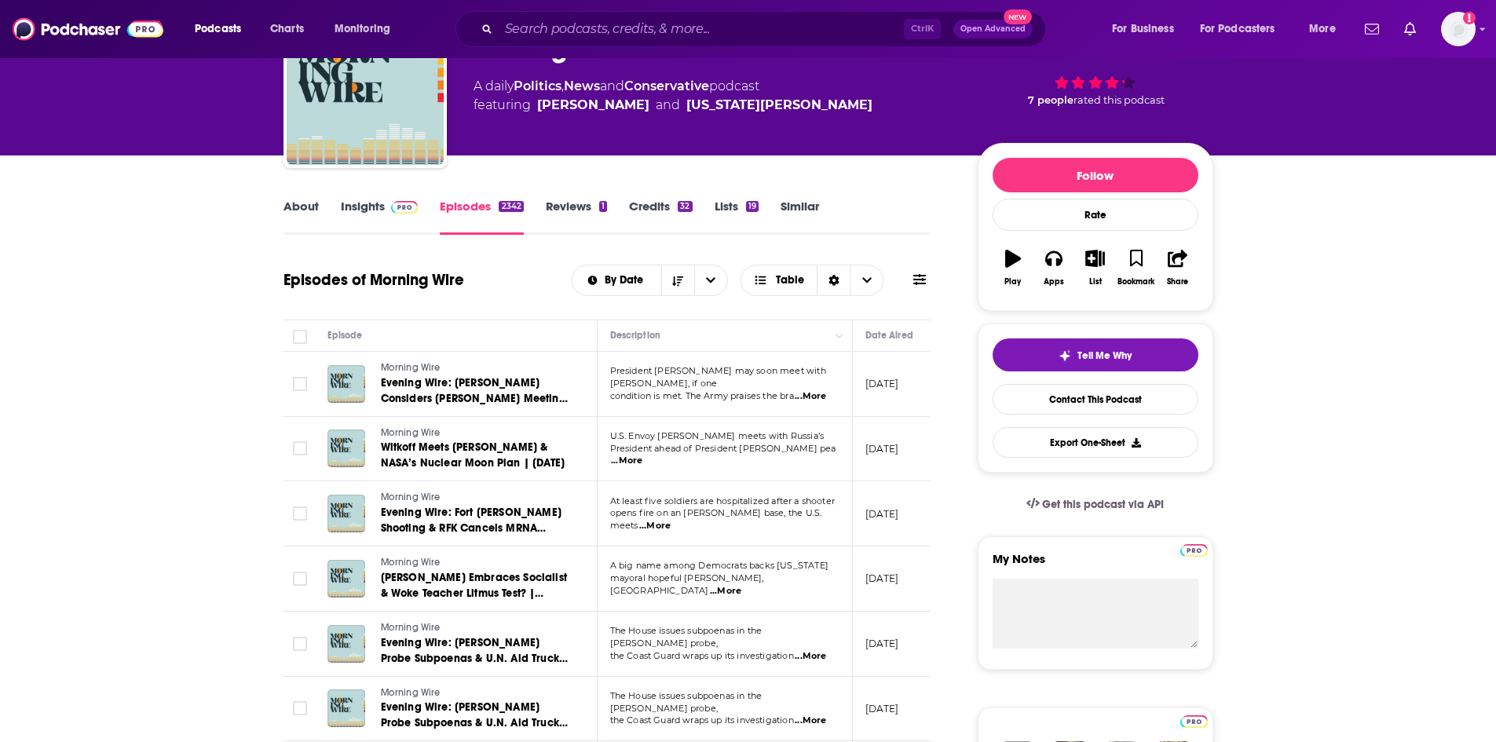
scroll to position [157, 0]
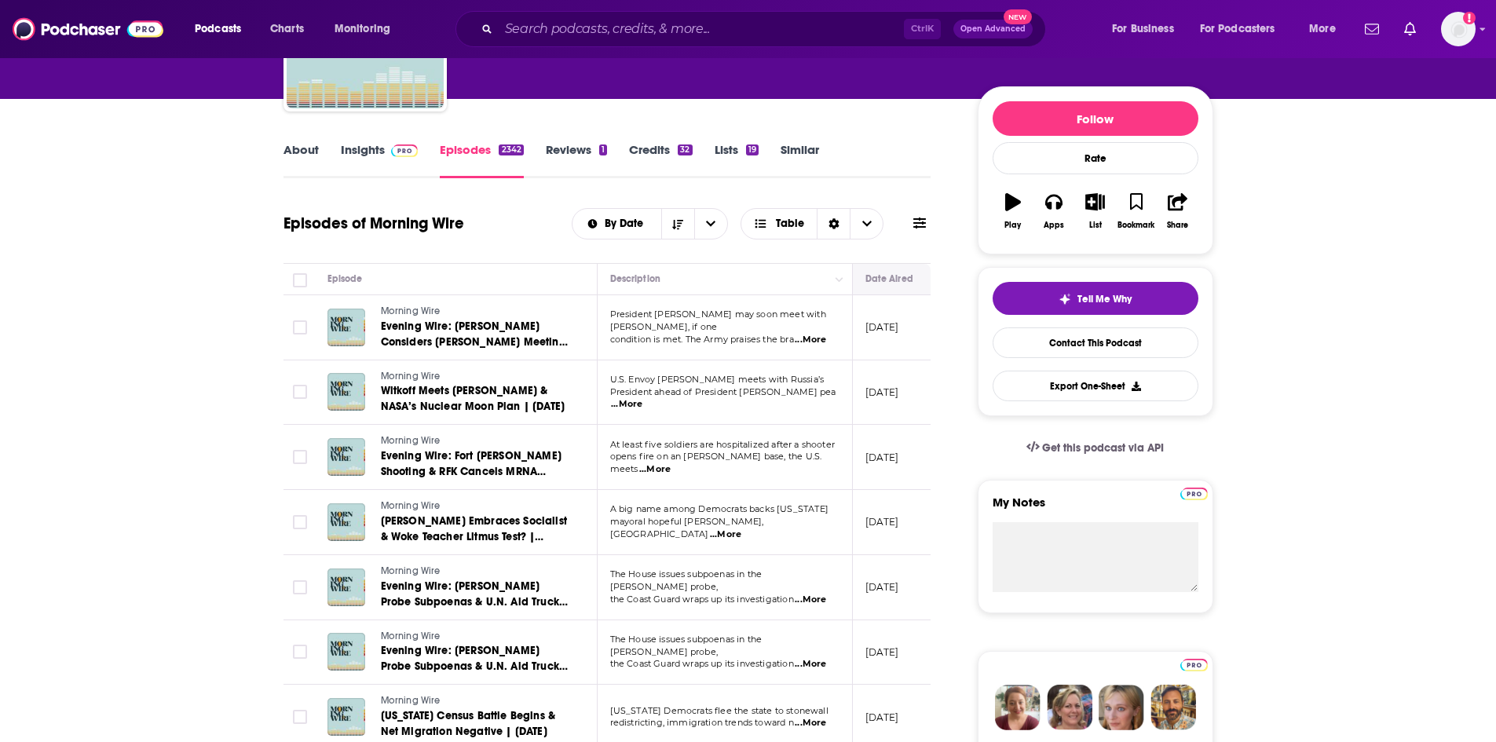
click at [883, 280] on button "Move" at bounding box center [902, 278] width 76 height 19
click at [891, 342] on td "August 7, 2025" at bounding box center [904, 327] width 102 height 65
drag, startPoint x: 896, startPoint y: 325, endPoint x: 884, endPoint y: 330, distance: 12.7
click at [891, 327] on p "August 7, 2025" at bounding box center [882, 326] width 34 height 13
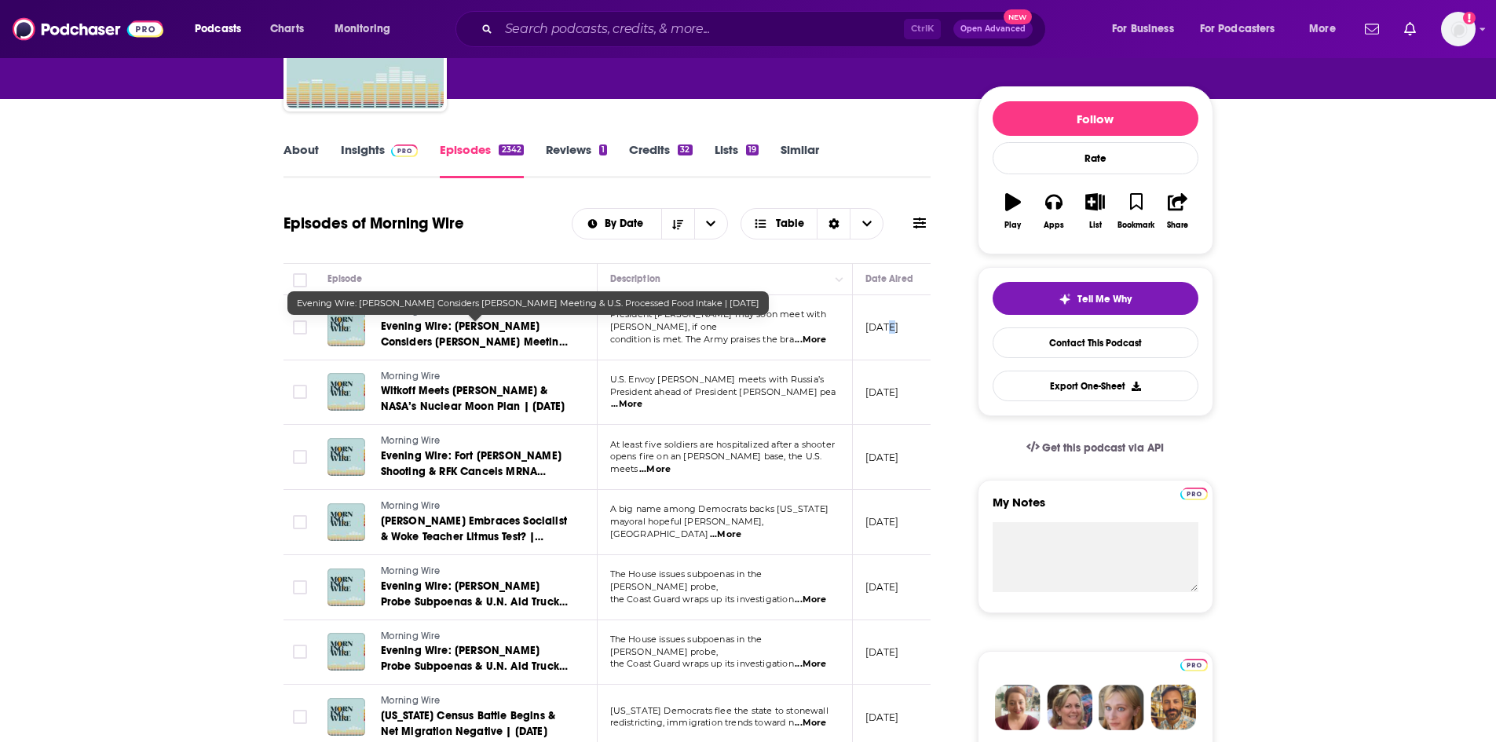
click at [477, 341] on span "Evening Wire: Trump Considers Putin Meeting & U.S. Processed Food Intake | 8.7.…" at bounding box center [474, 350] width 187 height 60
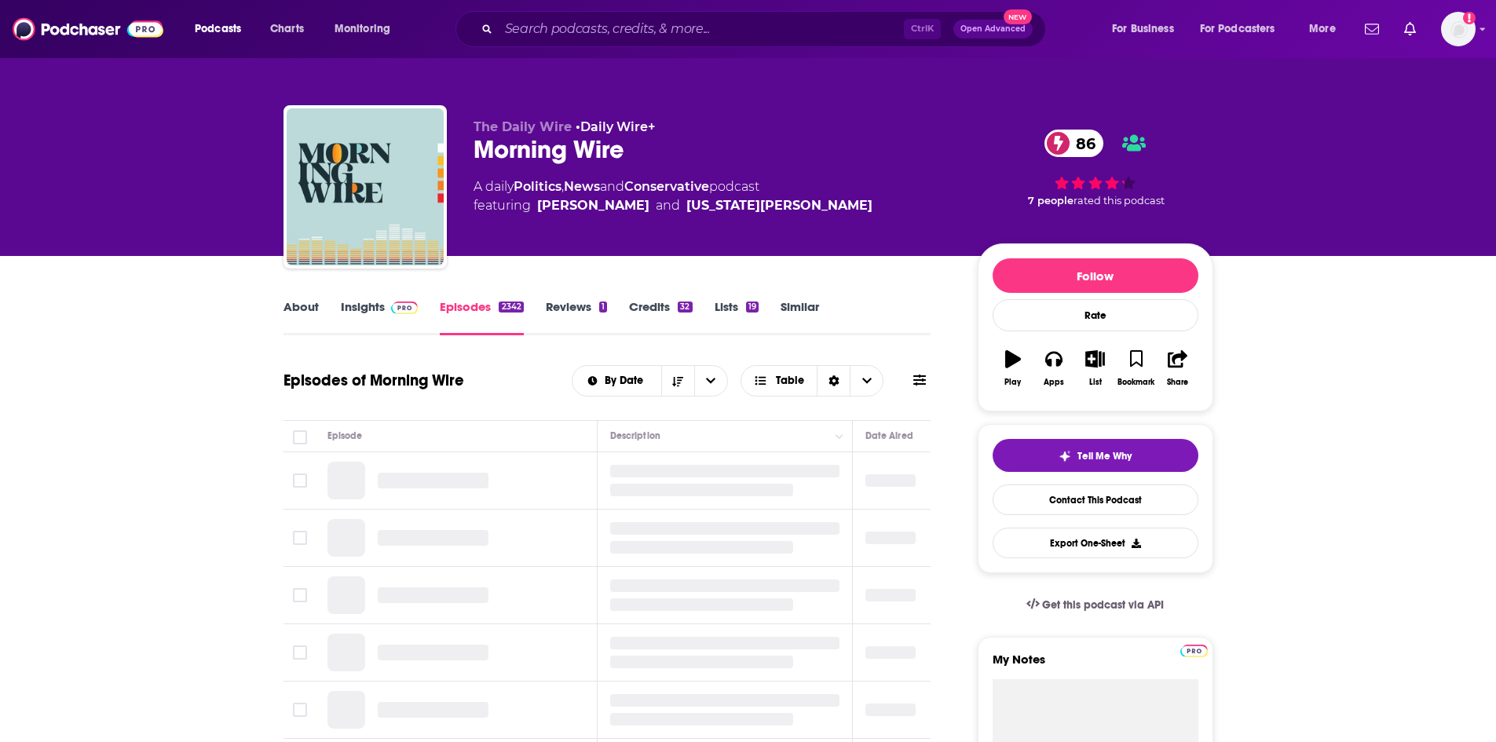
click at [297, 309] on link "About" at bounding box center [300, 317] width 35 height 36
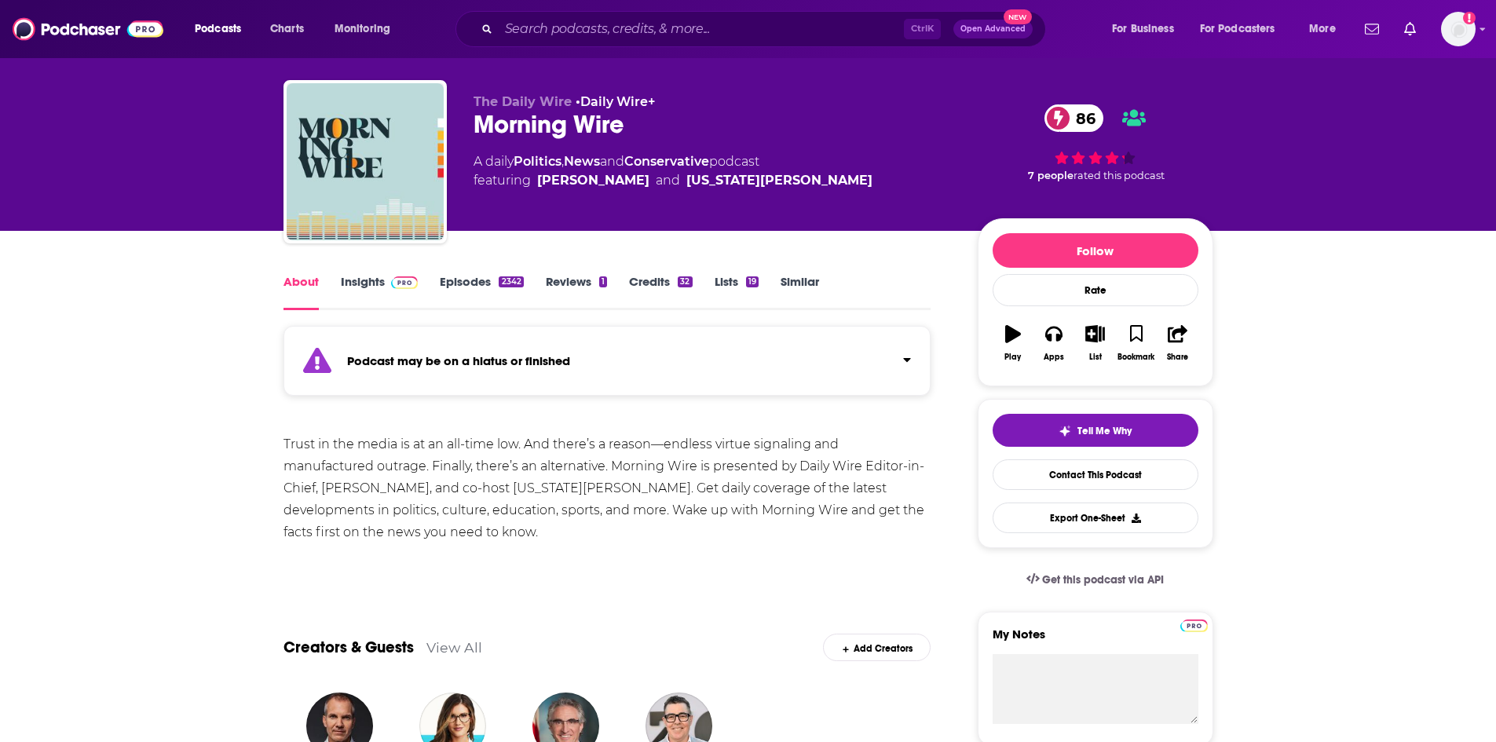
scroll to position [79, 0]
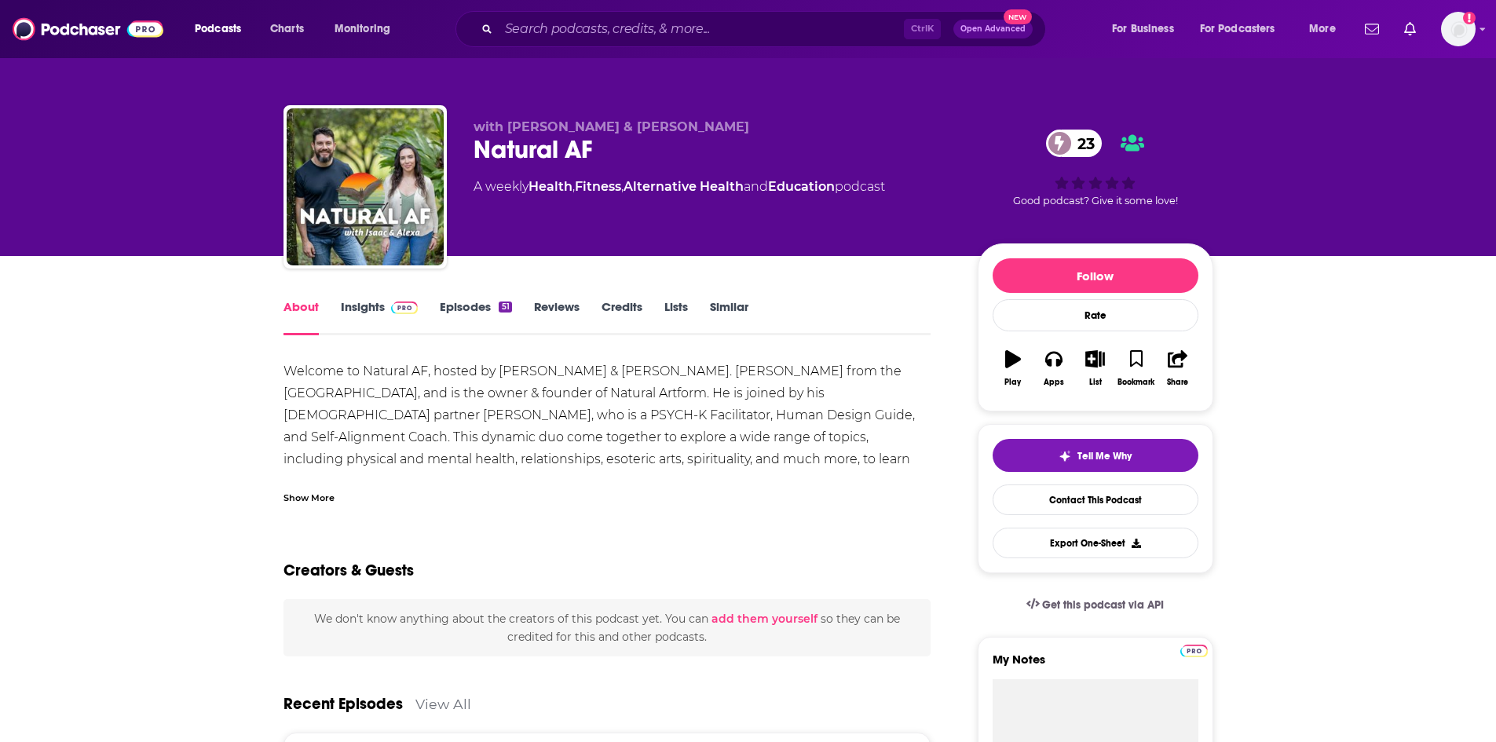
click at [302, 488] on div "Show More" at bounding box center [607, 491] width 648 height 27
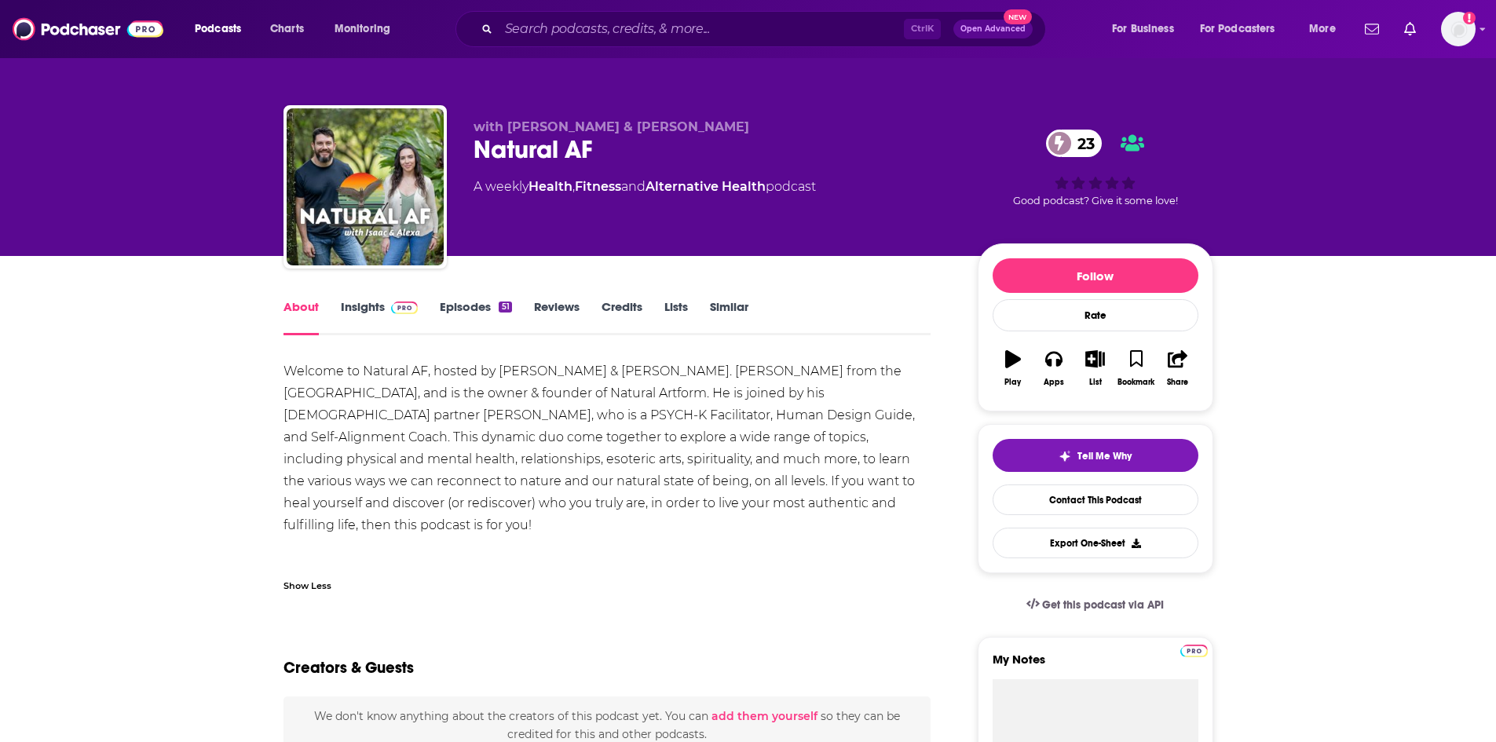
click at [482, 309] on link "Episodes 51" at bounding box center [475, 317] width 71 height 36
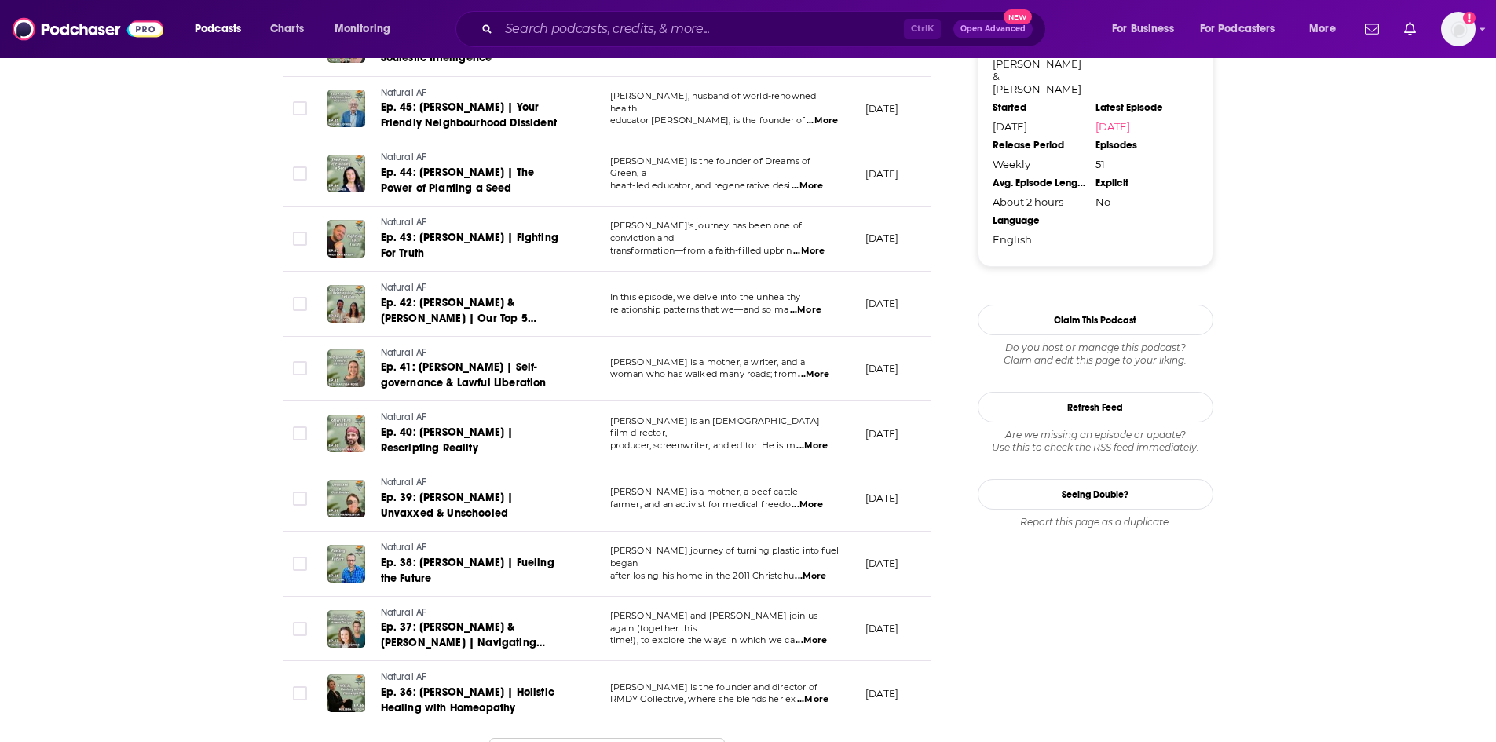
scroll to position [1414, 0]
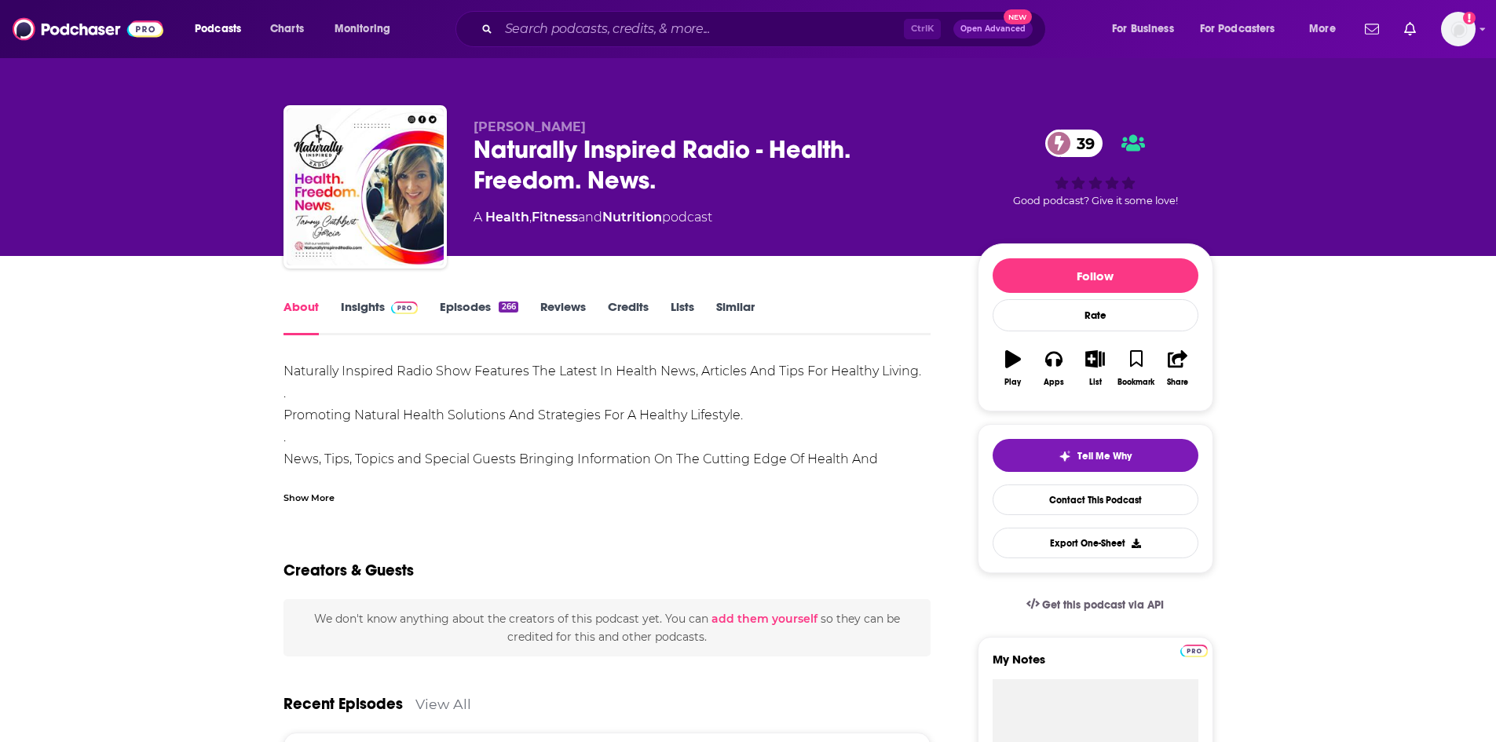
click at [317, 492] on div "Show More" at bounding box center [308, 496] width 51 height 15
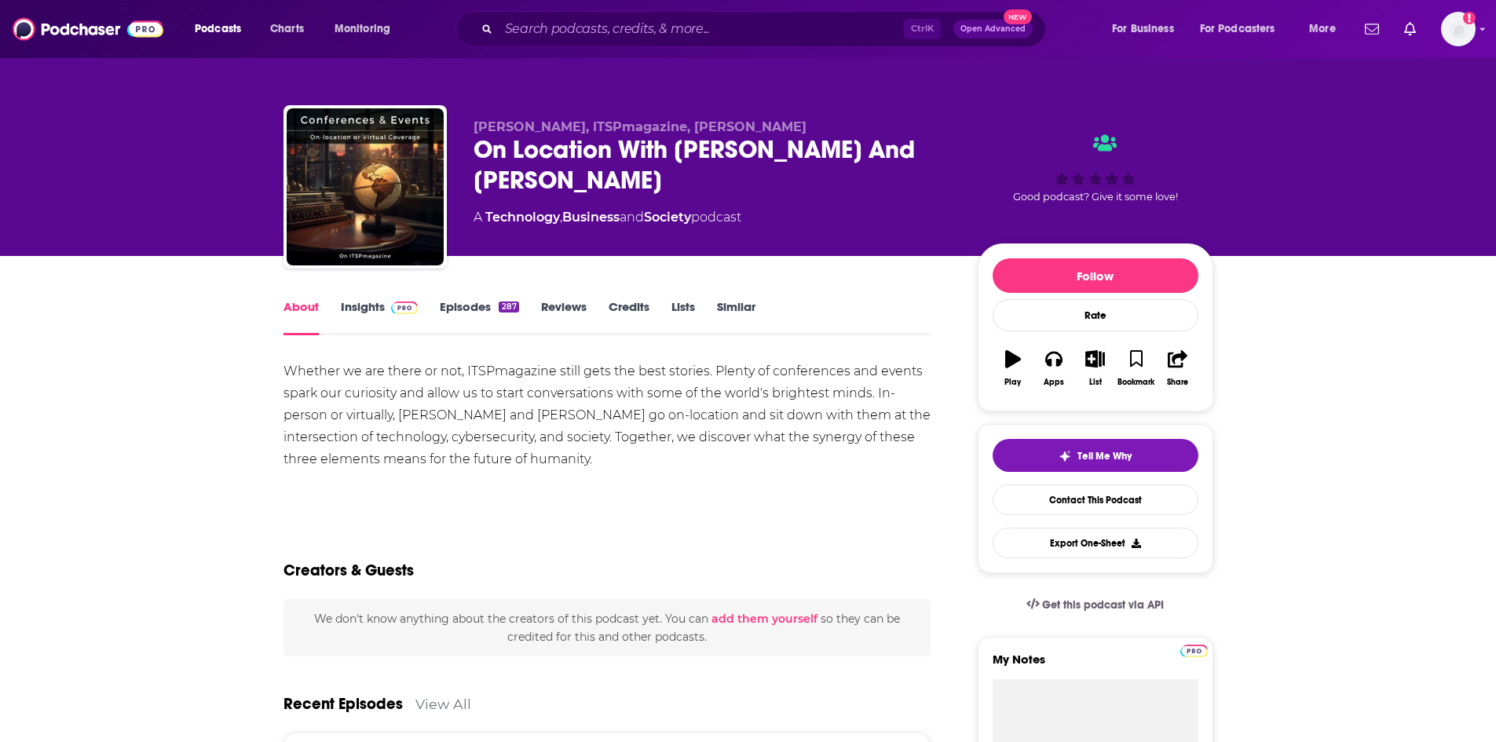
click at [474, 308] on link "Episodes 287" at bounding box center [479, 317] width 79 height 36
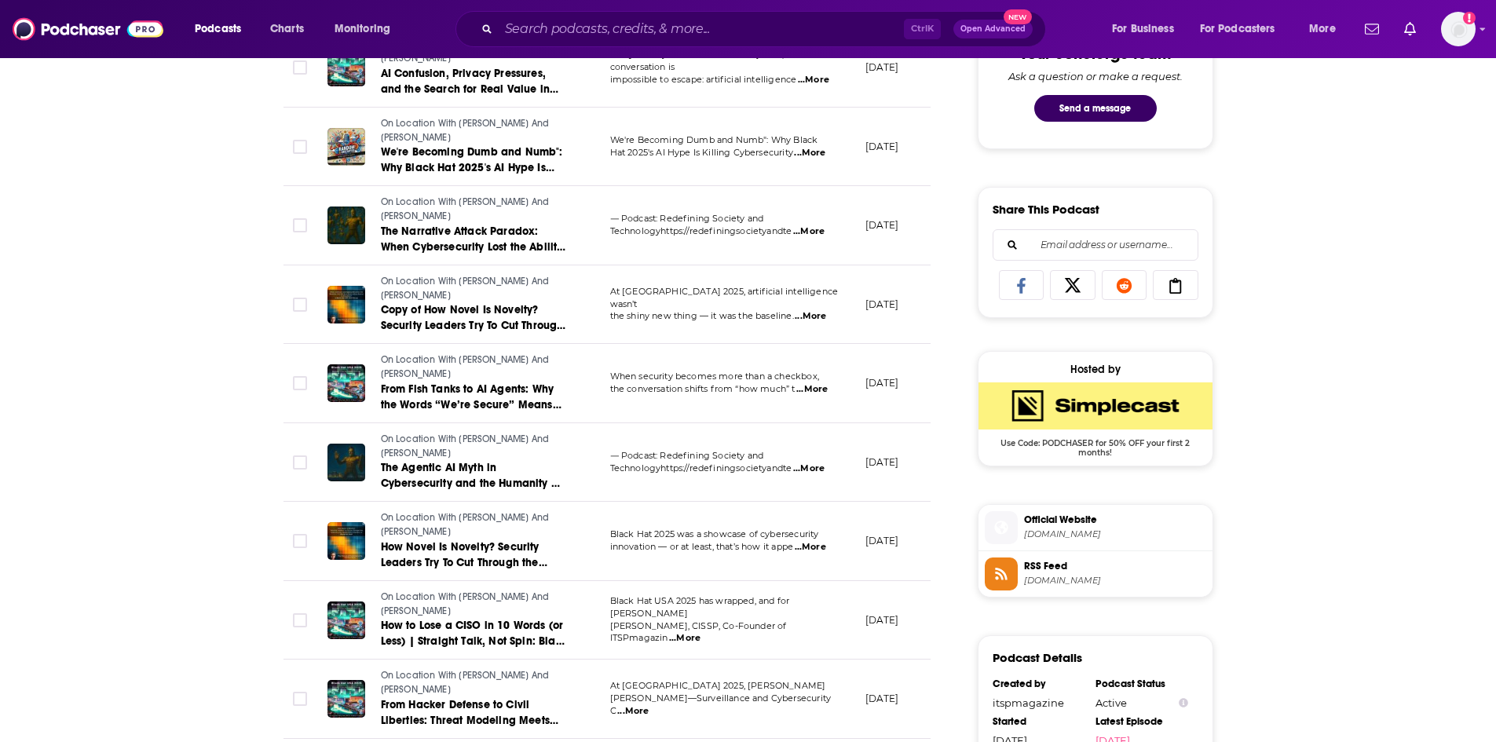
scroll to position [864, 0]
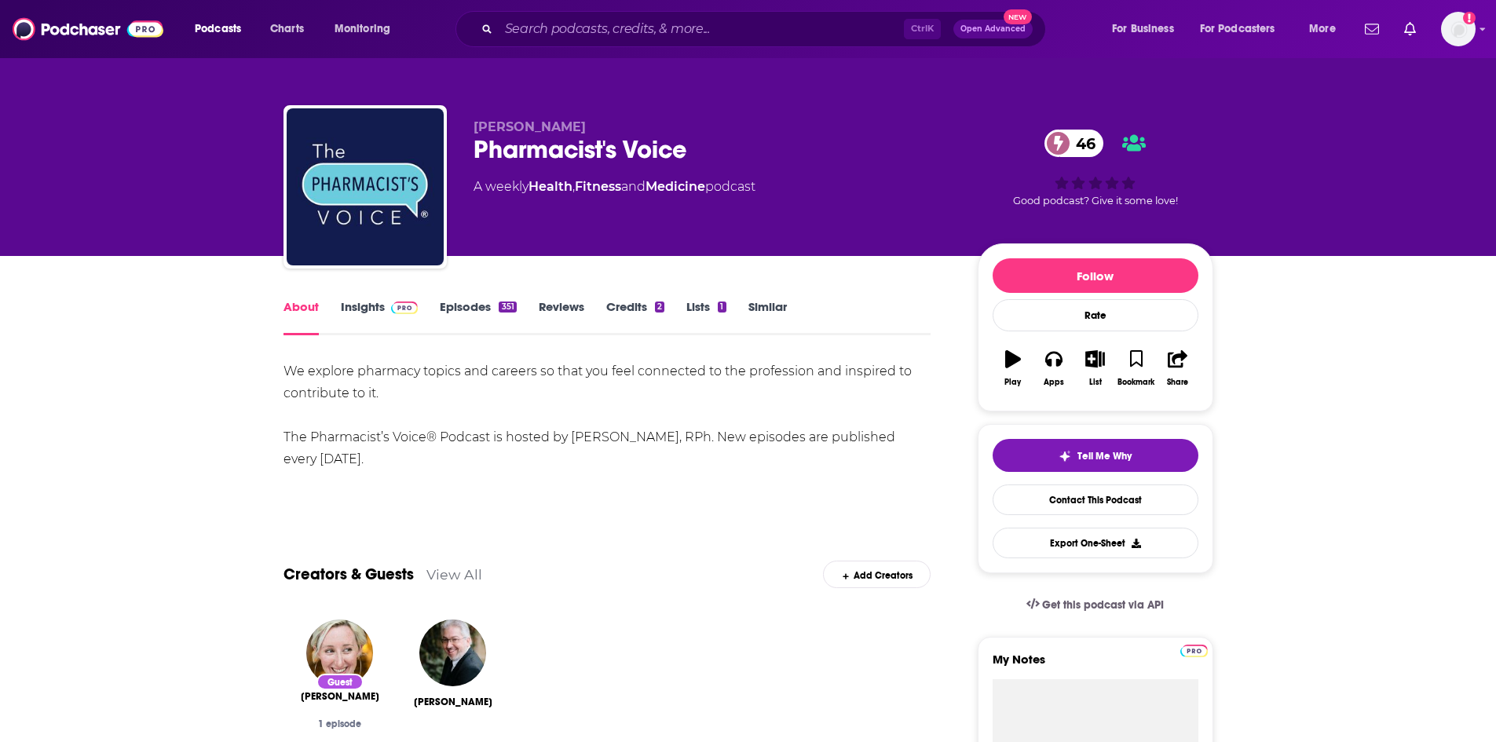
click at [454, 309] on link "Episodes 351" at bounding box center [478, 317] width 76 height 36
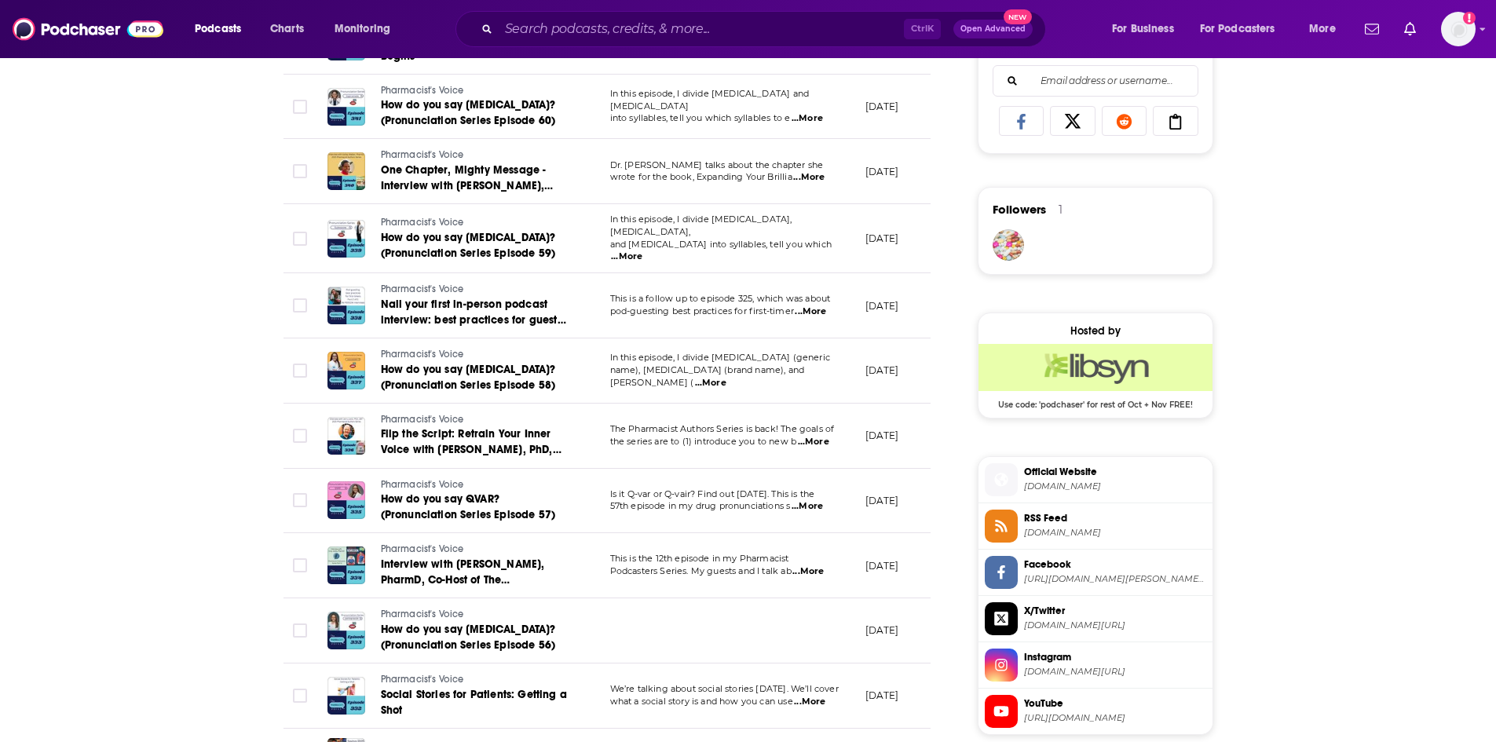
scroll to position [1021, 0]
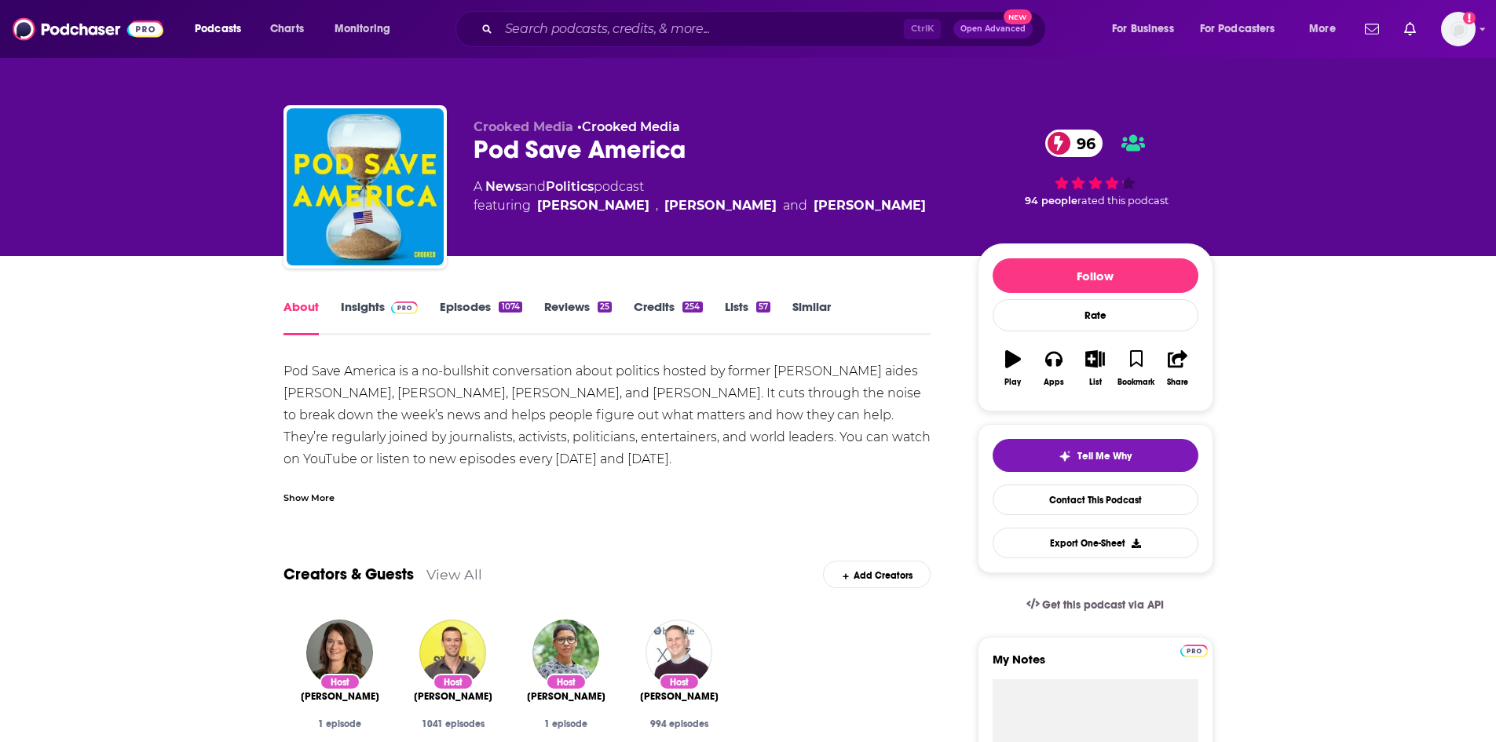
click at [379, 307] on link "Insights" at bounding box center [380, 317] width 78 height 36
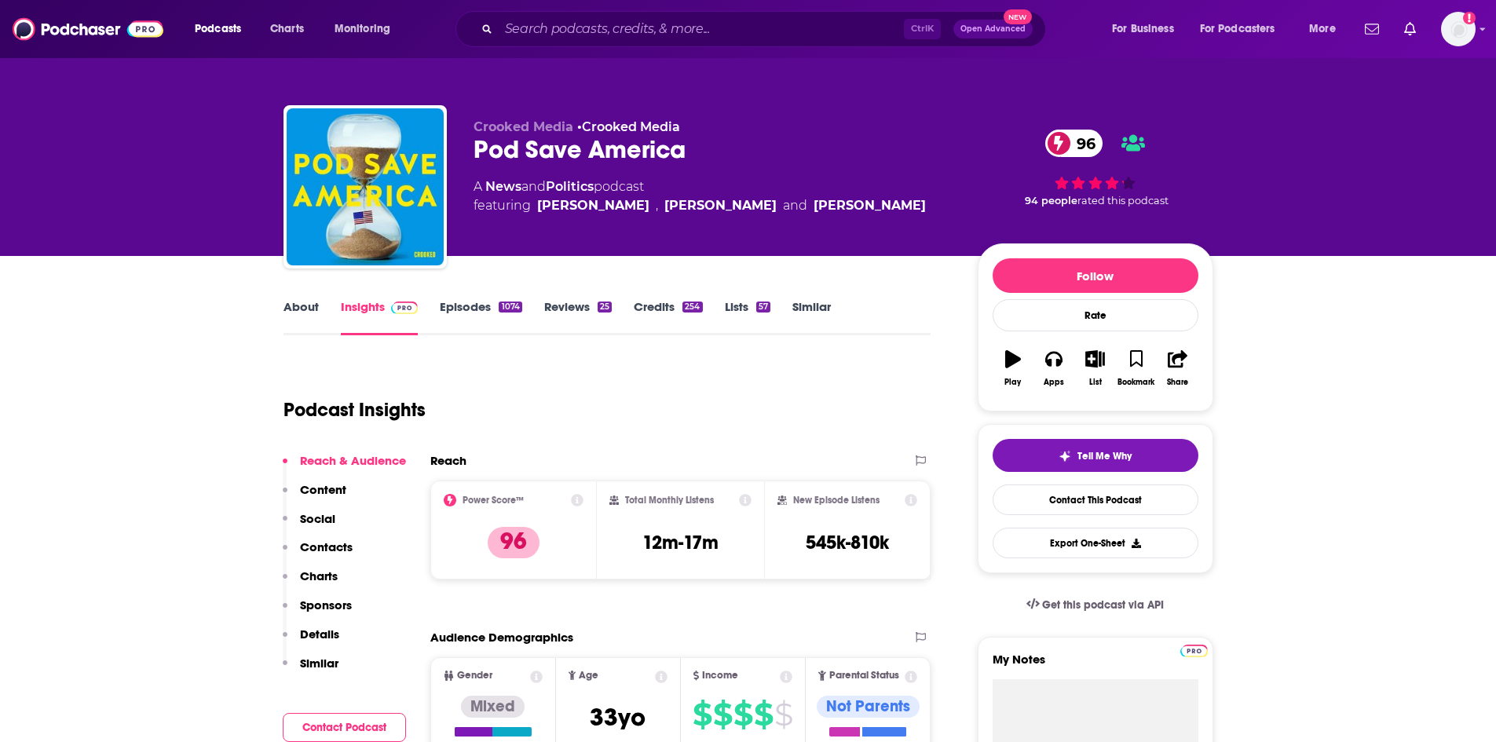
click at [451, 304] on link "Episodes 1074" at bounding box center [481, 317] width 82 height 36
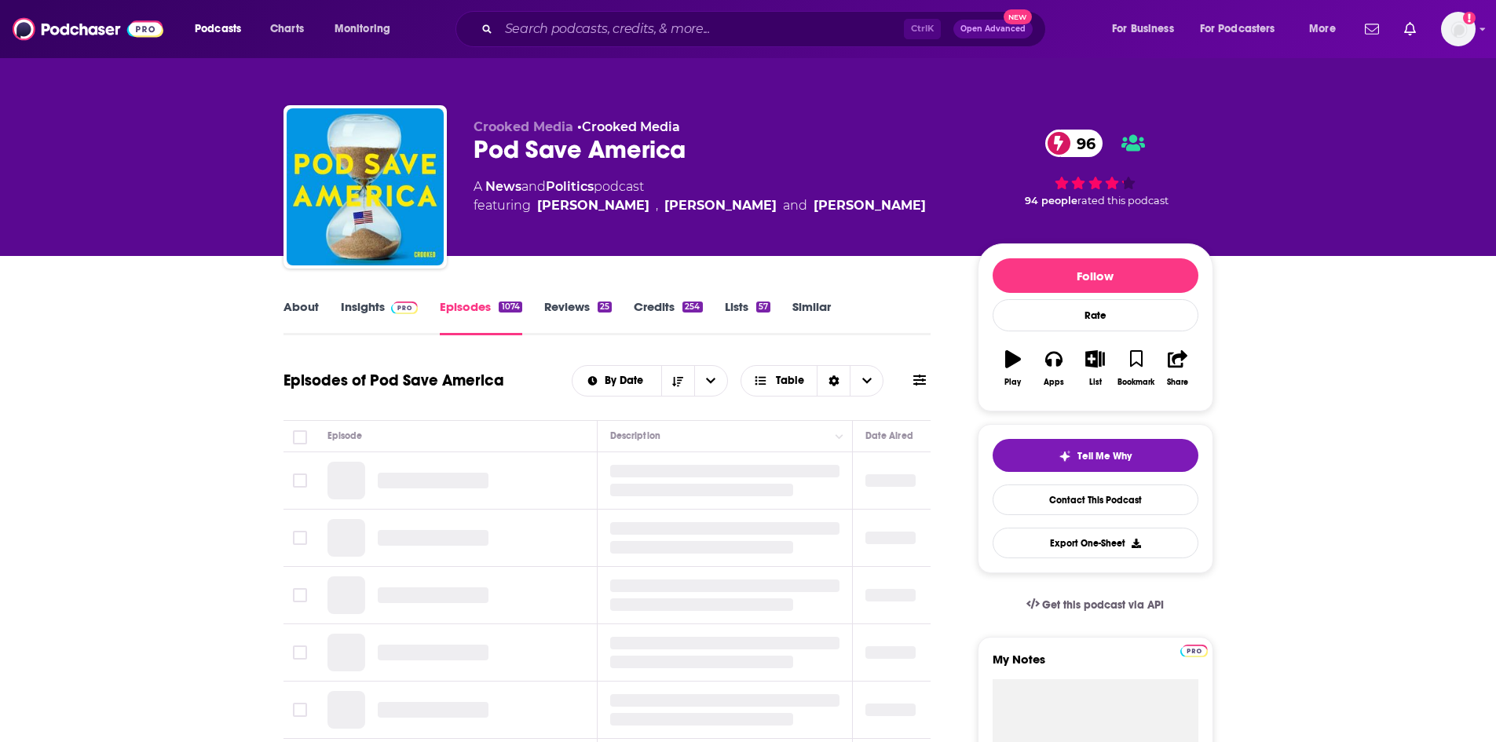
click at [303, 318] on link "About" at bounding box center [300, 317] width 35 height 36
